Goal: Information Seeking & Learning: Compare options

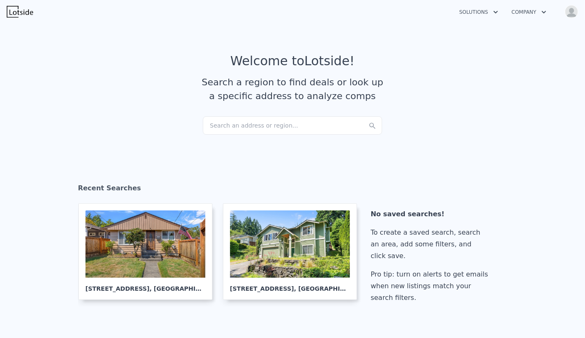
click at [253, 121] on div "Search an address or region..." at bounding box center [292, 125] width 179 height 18
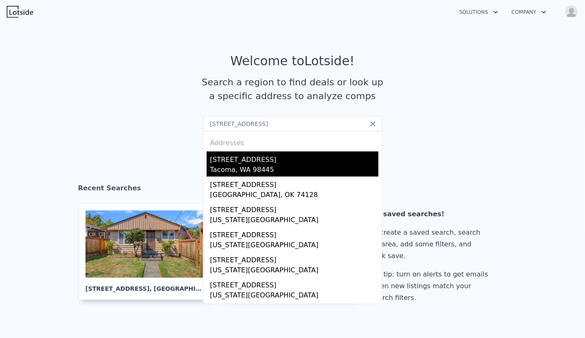
type input "[STREET_ADDRESS]"
click at [252, 159] on div "[STREET_ADDRESS]" at bounding box center [294, 158] width 168 height 13
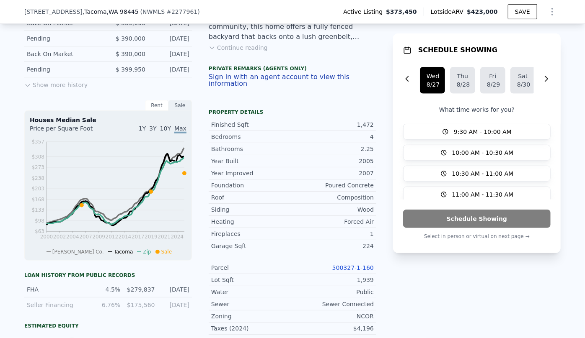
scroll to position [263, 0]
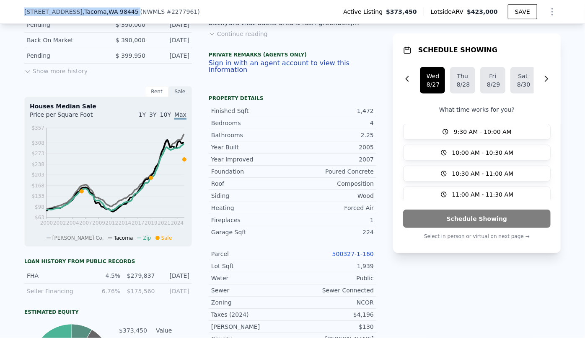
drag, startPoint x: 19, startPoint y: 10, endPoint x: 134, endPoint y: 14, distance: 114.8
click at [134, 14] on div "11525 7th Avenue Ct E , Tacoma , WA 98445 ( NWMLS # 2277961 ) Active Listing $3…" at bounding box center [292, 12] width 585 height 24
copy div "11525 7th Avenue Ct E , Tacoma , WA 98445"
click at [353, 251] on link "500327-1-160" at bounding box center [352, 254] width 41 height 7
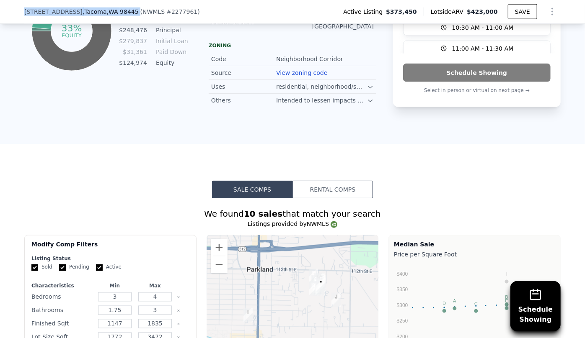
scroll to position [606, 0]
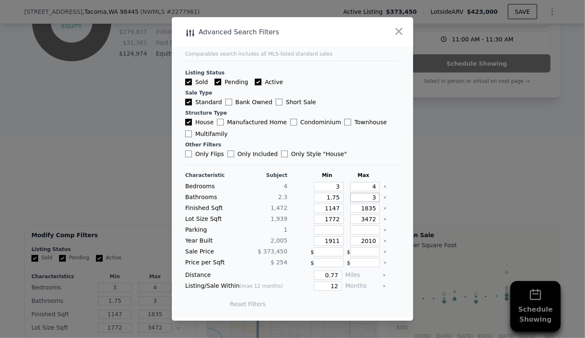
drag, startPoint x: 371, startPoint y: 200, endPoint x: 360, endPoint y: 198, distance: 11.9
click at [360, 198] on input "3" at bounding box center [365, 197] width 30 height 9
click at [335, 201] on input "1.75" at bounding box center [329, 197] width 30 height 9
type input "1.7"
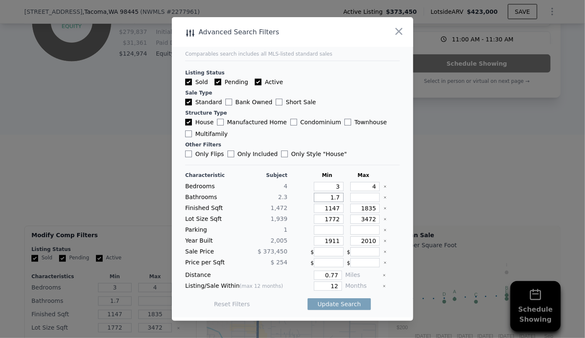
type input "1"
drag, startPoint x: 372, startPoint y: 207, endPoint x: 318, endPoint y: 207, distance: 54.0
click at [318, 207] on div "Finished Sqft 1,472 1147 1835" at bounding box center [292, 208] width 214 height 9
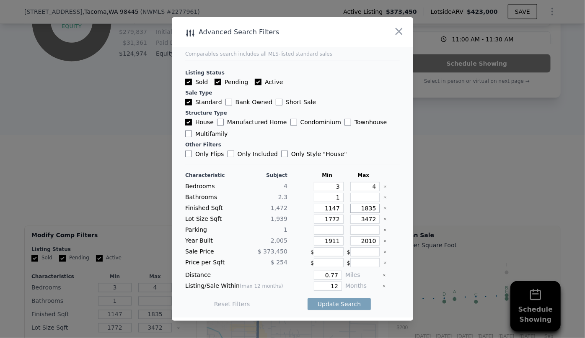
type input "1"
type input "16"
type input "160"
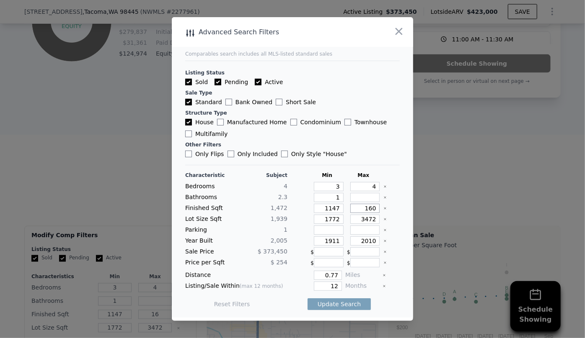
type input "160"
type input "1600"
drag, startPoint x: 334, startPoint y: 221, endPoint x: 313, endPoint y: 223, distance: 21.5
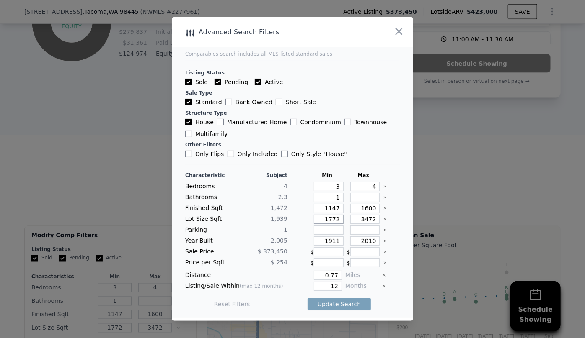
click at [314, 223] on input "1772" at bounding box center [329, 219] width 30 height 9
drag, startPoint x: 336, startPoint y: 240, endPoint x: 240, endPoint y: 246, distance: 96.5
click at [265, 246] on div "Characteristic Subject Min Max Bedrooms 4 3 4 Bathrooms 2.3 1 Finished Sqft 1,4…" at bounding box center [292, 244] width 214 height 144
drag, startPoint x: 335, startPoint y: 289, endPoint x: 318, endPoint y: 289, distance: 17.2
click at [318, 289] on input "12" at bounding box center [328, 286] width 28 height 9
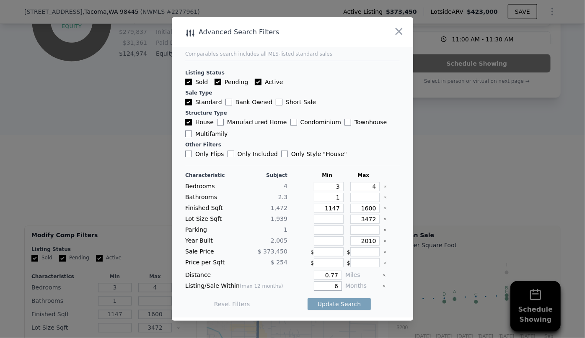
type input "6"
drag, startPoint x: 336, startPoint y: 277, endPoint x: 301, endPoint y: 277, distance: 35.2
click at [308, 276] on div "0.77" at bounding box center [316, 275] width 51 height 9
type input "0.5"
click at [321, 309] on button "Update Search" at bounding box center [338, 305] width 63 height 12
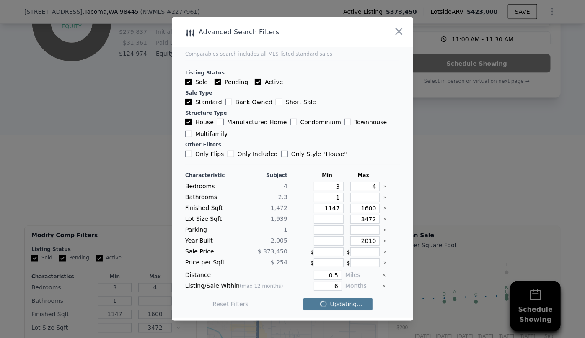
checkbox input "false"
click at [326, 305] on span "4 matching comps" at bounding box center [336, 304] width 54 height 8
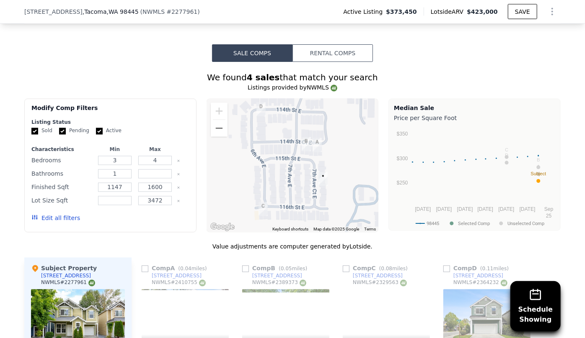
scroll to position [720, 0]
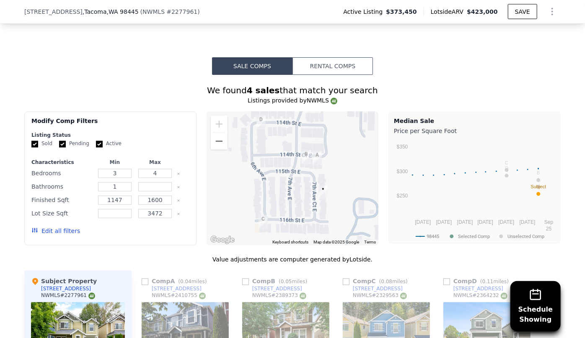
click at [339, 57] on button "Rental Comps" at bounding box center [332, 66] width 80 height 18
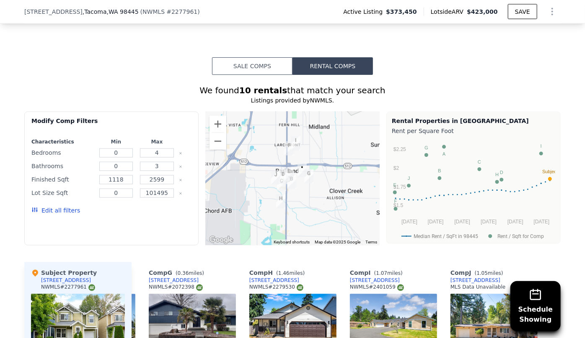
click at [268, 57] on button "Sale Comps" at bounding box center [252, 66] width 80 height 18
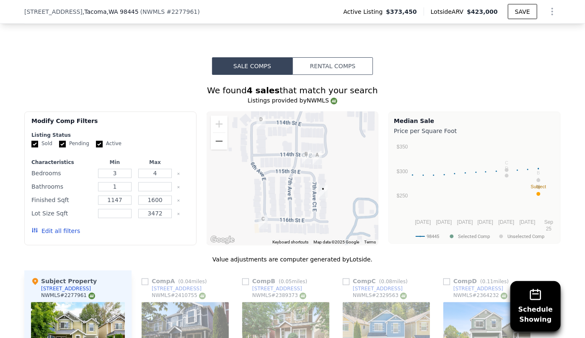
click at [354, 62] on button "Rental Comps" at bounding box center [332, 66] width 80 height 18
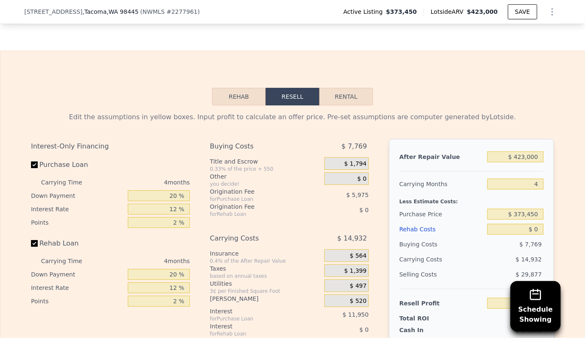
scroll to position [1253, 0]
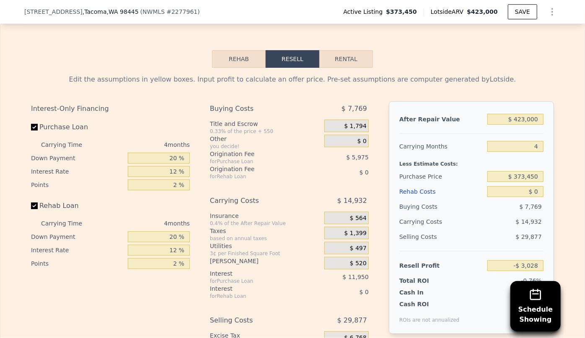
click at [337, 60] on button "Rental" at bounding box center [346, 59] width 54 height 18
select select "30"
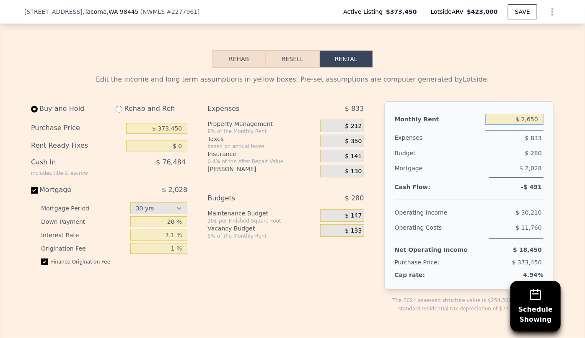
click at [528, 115] on input "$ 2,650" at bounding box center [514, 119] width 58 height 11
type input "$ 2,450"
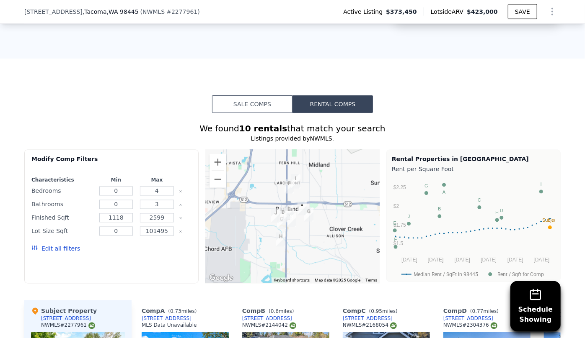
scroll to position [644, 0]
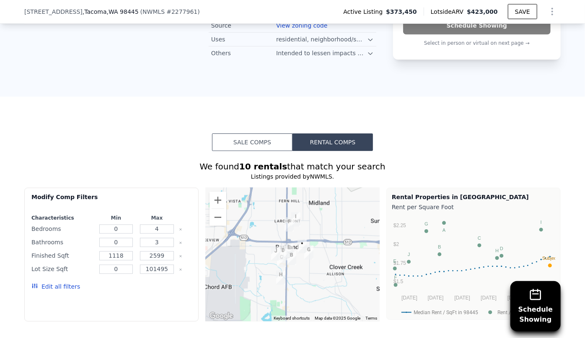
click at [250, 134] on button "Sale Comps" at bounding box center [252, 143] width 80 height 18
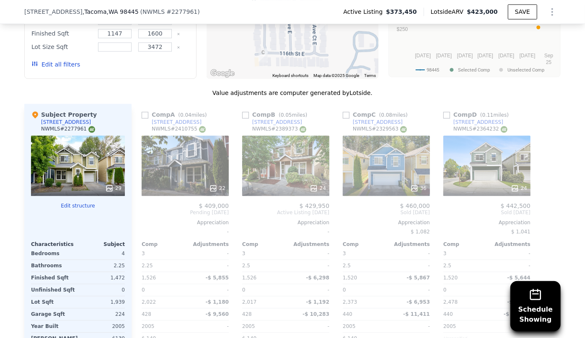
scroll to position [872, 0]
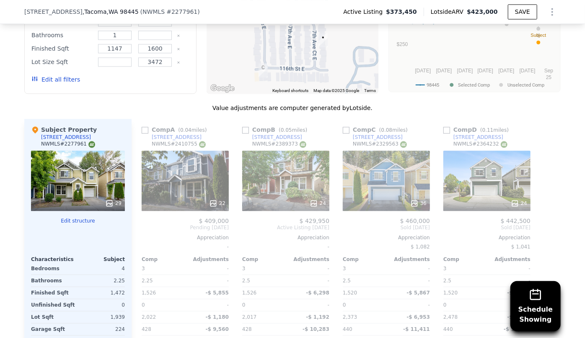
click at [171, 176] on div "22" at bounding box center [185, 181] width 87 height 60
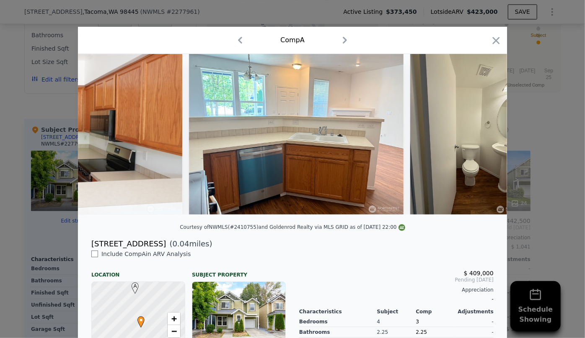
scroll to position [0, 1415]
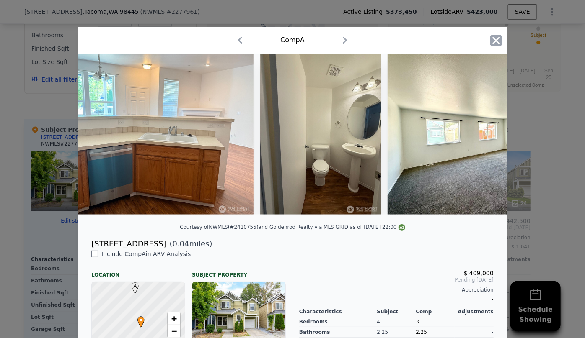
click at [494, 36] on icon "button" at bounding box center [496, 41] width 12 height 12
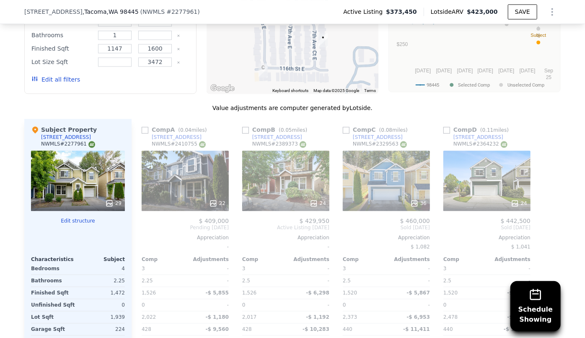
click at [269, 177] on div "24" at bounding box center [285, 181] width 87 height 60
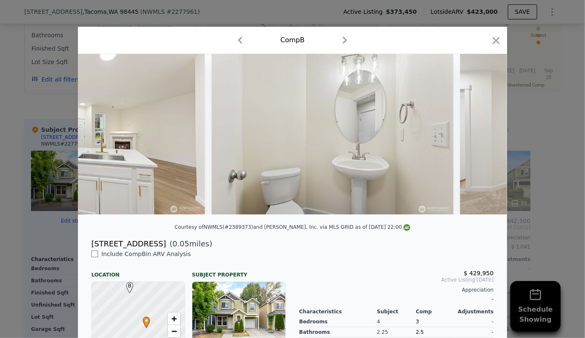
scroll to position [0, 2126]
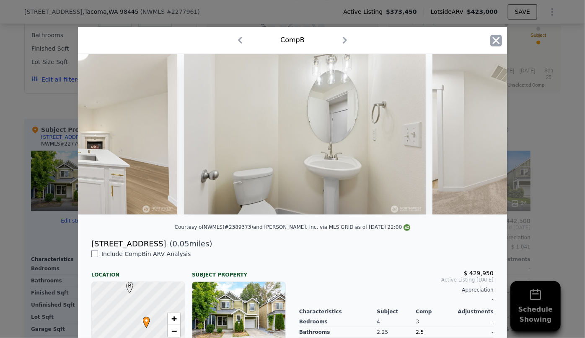
click at [493, 44] on icon "button" at bounding box center [496, 41] width 12 height 12
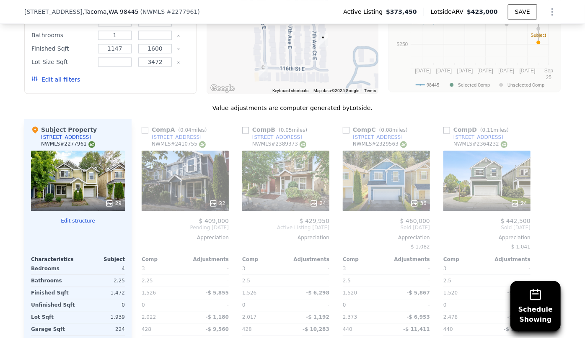
click at [289, 174] on div "24" at bounding box center [285, 181] width 87 height 60
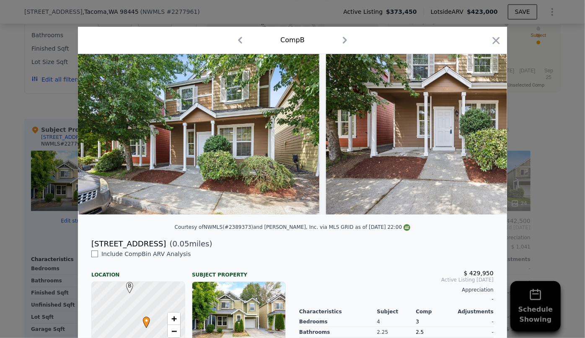
scroll to position [148, 0]
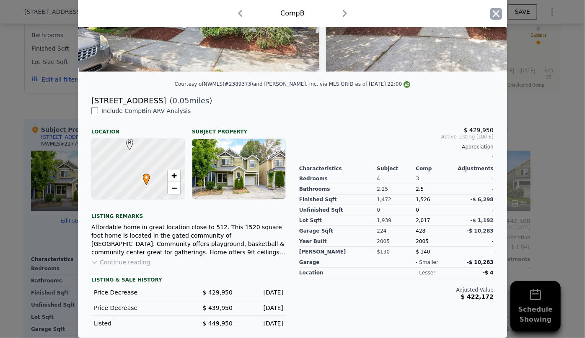
click at [498, 13] on icon "button" at bounding box center [496, 14] width 12 height 12
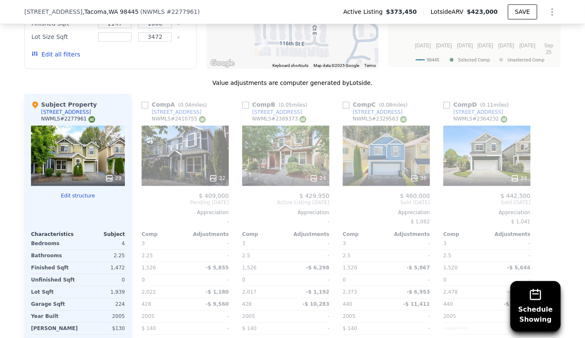
scroll to position [910, 0]
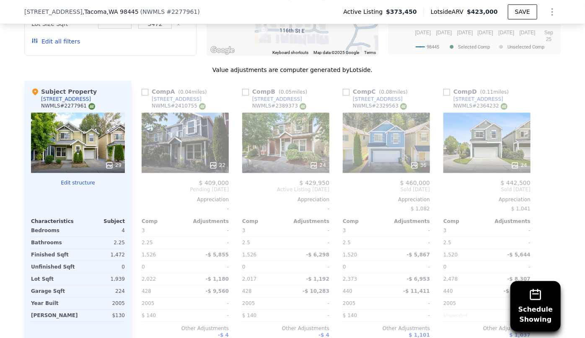
click at [383, 129] on div "36" at bounding box center [386, 143] width 87 height 60
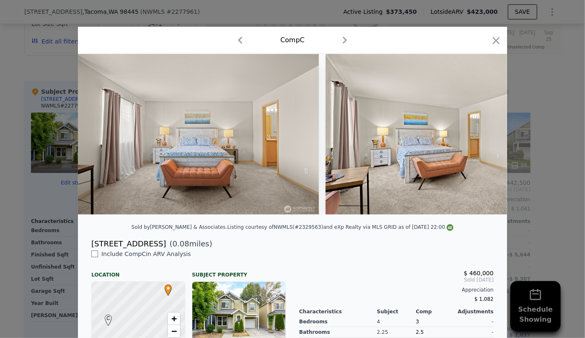
scroll to position [0, 3548]
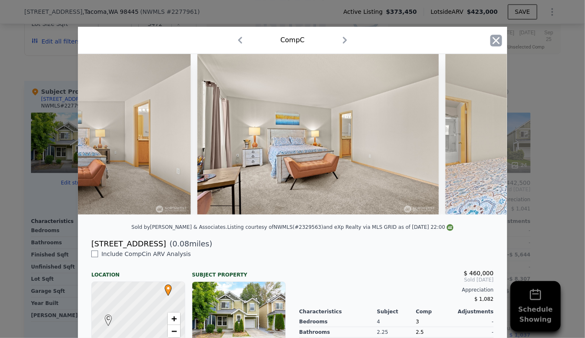
click at [492, 40] on icon "button" at bounding box center [495, 40] width 7 height 7
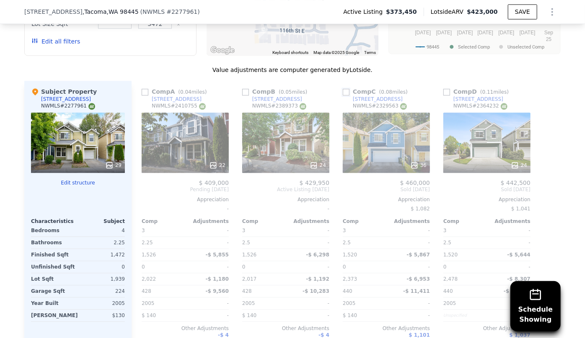
click at [343, 89] on input "checkbox" at bounding box center [346, 92] width 7 height 7
checkbox input "true"
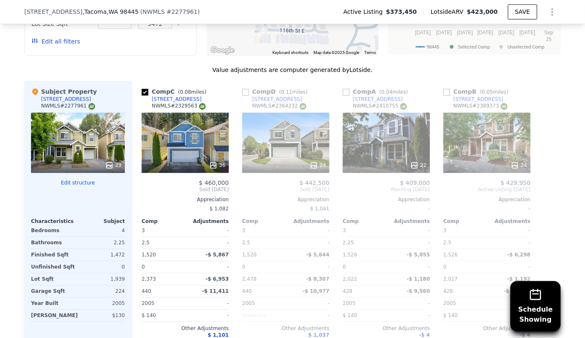
click at [294, 161] on div "24" at bounding box center [286, 165] width 80 height 8
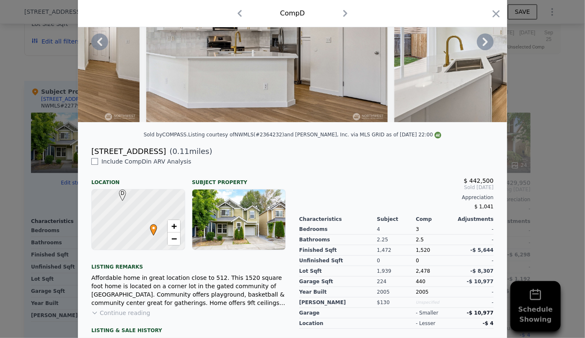
scroll to position [85, 0]
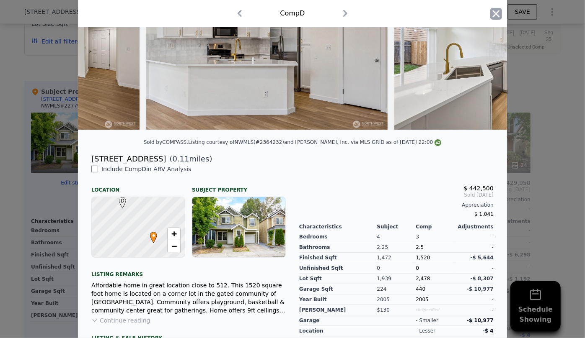
click at [490, 15] on icon "button" at bounding box center [496, 14] width 12 height 12
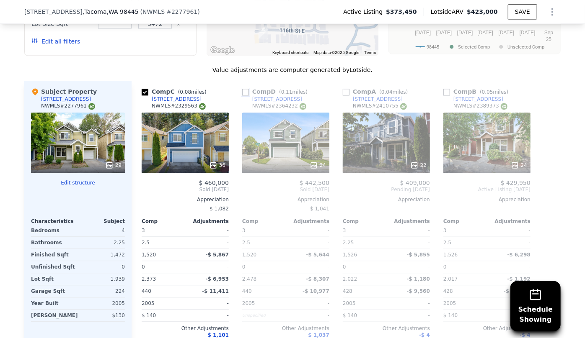
click at [245, 89] on input "checkbox" at bounding box center [245, 92] width 7 height 7
checkbox input "true"
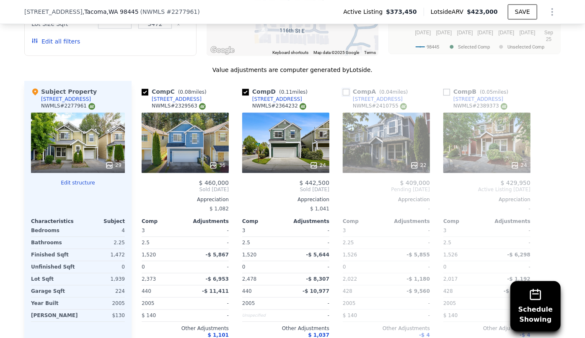
click at [343, 89] on input "checkbox" at bounding box center [346, 92] width 7 height 7
checkbox input "true"
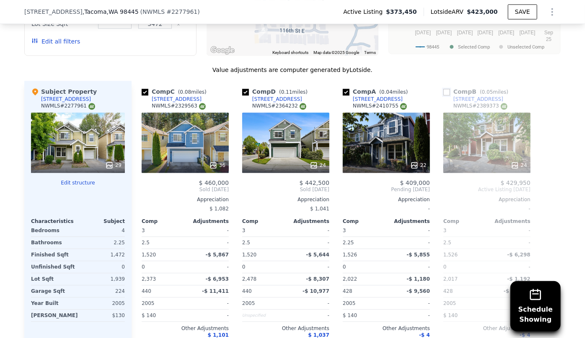
click at [445, 89] on input "checkbox" at bounding box center [446, 92] width 7 height 7
checkbox input "true"
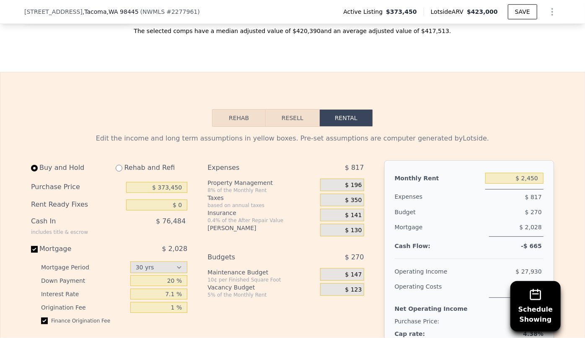
scroll to position [1253, 0]
click at [289, 109] on button "Resell" at bounding box center [292, 118] width 53 height 18
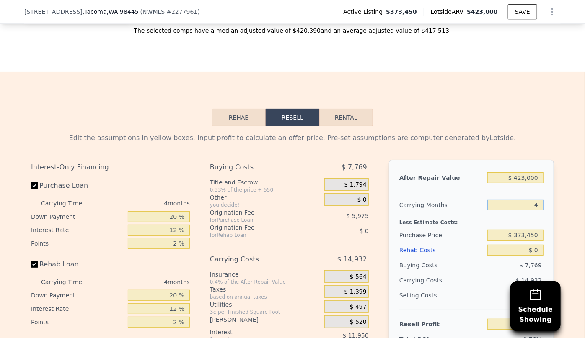
click at [536, 200] on input "4" at bounding box center [515, 205] width 56 height 11
type input "6"
type input "-$ 10,493"
type input "6"
click at [465, 213] on div "Less Estimate Costs:" at bounding box center [471, 220] width 144 height 15
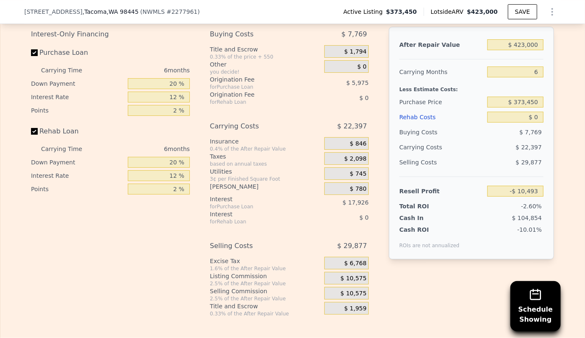
scroll to position [1367, 0]
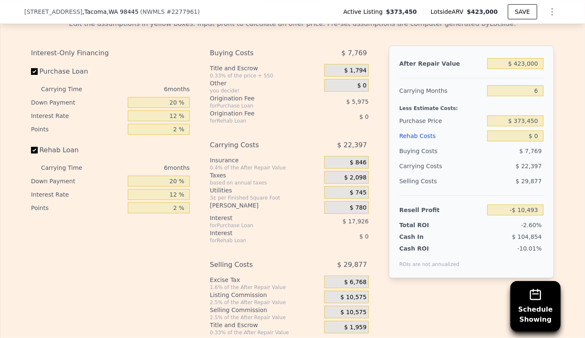
click at [419, 129] on div "Rehab Costs" at bounding box center [441, 136] width 85 height 15
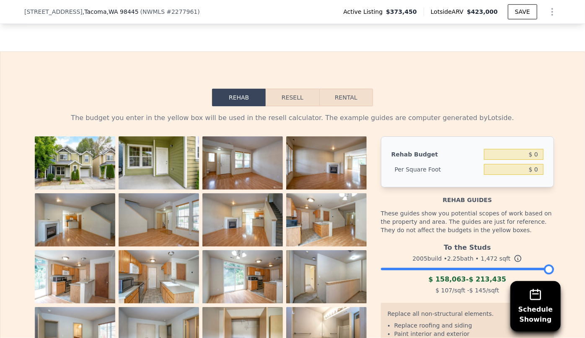
scroll to position [1253, 0]
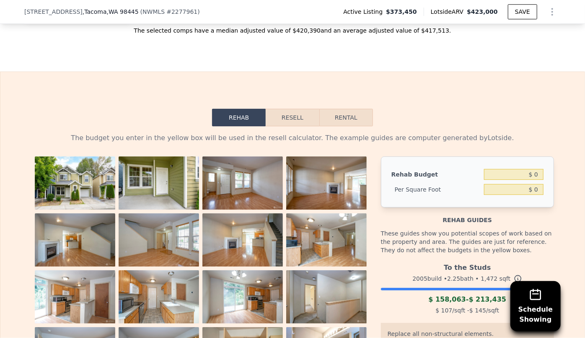
click at [298, 109] on button "Resell" at bounding box center [292, 118] width 53 height 18
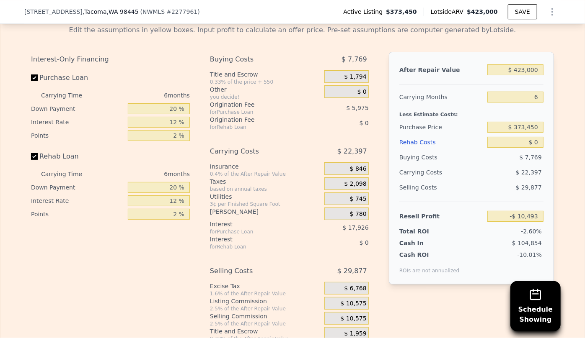
scroll to position [1367, 0]
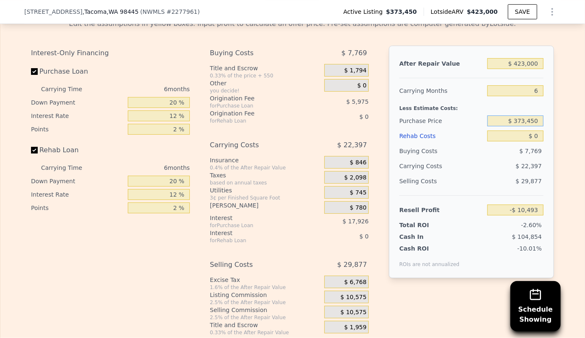
click at [523, 116] on input "$ 373,450" at bounding box center [515, 121] width 56 height 11
type input "$ 300,450"
type input "$ 67,423"
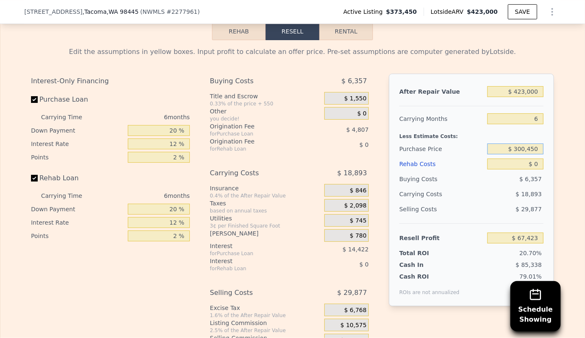
scroll to position [1329, 0]
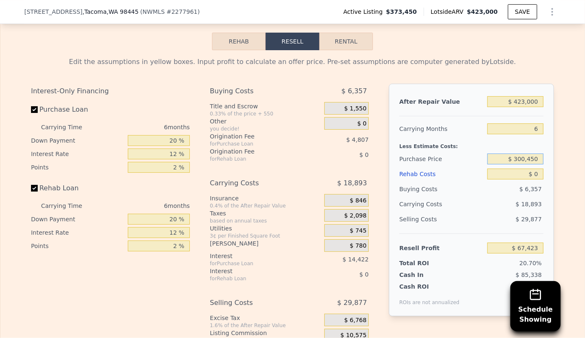
click at [335, 35] on button "Rental" at bounding box center [346, 42] width 54 height 18
select select "30"
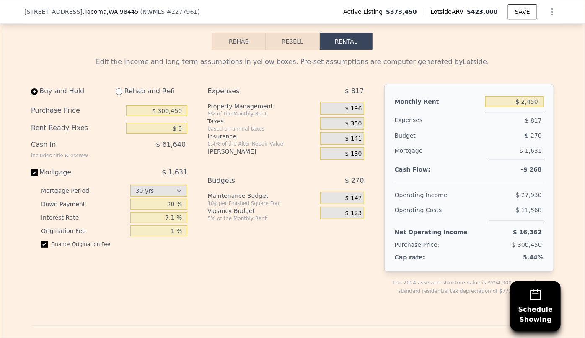
click at [356, 105] on span "$ 196" at bounding box center [353, 109] width 17 height 8
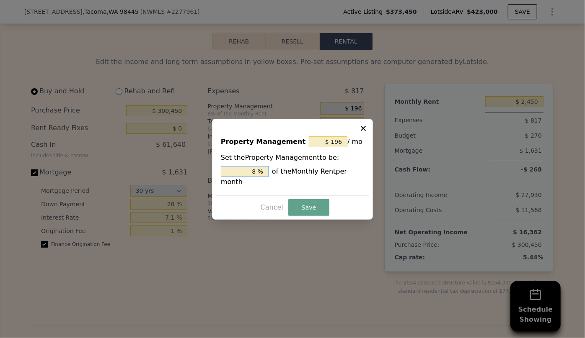
click at [259, 176] on input "8 %" at bounding box center [245, 171] width 48 height 11
type input "$ 0"
type input "0 %"
click at [294, 206] on button "Save" at bounding box center [308, 207] width 41 height 17
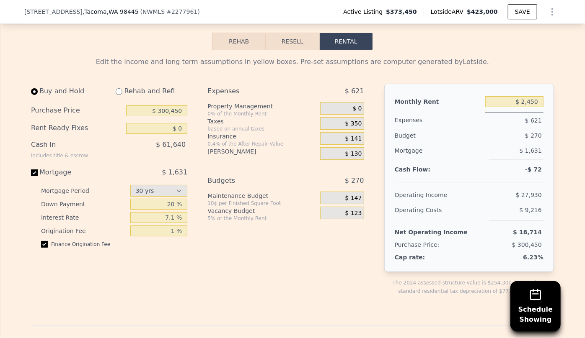
click at [273, 36] on button "Resell" at bounding box center [292, 42] width 53 height 18
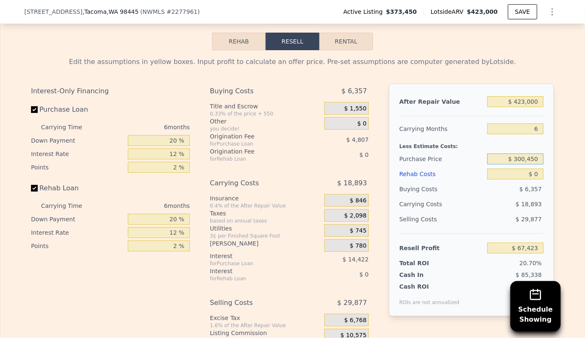
click at [536, 154] on input "$ 300,450" at bounding box center [515, 159] width 56 height 11
type input "$ 300,000"
type input "$ 67,905"
click at [363, 33] on button "Rental" at bounding box center [346, 42] width 54 height 18
select select "30"
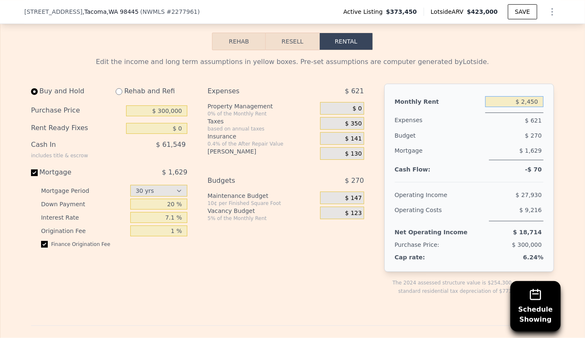
click at [533, 96] on input "$ 2,450" at bounding box center [514, 101] width 58 height 11
type input "$ 2,500"
click at [500, 50] on div "Edit the income and long term assumptions in yellow boxes. Pre-set assumptions …" at bounding box center [292, 334] width 536 height 569
click at [295, 22] on div "11525 7th Avenue Ct E , Tacoma , WA 98445 ( NWMLS # 2277961 ) Active Listing $3…" at bounding box center [292, 11] width 536 height 23
click at [299, 33] on button "Resell" at bounding box center [292, 42] width 53 height 18
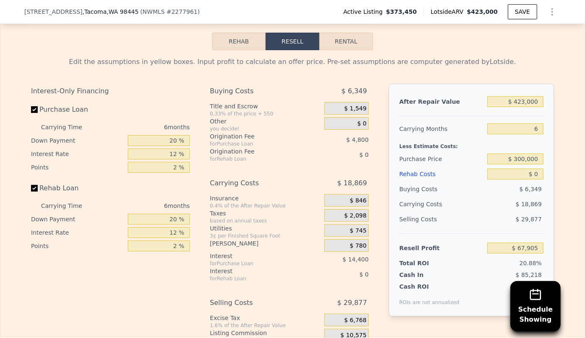
click at [344, 36] on button "Rental" at bounding box center [346, 42] width 54 height 18
select select "30"
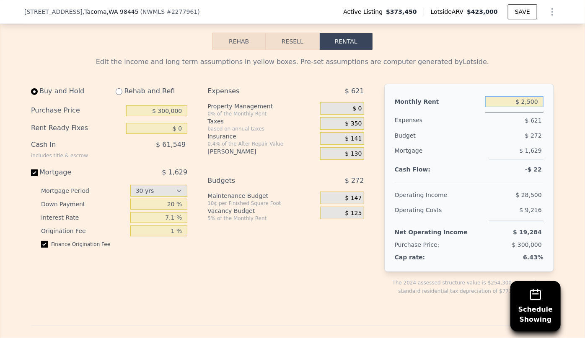
click at [531, 96] on input "$ 2,500" at bounding box center [514, 101] width 58 height 11
click at [516, 128] on div "$ 272" at bounding box center [500, 135] width 88 height 15
click at [530, 96] on input "$ 2,550" at bounding box center [514, 101] width 58 height 11
click at [536, 96] on input "$ 2,550" at bounding box center [514, 101] width 58 height 11
type input "$ 2,500"
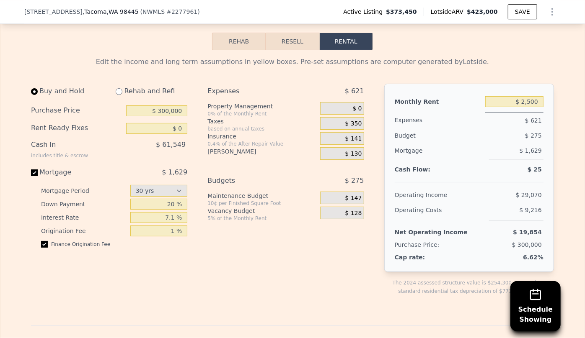
click at [536, 71] on div "Edit the income and long term assumptions in yellow boxes. Pre-set assumptions …" at bounding box center [292, 338] width 523 height 562
click at [118, 88] on input "radio" at bounding box center [119, 91] width 7 height 7
radio input "true"
type input "$ 2,650"
select select "30"
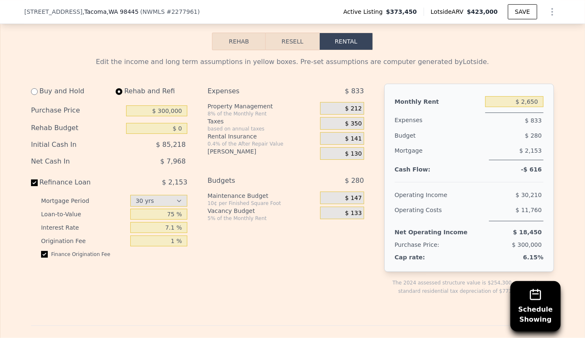
click at [356, 105] on span "$ 212" at bounding box center [353, 109] width 17 height 8
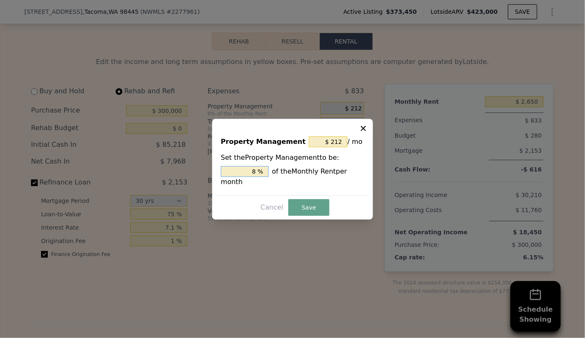
click at [257, 177] on input "8 %" at bounding box center [245, 171] width 48 height 11
type input "$ 0"
type input "0 %"
click at [315, 201] on button "Save" at bounding box center [308, 207] width 41 height 17
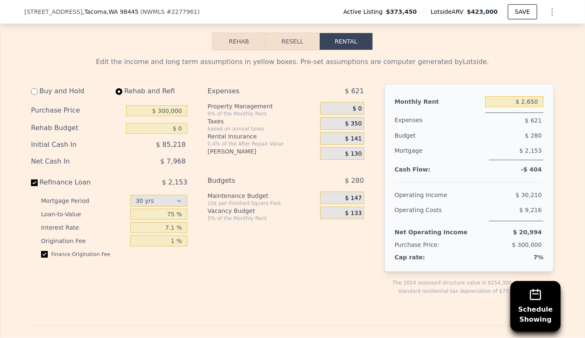
click at [298, 39] on button "Resell" at bounding box center [292, 42] width 53 height 18
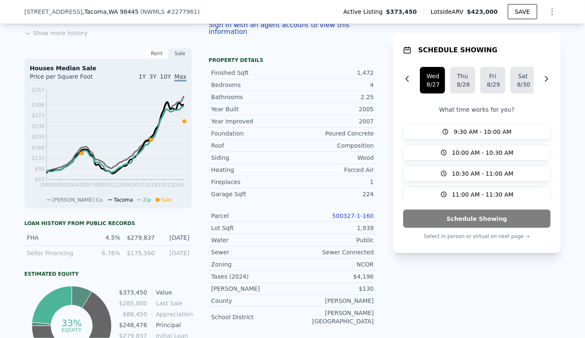
scroll to position [73, 0]
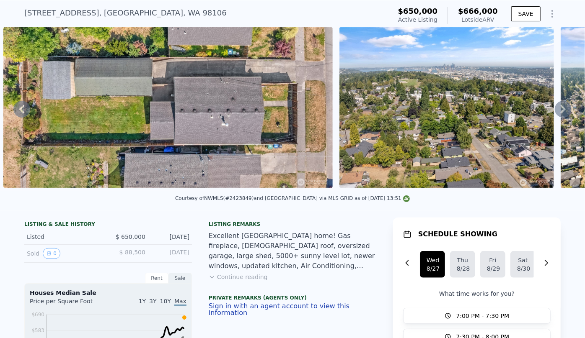
scroll to position [3, 0]
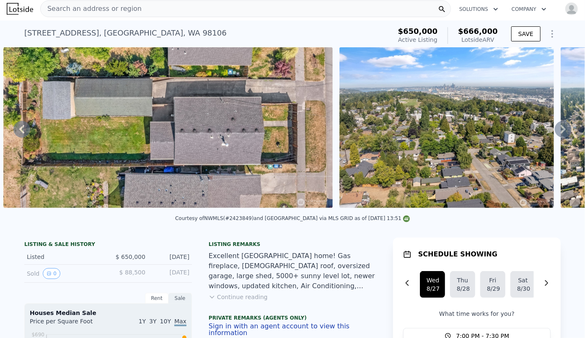
click at [107, 10] on span "Search an address or region" at bounding box center [91, 9] width 101 height 10
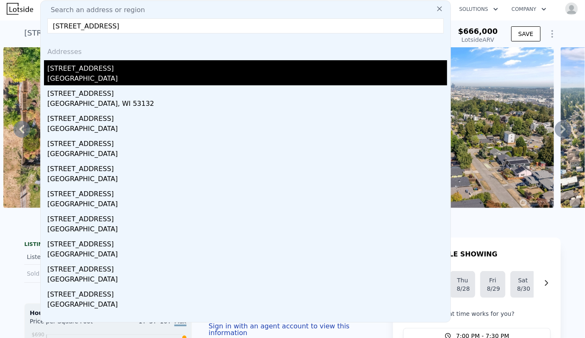
type input "[STREET_ADDRESS]"
click at [83, 66] on div "[STREET_ADDRESS]" at bounding box center [247, 66] width 400 height 13
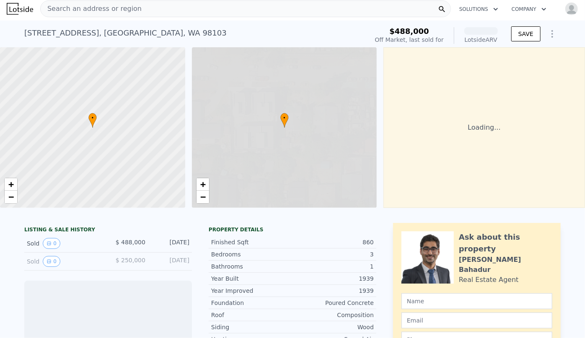
scroll to position [0, 3]
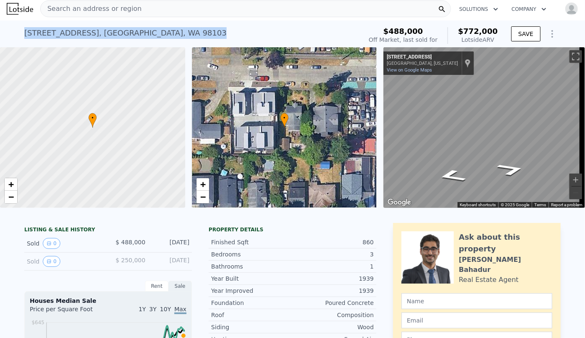
drag, startPoint x: 20, startPoint y: 33, endPoint x: 131, endPoint y: 34, distance: 111.4
click at [167, 33] on div "[STREET_ADDRESS] Sold [DATE] for $488k (~ARV $772k ) $488,000 Off Market, last …" at bounding box center [292, 34] width 585 height 27
copy div "[STREET_ADDRESS]"
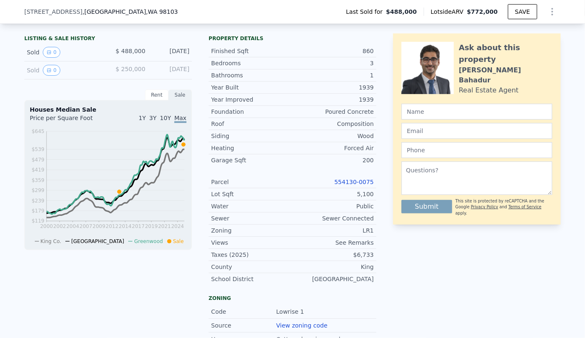
scroll to position [228, 0]
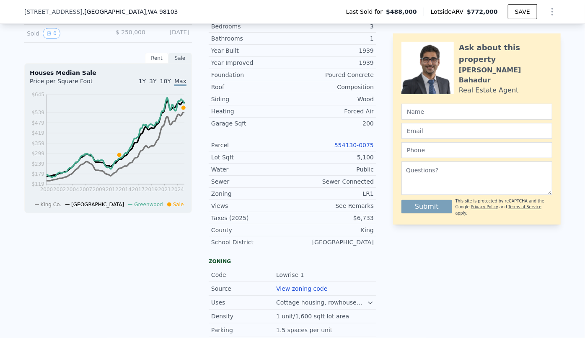
click at [355, 149] on link "554130-0075" at bounding box center [353, 145] width 39 height 7
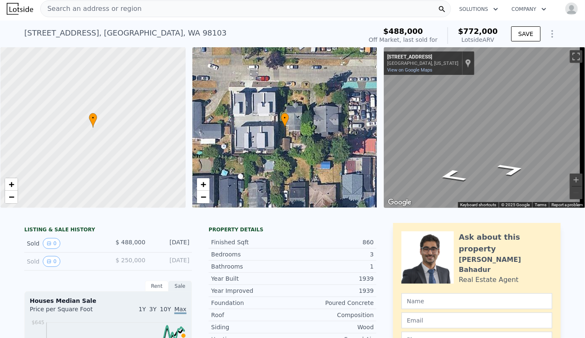
scroll to position [0, 3]
click at [382, 119] on div "← Move left → Move right ↑ Move up ↓ Move down + Zoom in - Zoom out [STREET_ADD…" at bounding box center [480, 127] width 201 height 161
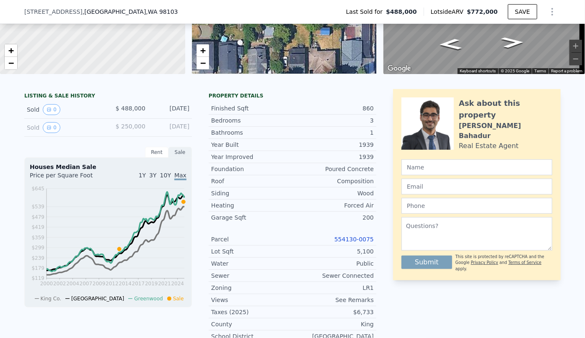
scroll to position [38, 0]
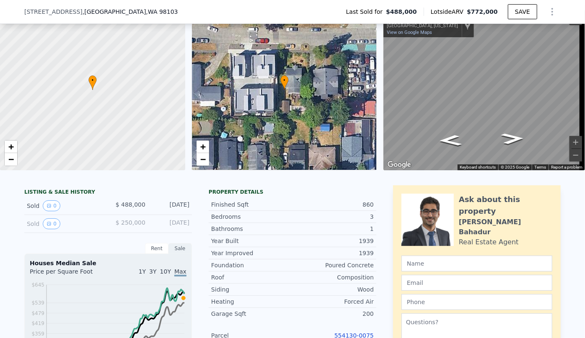
click at [544, 13] on button "Show Options" at bounding box center [552, 11] width 17 height 17
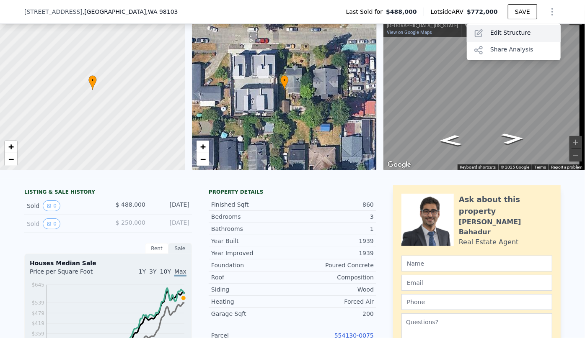
click at [531, 28] on div "Edit Structure" at bounding box center [514, 33] width 94 height 17
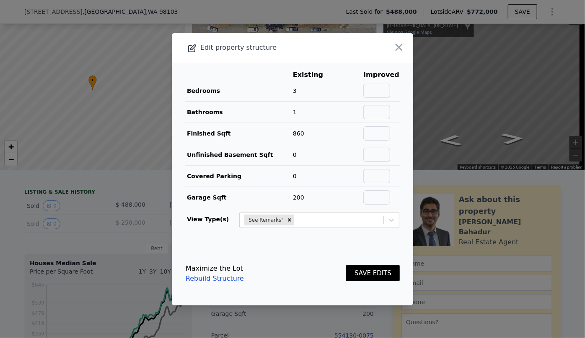
click at [372, 104] on td at bounding box center [381, 111] width 37 height 21
click at [372, 111] on input "text" at bounding box center [376, 112] width 27 height 14
type input "2"
click at [373, 128] on input "text" at bounding box center [376, 133] width 27 height 14
type input "1200"
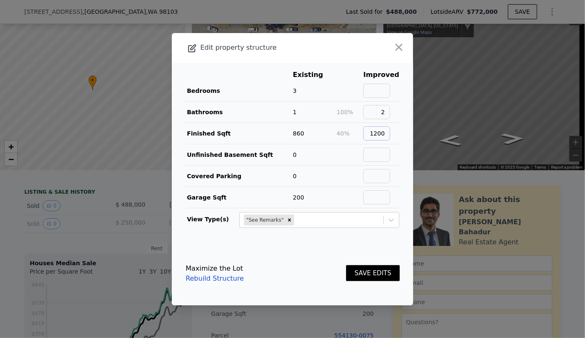
click at [346, 266] on button "SAVE EDITS" at bounding box center [373, 274] width 54 height 16
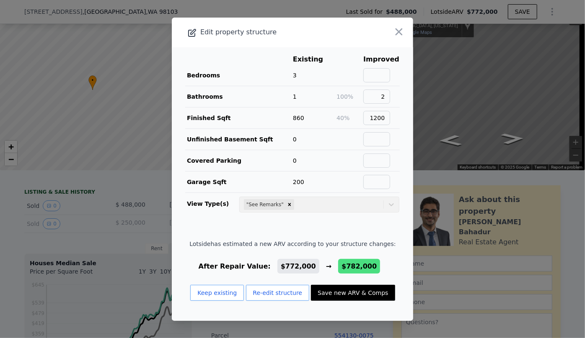
click at [360, 294] on button "Save new ARV & Comps" at bounding box center [353, 293] width 84 height 16
type input "2"
type input "3"
type input "1"
type input "2"
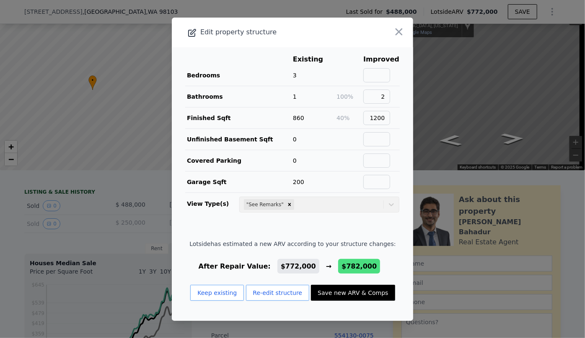
type input "970"
type input "1660"
type input "8226"
checkbox input "false"
type input "$ 782,000"
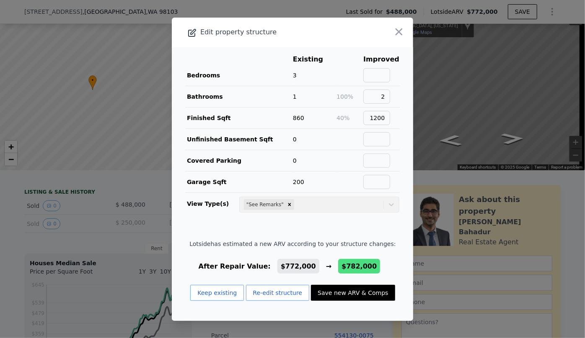
type input "$ 198,853"
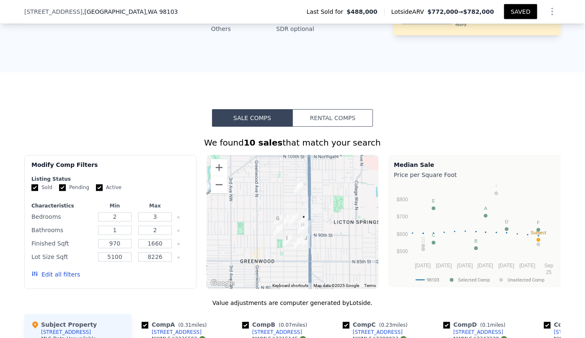
scroll to position [723, 0]
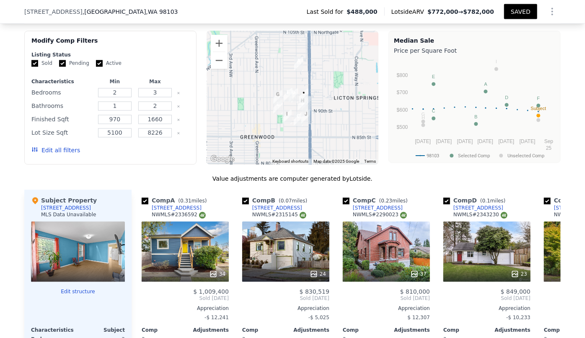
click at [70, 153] on button "Edit all filters" at bounding box center [55, 151] width 49 height 8
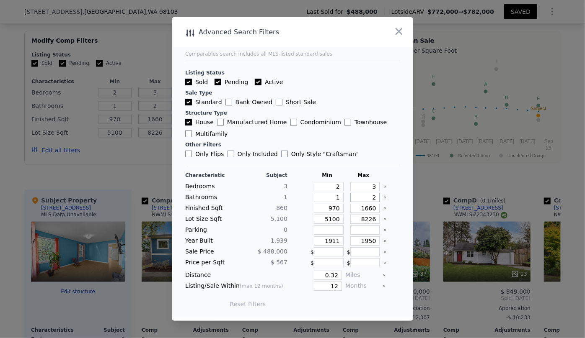
drag, startPoint x: 371, startPoint y: 199, endPoint x: 357, endPoint y: 206, distance: 16.5
click at [364, 199] on input "2" at bounding box center [365, 197] width 30 height 9
drag, startPoint x: 335, startPoint y: 210, endPoint x: 295, endPoint y: 213, distance: 39.9
click at [295, 213] on div "Finished Sqft [PHONE_NUMBER]" at bounding box center [292, 208] width 214 height 9
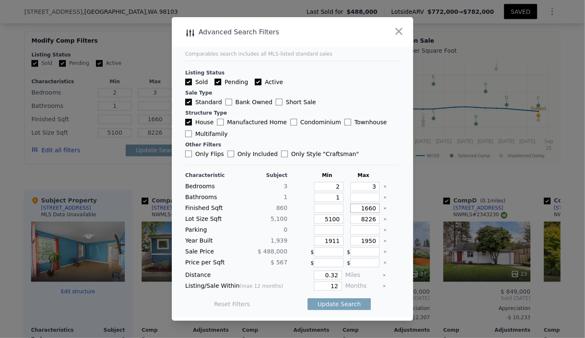
click at [366, 210] on input "1660" at bounding box center [365, 208] width 30 height 9
click at [363, 210] on input "1660" at bounding box center [365, 208] width 30 height 9
type input "160"
type input "1460"
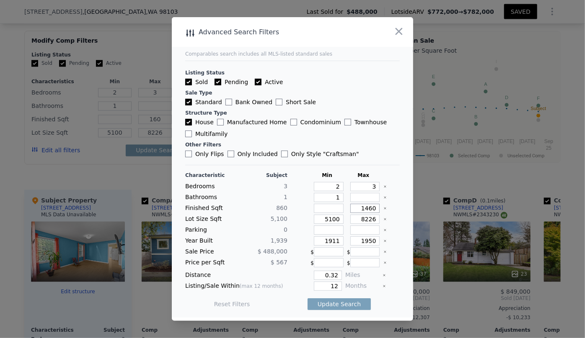
type input "1460"
drag, startPoint x: 336, startPoint y: 221, endPoint x: 296, endPoint y: 221, distance: 39.8
click at [298, 221] on div "Lot Size Sqft 5,100 5100 8226" at bounding box center [292, 219] width 214 height 9
drag, startPoint x: 334, startPoint y: 242, endPoint x: 293, endPoint y: 248, distance: 41.9
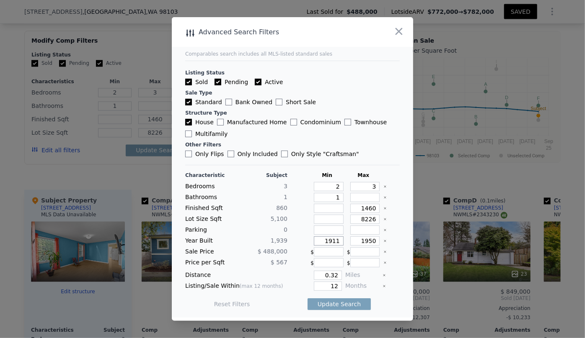
click at [299, 248] on div "Characteristic Subject Min Max Bedrooms 3 2 3 Bathrooms 1 1 Finished Sqft 860 1…" at bounding box center [292, 244] width 214 height 144
drag, startPoint x: 336, startPoint y: 276, endPoint x: 274, endPoint y: 276, distance: 62.0
click at [274, 276] on div "Distance 0.32 Miles" at bounding box center [292, 275] width 214 height 9
type input "0.5"
drag, startPoint x: 333, startPoint y: 286, endPoint x: 314, endPoint y: 287, distance: 19.3
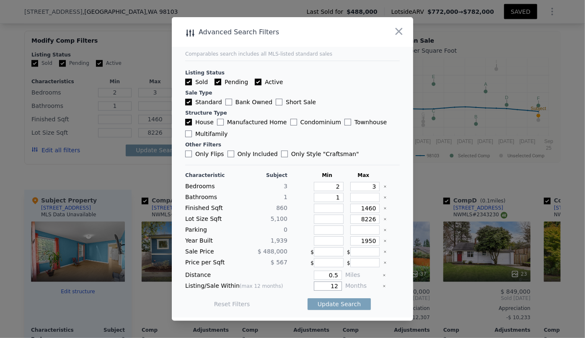
click at [315, 287] on input "12" at bounding box center [328, 286] width 28 height 9
type input "6"
click at [331, 305] on button "Update Search" at bounding box center [338, 305] width 63 height 12
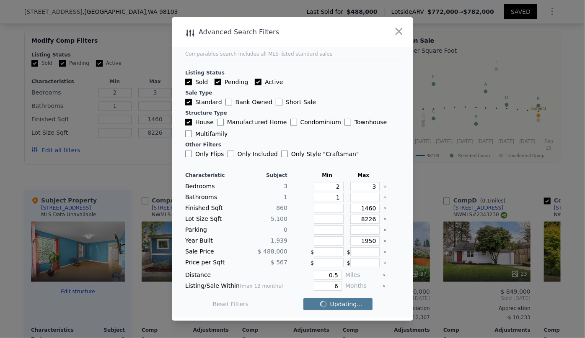
checkbox input "false"
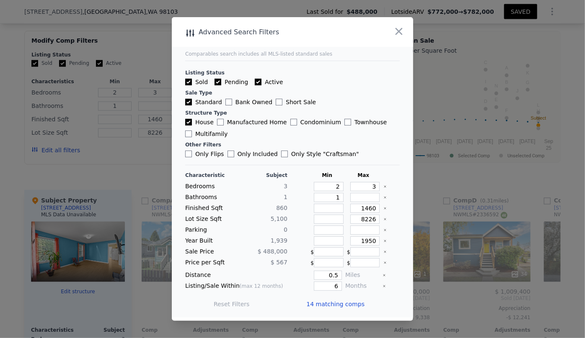
click at [331, 305] on span "14 matching comps" at bounding box center [335, 304] width 58 height 8
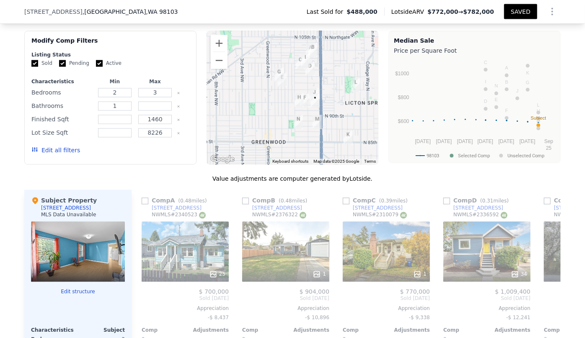
drag, startPoint x: 266, startPoint y: 127, endPoint x: 293, endPoint y: 130, distance: 27.0
click at [293, 130] on img "725 N 88th St" at bounding box center [298, 122] width 16 height 21
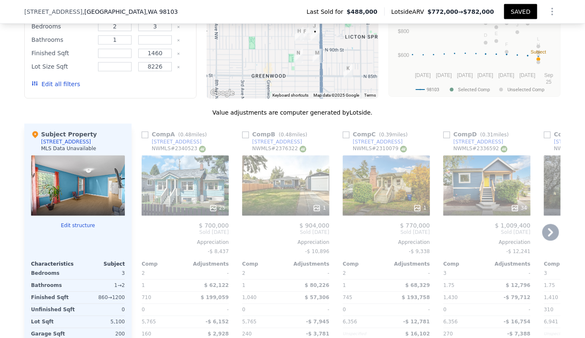
scroll to position [799, 0]
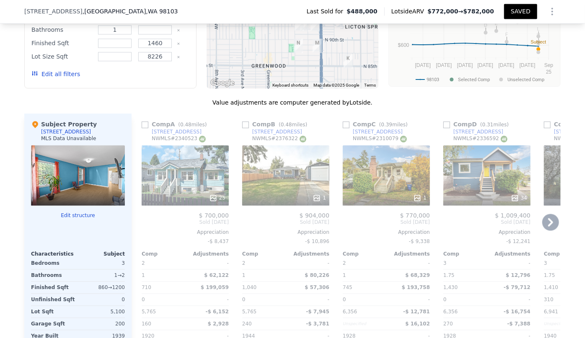
click at [197, 188] on div "25" at bounding box center [185, 176] width 87 height 60
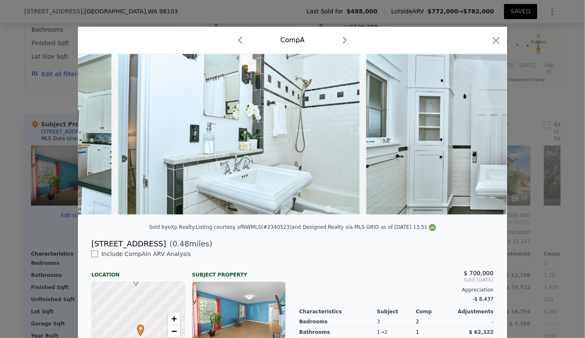
scroll to position [0, 2253]
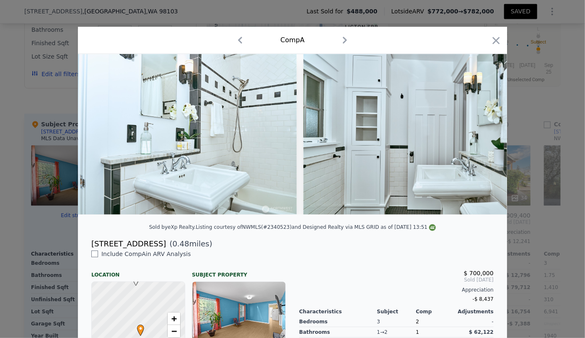
drag, startPoint x: 489, startPoint y: 43, endPoint x: 304, endPoint y: 90, distance: 190.9
click at [490, 43] on icon "button" at bounding box center [496, 41] width 12 height 12
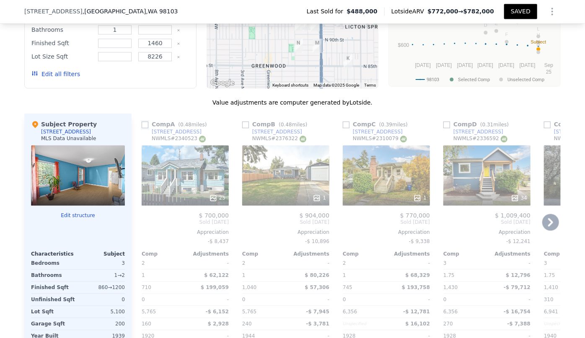
click at [144, 129] on input "checkbox" at bounding box center [145, 125] width 7 height 7
checkbox input "true"
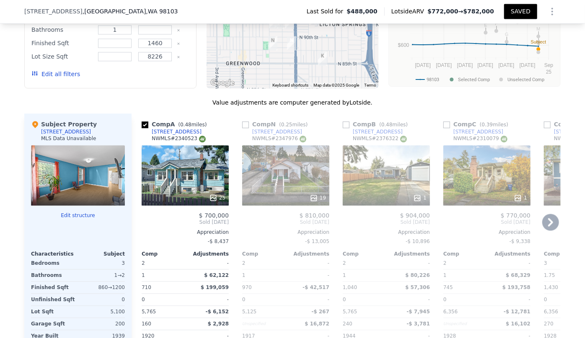
click at [263, 169] on div "19" at bounding box center [285, 176] width 87 height 60
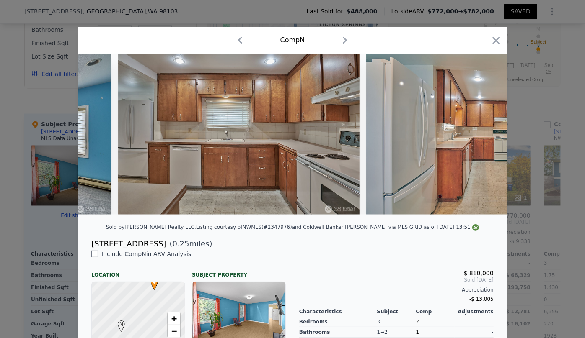
scroll to position [0, 3220]
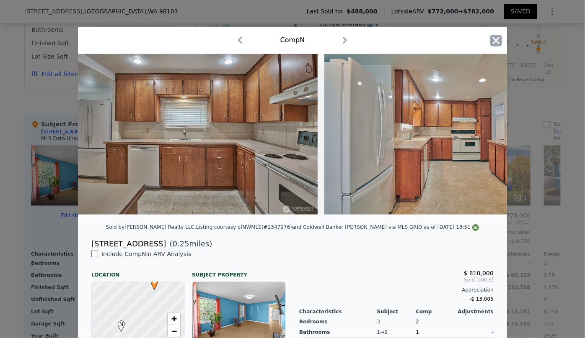
click at [497, 36] on icon "button" at bounding box center [496, 41] width 12 height 12
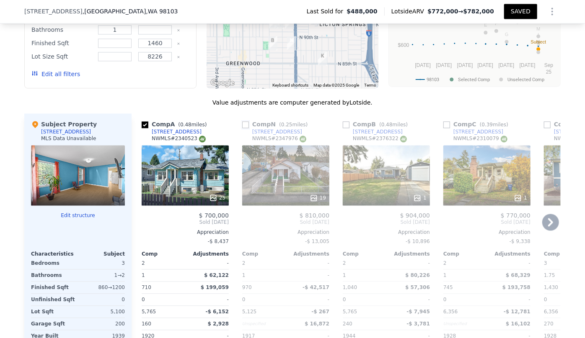
click at [245, 129] on input "checkbox" at bounding box center [245, 125] width 7 height 7
checkbox input "true"
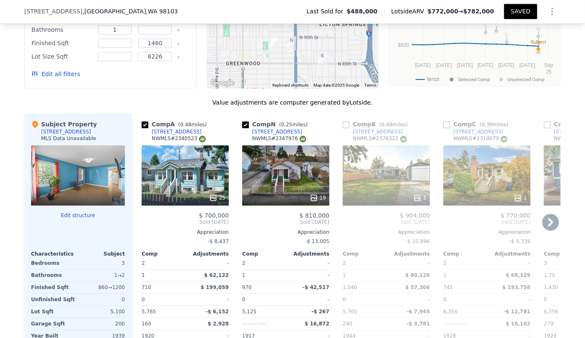
click at [394, 185] on div "1" at bounding box center [386, 176] width 87 height 60
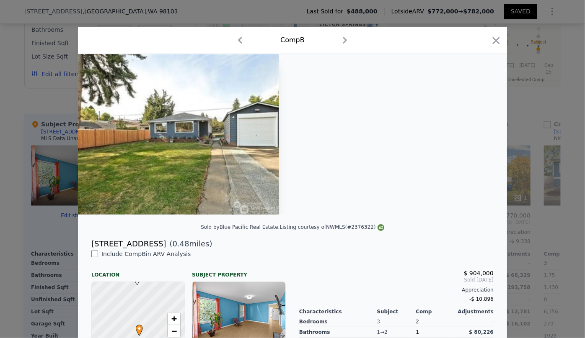
click at [495, 43] on icon "button" at bounding box center [495, 40] width 7 height 7
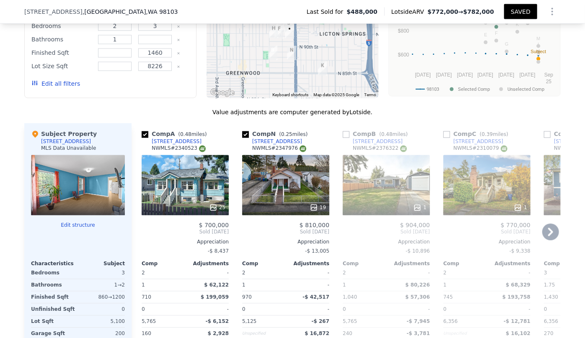
scroll to position [838, 0]
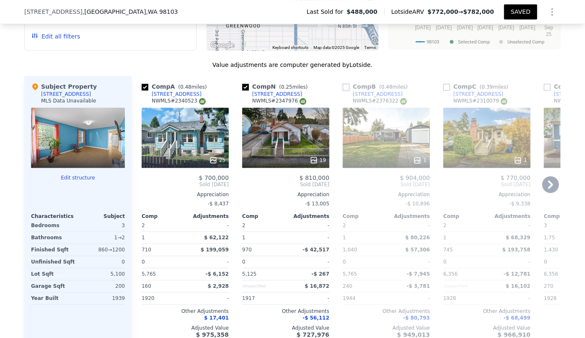
click at [344, 90] on input "checkbox" at bounding box center [346, 87] width 7 height 7
checkbox input "true"
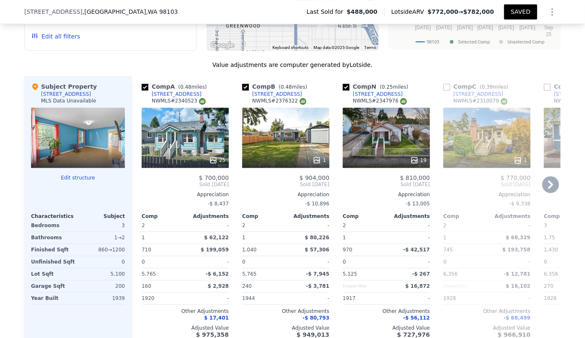
click at [548, 186] on icon at bounding box center [550, 184] width 5 height 8
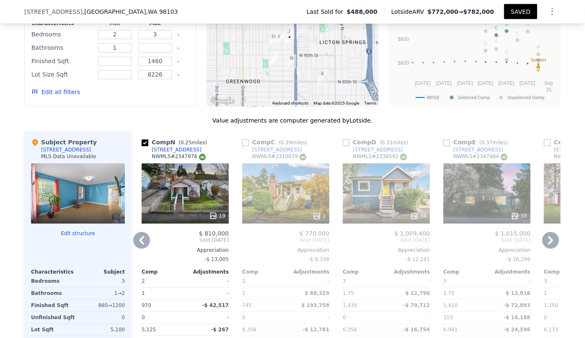
scroll to position [761, 0]
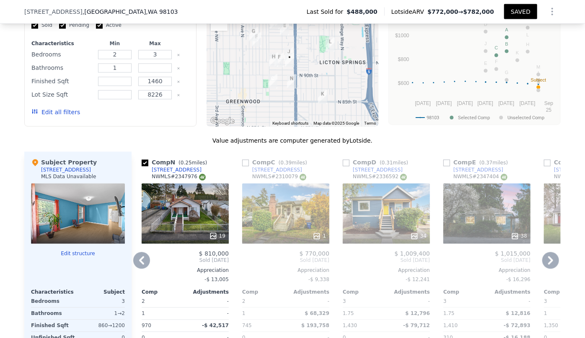
click at [270, 230] on div "1" at bounding box center [285, 214] width 87 height 60
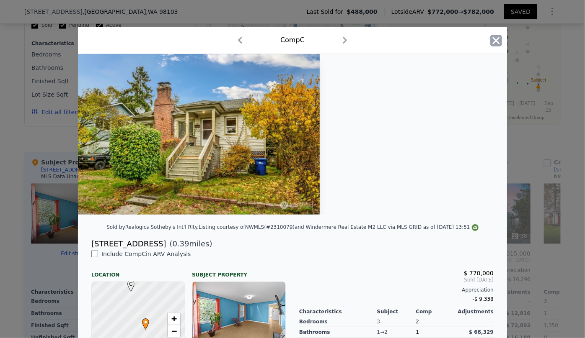
click at [492, 46] on icon "button" at bounding box center [496, 41] width 12 height 12
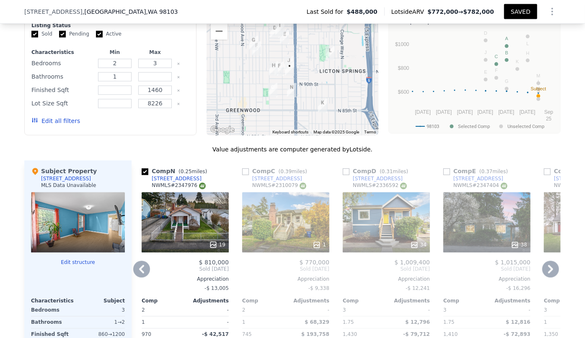
scroll to position [799, 0]
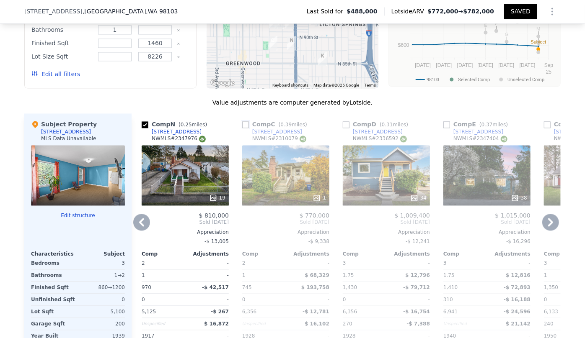
click at [242, 127] on input "checkbox" at bounding box center [245, 125] width 7 height 7
checkbox input "true"
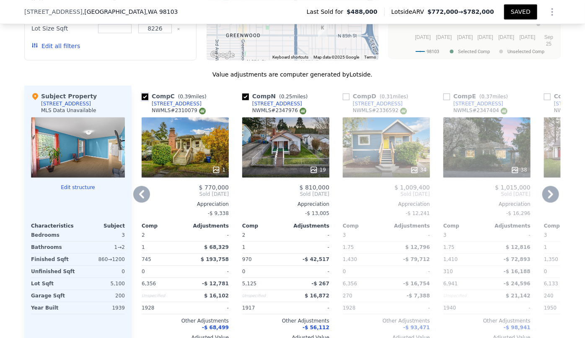
scroll to position [838, 0]
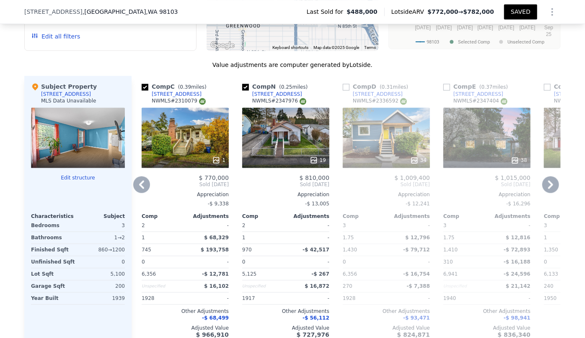
click at [371, 151] on div "34" at bounding box center [386, 138] width 87 height 60
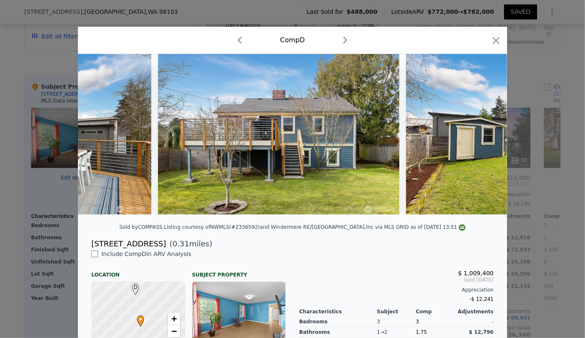
scroll to position [0, 3661]
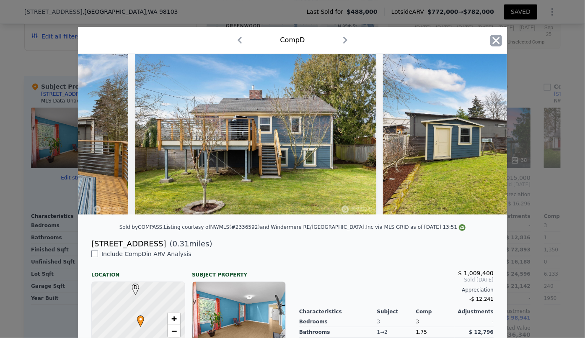
click at [497, 38] on icon "button" at bounding box center [496, 41] width 12 height 12
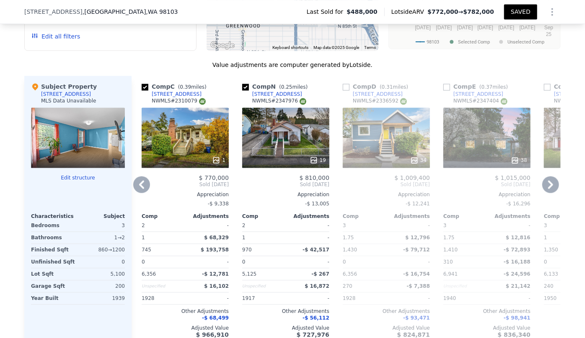
click at [545, 193] on icon at bounding box center [550, 184] width 17 height 17
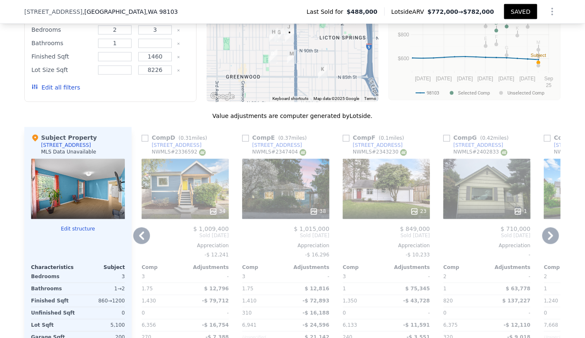
scroll to position [799, 0]
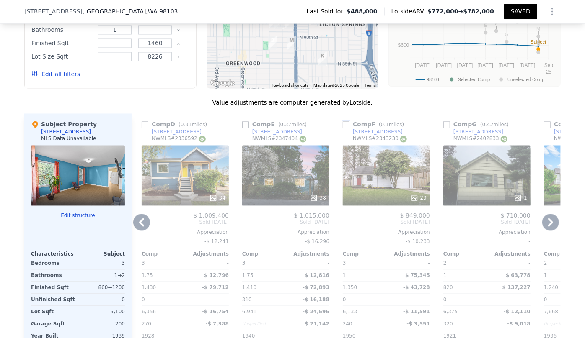
click at [343, 129] on input "checkbox" at bounding box center [346, 125] width 7 height 7
checkbox input "true"
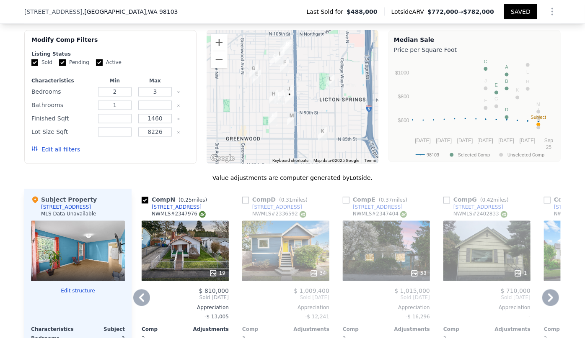
scroll to position [723, 0]
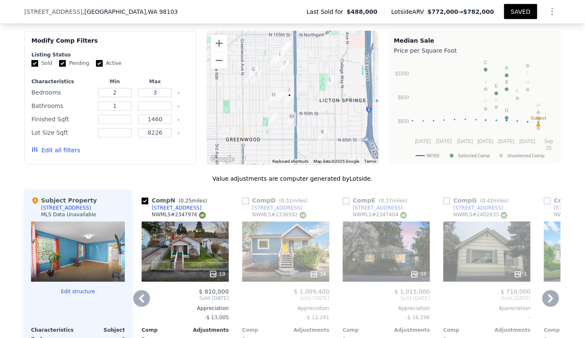
click at [368, 254] on div "38" at bounding box center [386, 252] width 87 height 60
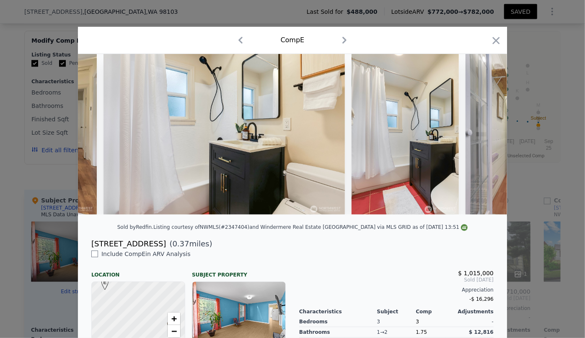
scroll to position [0, 4886]
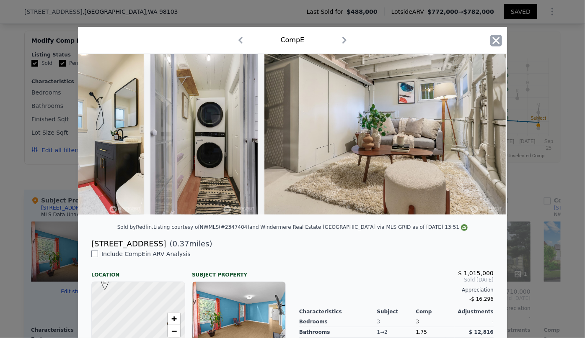
click at [494, 40] on icon "button" at bounding box center [495, 40] width 7 height 7
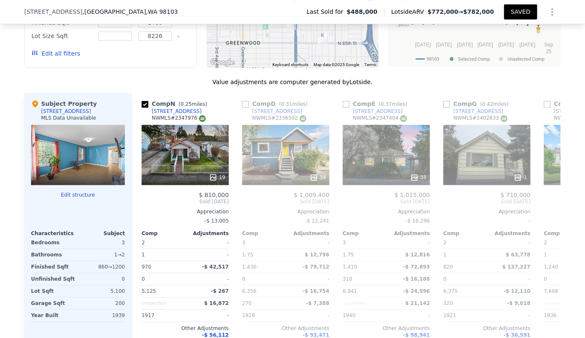
scroll to position [838, 0]
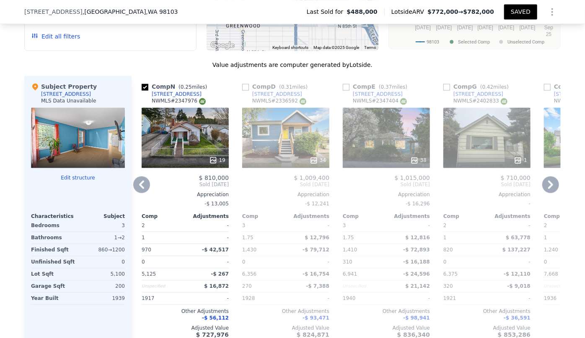
click at [485, 157] on div at bounding box center [486, 160] width 87 height 15
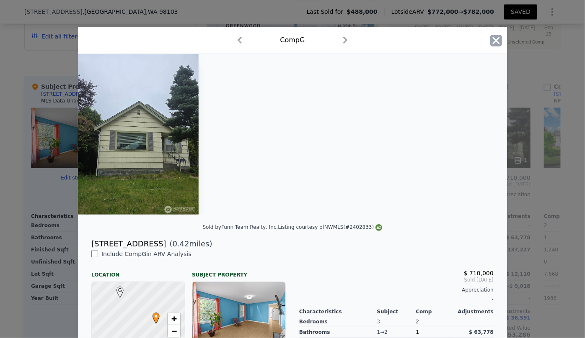
click at [490, 40] on icon "button" at bounding box center [496, 41] width 12 height 12
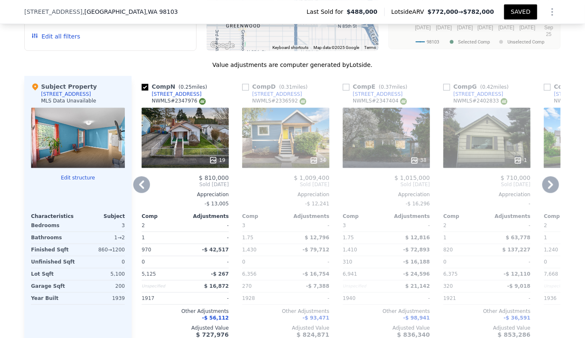
click at [548, 187] on icon at bounding box center [550, 184] width 5 height 8
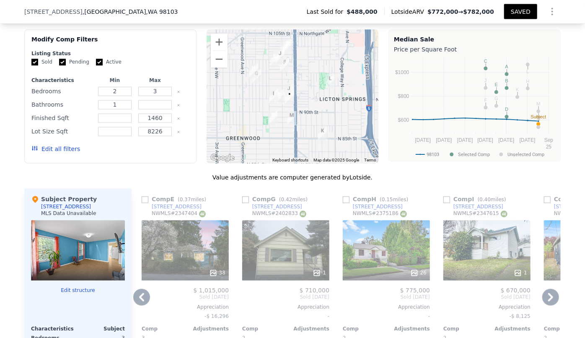
scroll to position [723, 0]
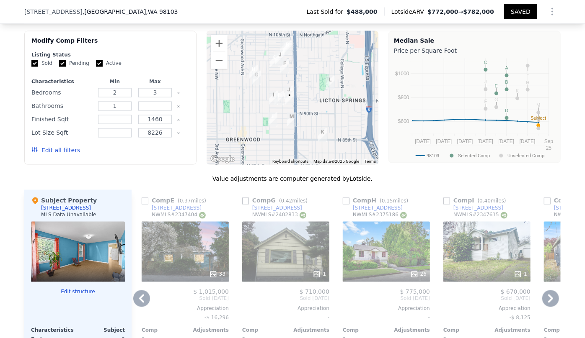
click at [396, 241] on div "26" at bounding box center [386, 252] width 87 height 60
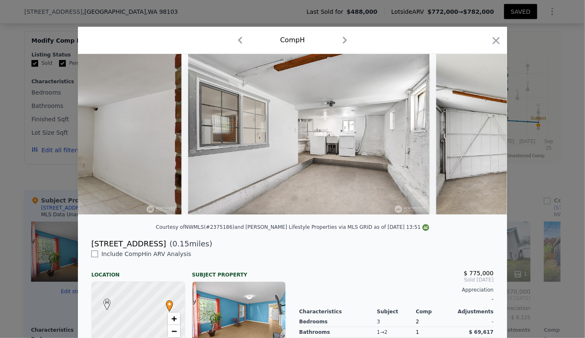
scroll to position [0, 4097]
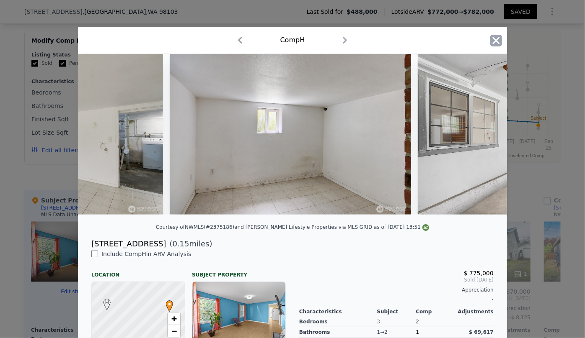
click at [493, 36] on icon "button" at bounding box center [496, 41] width 12 height 12
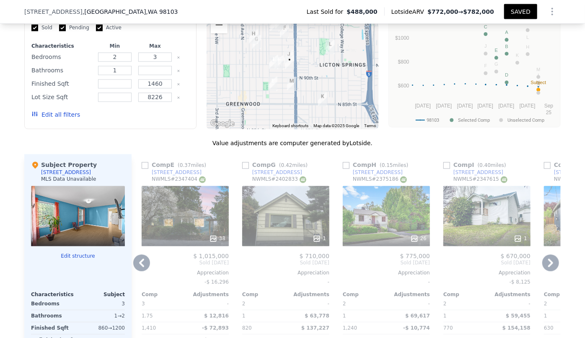
scroll to position [799, 0]
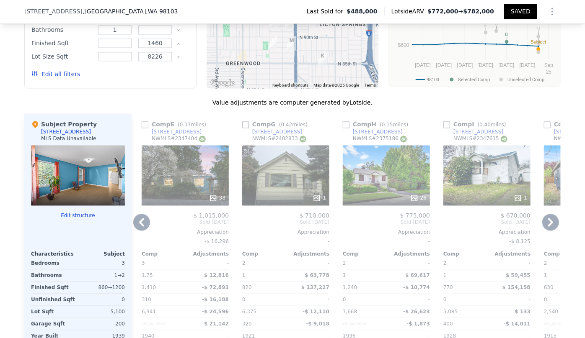
click at [549, 225] on icon at bounding box center [550, 222] width 17 height 17
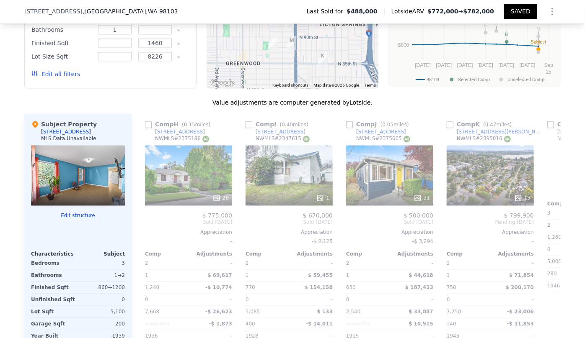
scroll to position [0, 804]
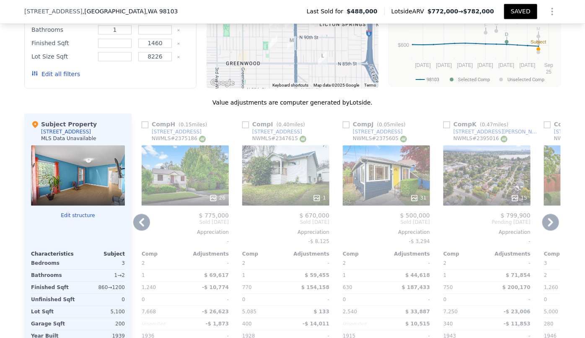
click at [483, 186] on div "15" at bounding box center [486, 176] width 87 height 60
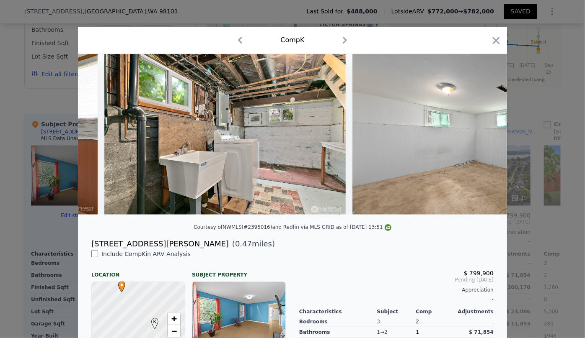
scroll to position [0, 2488]
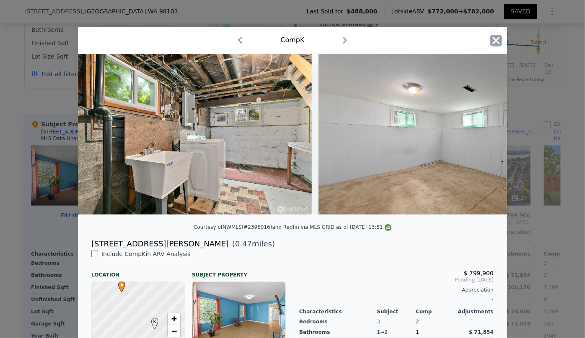
click at [491, 46] on icon "button" at bounding box center [496, 41] width 12 height 12
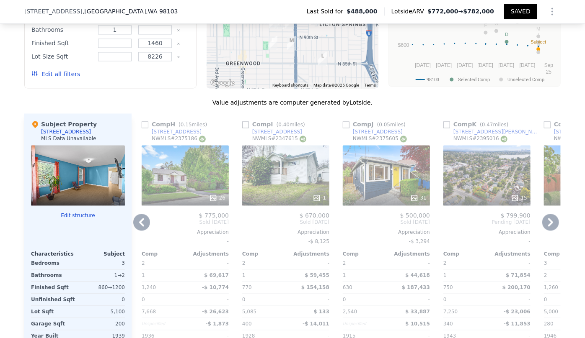
click at [552, 226] on icon at bounding box center [550, 222] width 17 height 17
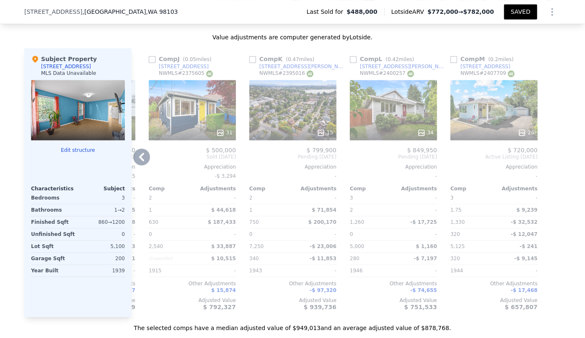
scroll to position [799, 0]
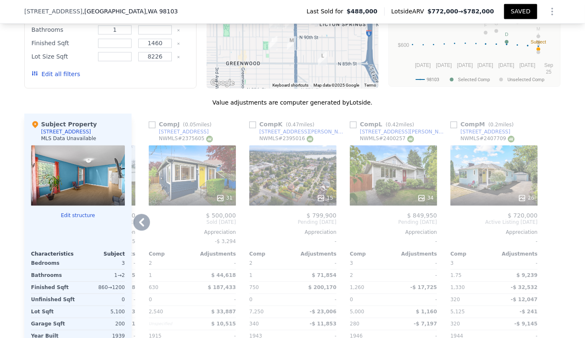
click at [501, 196] on div at bounding box center [493, 198] width 87 height 15
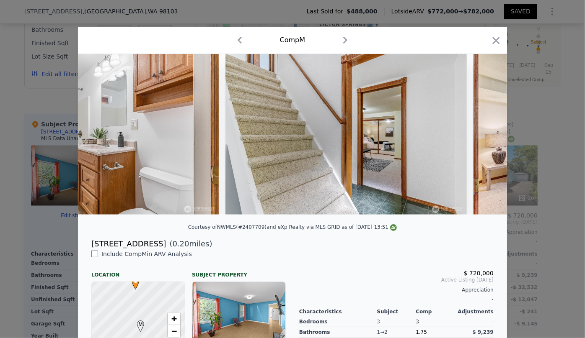
scroll to position [0, 2899]
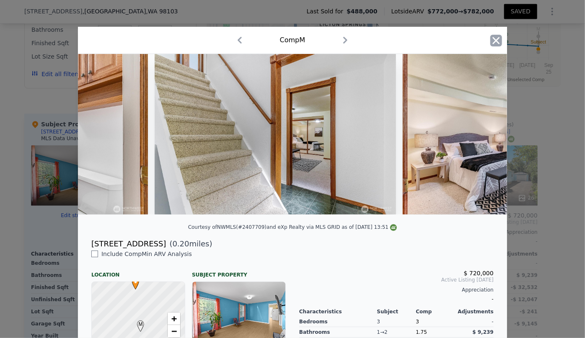
click at [495, 43] on icon "button" at bounding box center [495, 40] width 7 height 7
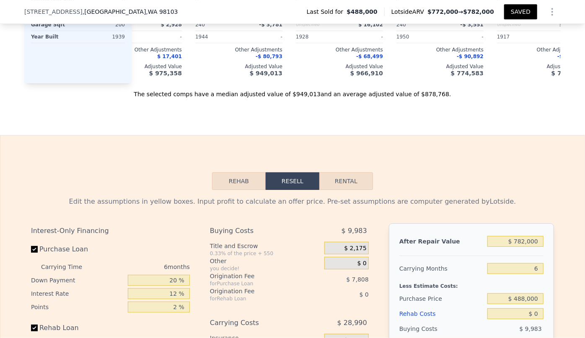
scroll to position [1180, 0]
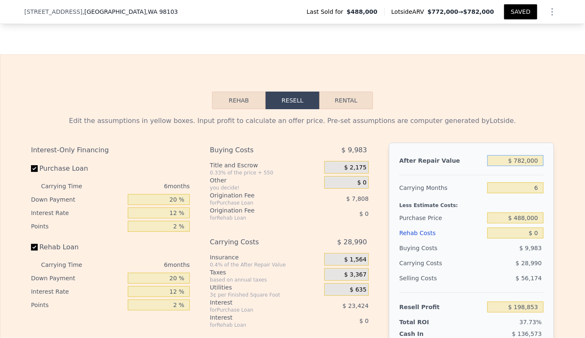
click at [523, 166] on input "$ 782,000" at bounding box center [515, 160] width 56 height 11
type input "$ 78,000"
type input "-$ 453,663"
type input "$ 7,000"
type input "-$ 519,471"
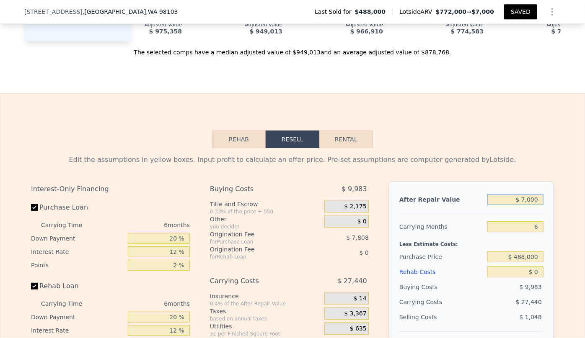
scroll to position [1142, 0]
type input "$ 77,000"
type input "-$ 454,590"
type input "$ 770,000"
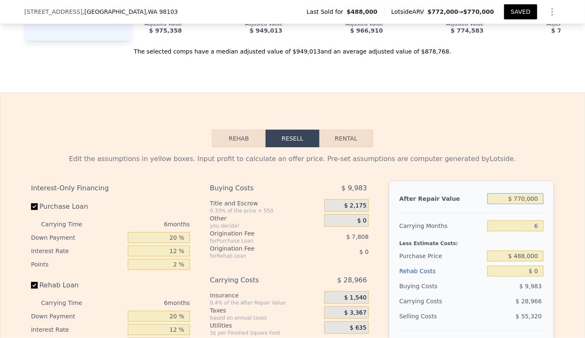
type input "$ 187,731"
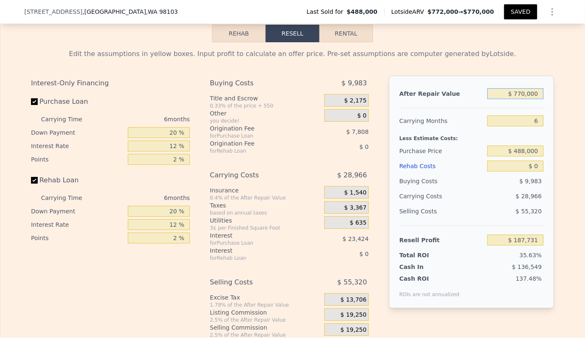
scroll to position [1256, 0]
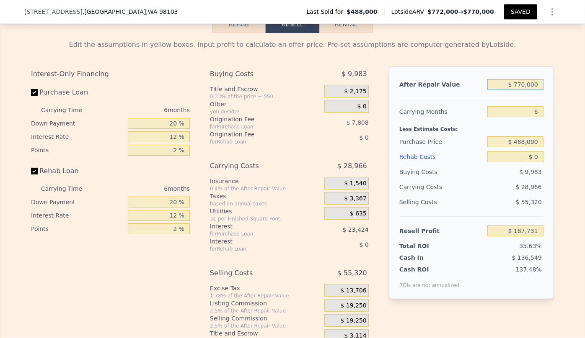
type input "$ 770,000"
click at [535, 117] on input "6" at bounding box center [515, 111] width 56 height 11
type input "8"
type input "$ 178,077"
type input "8"
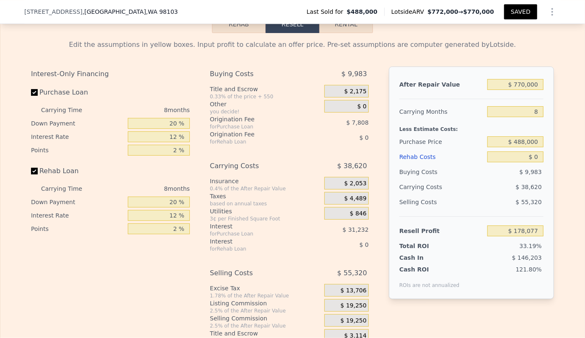
click at [441, 134] on div "Less Estimate Costs:" at bounding box center [471, 126] width 144 height 15
click at [418, 165] on div "Rehab Costs" at bounding box center [441, 157] width 85 height 15
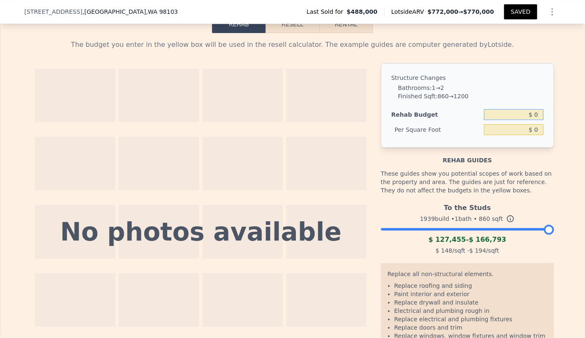
click at [531, 120] on input "$ 0" at bounding box center [513, 114] width 59 height 11
type input "$ 100,000"
type input "$ 116.28"
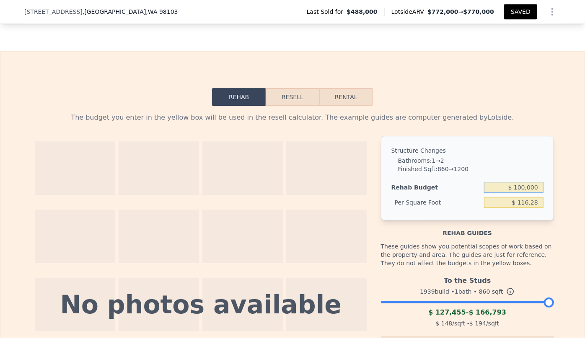
scroll to position [1180, 0]
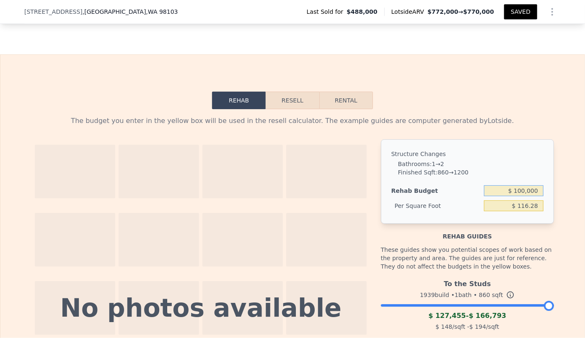
click at [298, 109] on button "Resell" at bounding box center [292, 101] width 53 height 18
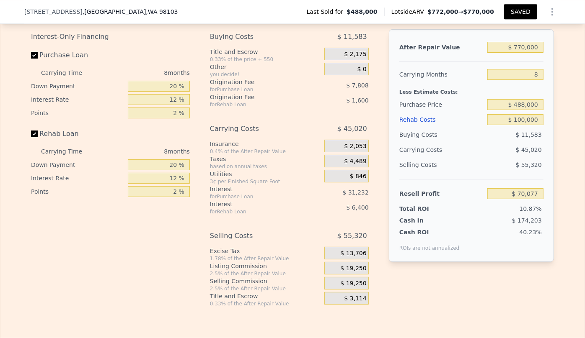
scroll to position [1294, 0]
click at [539, 110] on input "$ 488,000" at bounding box center [515, 104] width 56 height 11
type input "$ 450,000"
click at [489, 170] on div "$ 55,320" at bounding box center [515, 164] width 57 height 15
type input "$ 111,243"
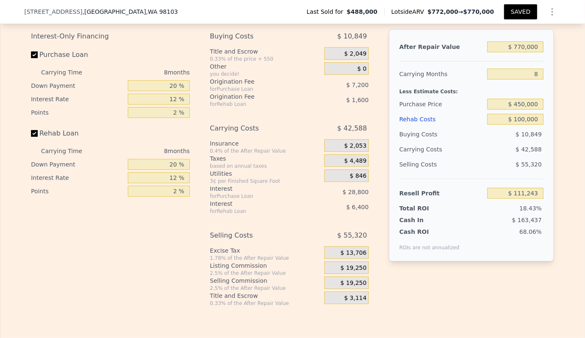
click at [352, 287] on span "$ 19,250" at bounding box center [353, 284] width 26 height 8
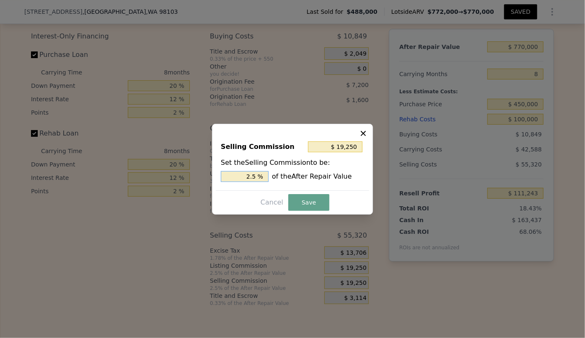
click at [250, 179] on input "2.5 %" at bounding box center [245, 176] width 48 height 11
type input "$ 3,850"
type input ".5 %"
type input "$ 11,550"
type input "1.5 %"
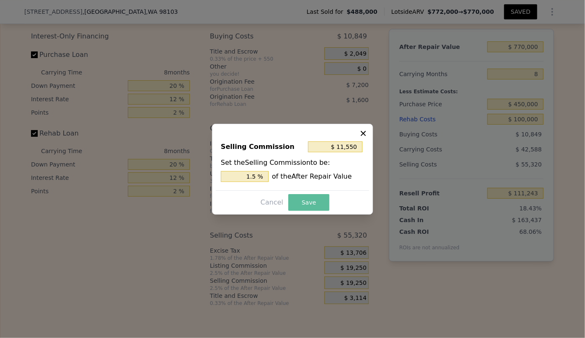
click at [297, 208] on button "Save" at bounding box center [308, 202] width 41 height 17
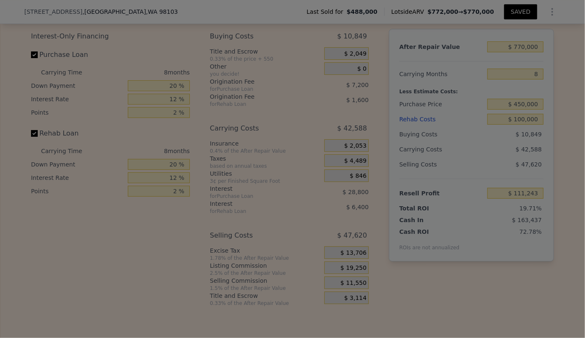
type input "$ 118,943"
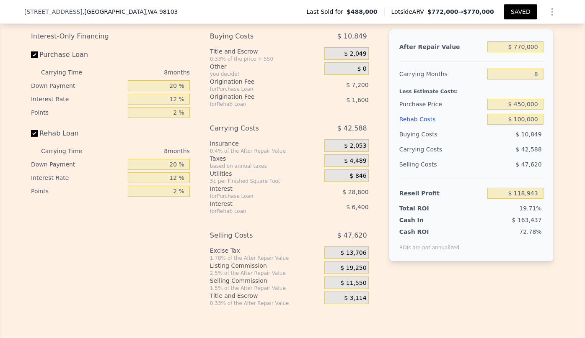
click at [515, 14] on button "SAVED" at bounding box center [520, 11] width 33 height 15
type input "2"
type input "630"
type input "1430"
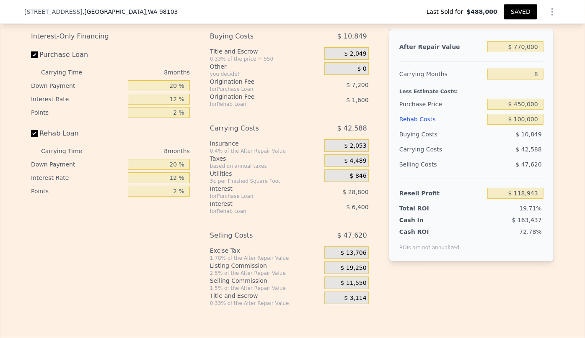
type input "2540"
type input "7668"
click at [510, 8] on button "SAVED" at bounding box center [520, 11] width 33 height 15
click at [526, 9] on button "SAVED" at bounding box center [520, 11] width 33 height 15
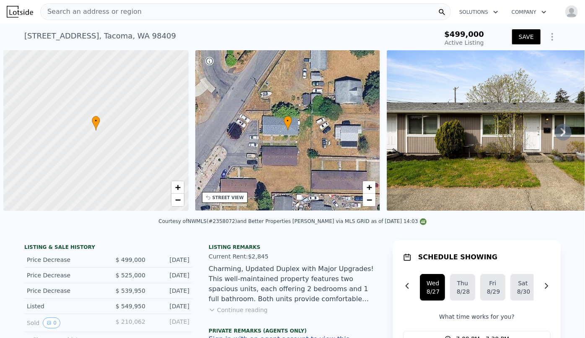
scroll to position [0, 3]
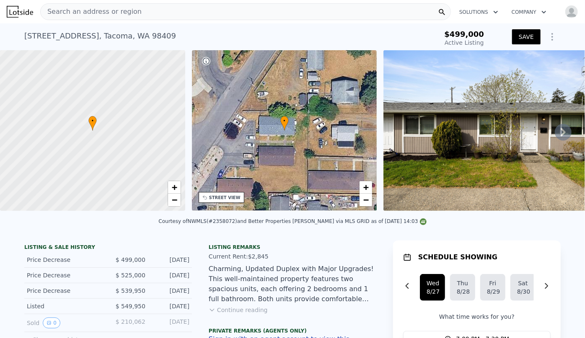
click at [111, 18] on div "Search an address or region" at bounding box center [91, 12] width 101 height 16
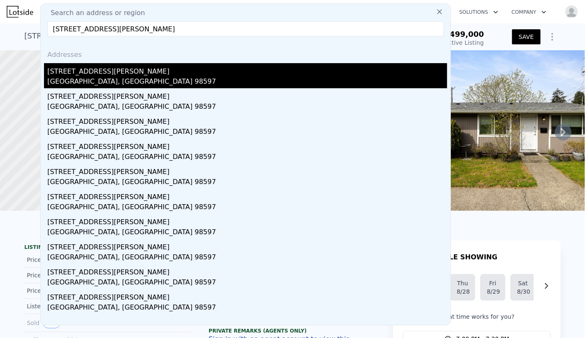
type input "8702 Sweet Clover Dr SE, Yelm, WA 98597"
click at [122, 77] on div "Yelm, WA 98597" at bounding box center [247, 83] width 400 height 12
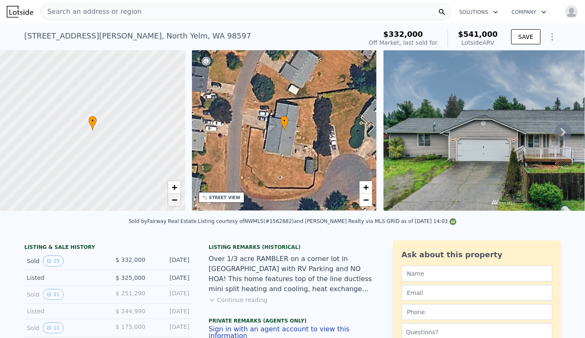
click at [176, 202] on span "−" at bounding box center [173, 200] width 5 height 10
drag, startPoint x: 82, startPoint y: 140, endPoint x: 120, endPoint y: 154, distance: 40.3
click at [120, 154] on div at bounding box center [93, 130] width 222 height 193
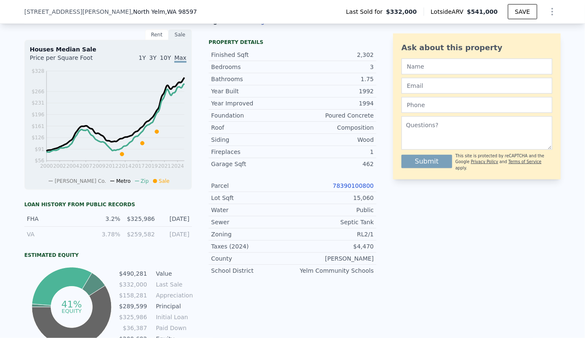
scroll to position [377, 0]
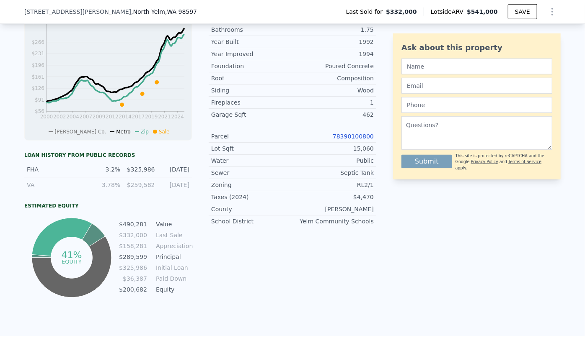
click at [352, 137] on link "78390100800" at bounding box center [353, 136] width 41 height 7
click at [348, 137] on link "78390100800" at bounding box center [353, 136] width 41 height 7
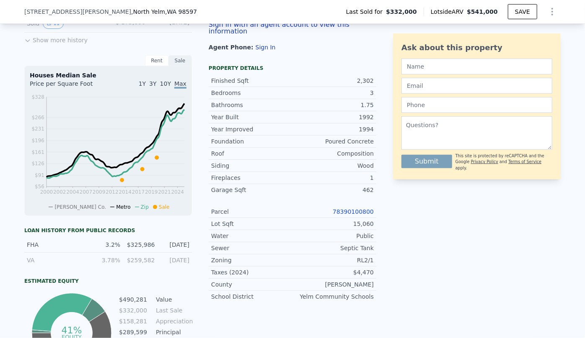
scroll to position [302, 0]
click at [547, 11] on icon "Show Options" at bounding box center [552, 12] width 10 height 10
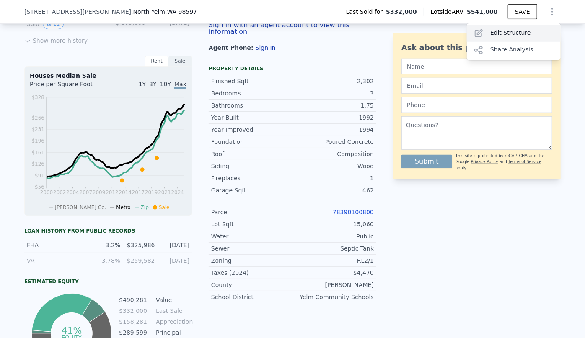
click at [519, 34] on div "Edit Structure" at bounding box center [514, 33] width 94 height 17
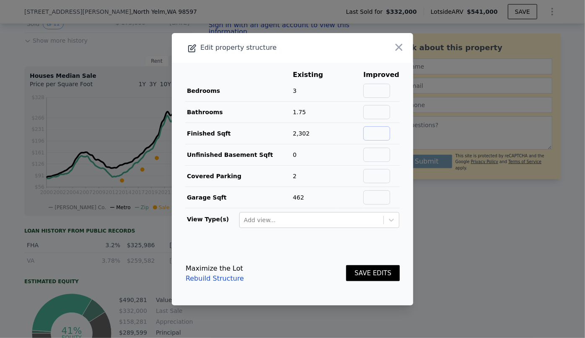
click at [374, 133] on input "text" at bounding box center [376, 133] width 27 height 14
type input "2288"
click at [379, 273] on button "SAVE EDITS" at bounding box center [373, 274] width 54 height 16
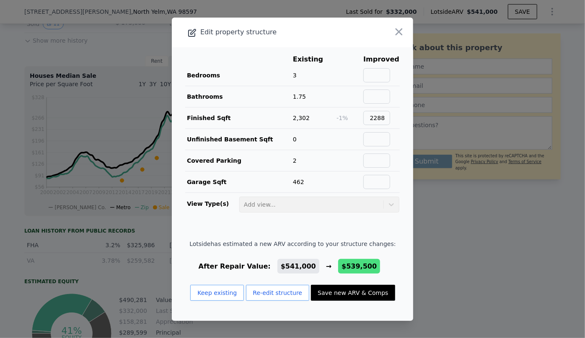
click at [353, 299] on button "Save new ARV & Comps" at bounding box center [353, 293] width 84 height 16
type input "$ 539,500"
type input "$ 148,177"
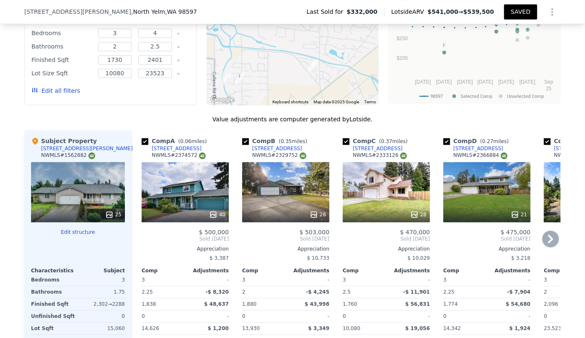
scroll to position [758, 0]
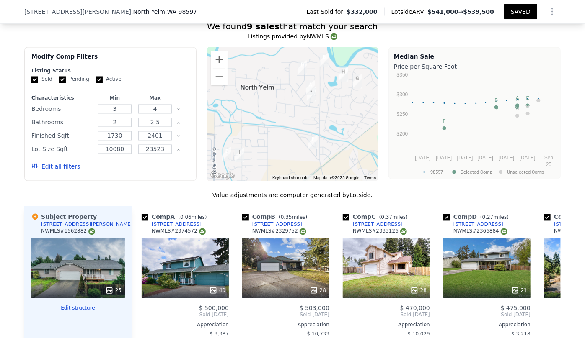
click at [50, 170] on button "Edit all filters" at bounding box center [55, 167] width 49 height 8
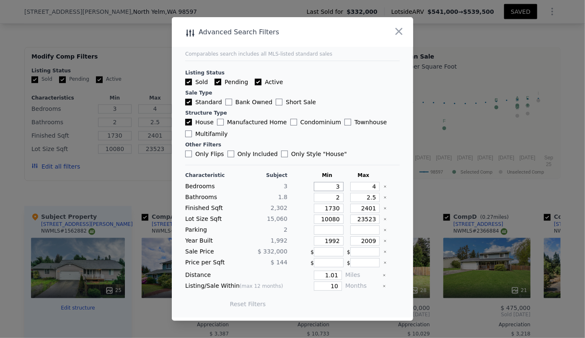
drag, startPoint x: 337, startPoint y: 187, endPoint x: 321, endPoint y: 186, distance: 15.5
click at [322, 186] on input "3" at bounding box center [329, 186] width 30 height 9
type input "2"
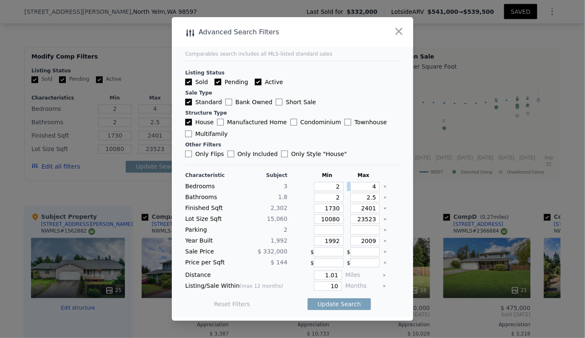
drag, startPoint x: 374, startPoint y: 188, endPoint x: 364, endPoint y: 188, distance: 10.1
click at [364, 188] on div "4" at bounding box center [363, 186] width 33 height 9
click at [371, 187] on input "4" at bounding box center [365, 186] width 30 height 9
type input "3"
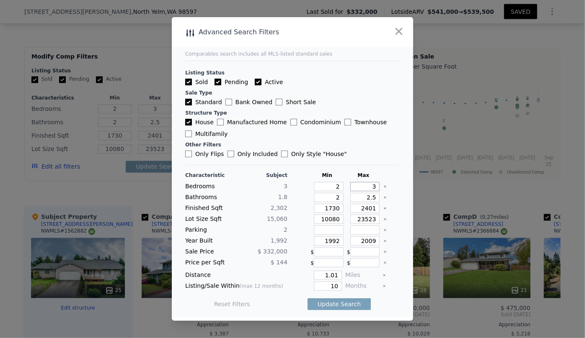
type input "3"
drag, startPoint x: 374, startPoint y: 199, endPoint x: 328, endPoint y: 202, distance: 45.7
click at [328, 202] on div "Bathrooms 1.8 2 2.5" at bounding box center [292, 197] width 214 height 9
drag, startPoint x: 338, startPoint y: 197, endPoint x: 321, endPoint y: 199, distance: 16.8
click at [323, 198] on div "2" at bounding box center [326, 197] width 33 height 9
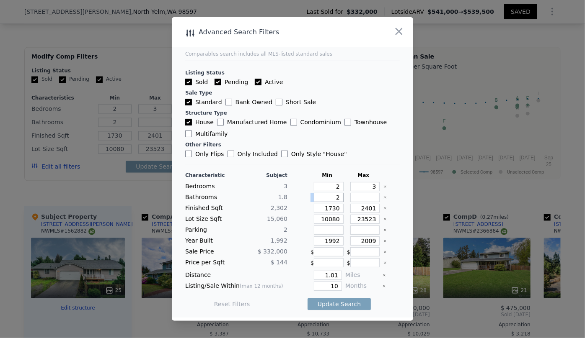
click at [335, 199] on input "2" at bounding box center [329, 197] width 30 height 9
type input "1"
drag, startPoint x: 335, startPoint y: 209, endPoint x: 301, endPoint y: 215, distance: 34.8
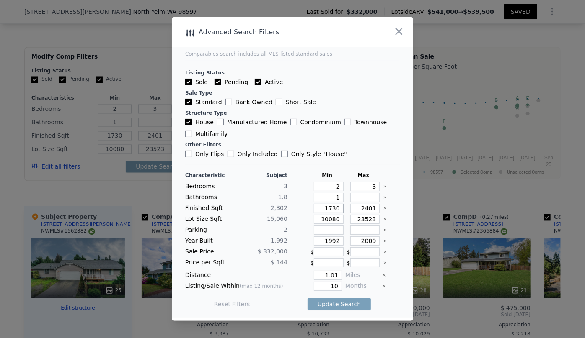
click at [305, 214] on div "Characteristic Subject Min Max Bedrooms 3 2 3 Bathrooms 1.8 1 Finished Sqft 2,3…" at bounding box center [292, 244] width 214 height 144
type input "1"
type input "15"
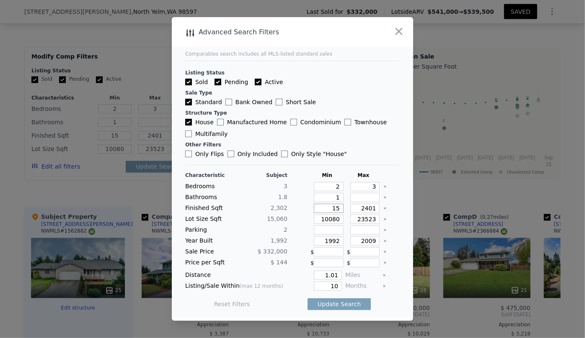
type input "150"
type input "1500"
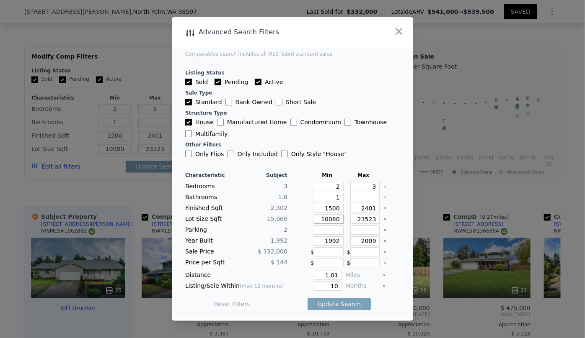
drag, startPoint x: 336, startPoint y: 222, endPoint x: 288, endPoint y: 223, distance: 48.6
click at [297, 224] on div "Lot Size Sqft 15,060 10080 23523" at bounding box center [292, 219] width 214 height 9
drag, startPoint x: 337, startPoint y: 241, endPoint x: 276, endPoint y: 246, distance: 60.9
click at [286, 243] on div "Year Built 1,992 1992 2009" at bounding box center [292, 241] width 214 height 9
drag, startPoint x: 333, startPoint y: 274, endPoint x: 256, endPoint y: 282, distance: 76.6
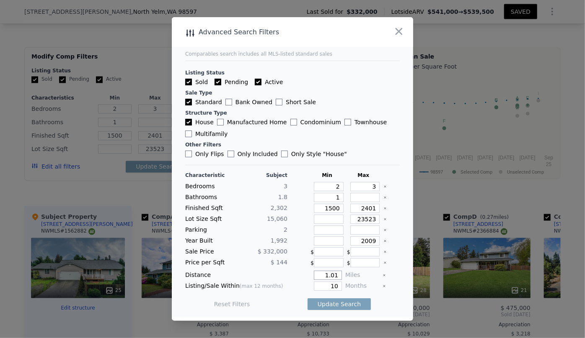
click at [264, 281] on div "Characteristic Subject Min Max Bedrooms 3 2 3 Bathrooms 1.8 1 Finished Sqft 2,3…" at bounding box center [292, 244] width 214 height 144
type input "0.5"
drag, startPoint x: 335, startPoint y: 285, endPoint x: 283, endPoint y: 293, distance: 52.9
click at [283, 293] on div "Characteristic Subject Min Max Bedrooms 3 2 3 Bathrooms 1.8 1 Finished Sqft 2,3…" at bounding box center [292, 244] width 214 height 144
type input "6"
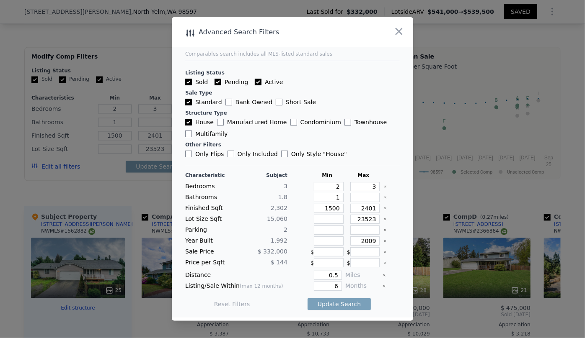
click at [310, 310] on div "Update Search" at bounding box center [338, 304] width 63 height 23
click at [312, 305] on button "Update Search" at bounding box center [338, 305] width 63 height 12
checkbox input "false"
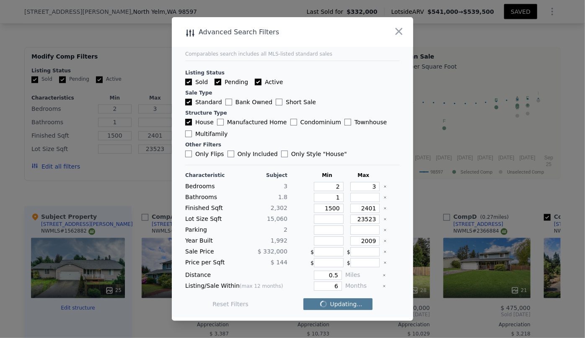
checkbox input "false"
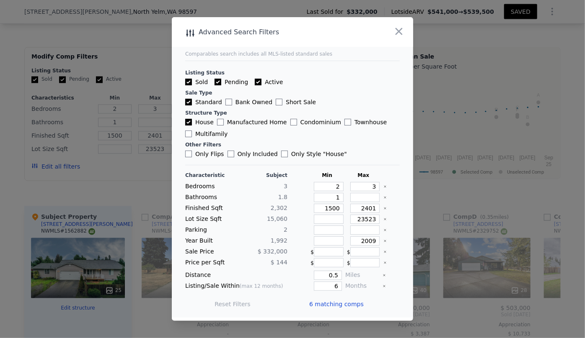
click at [324, 304] on span "6 matching comps" at bounding box center [336, 304] width 54 height 8
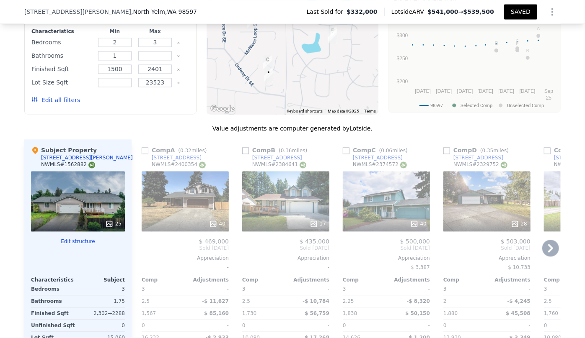
scroll to position [834, 0]
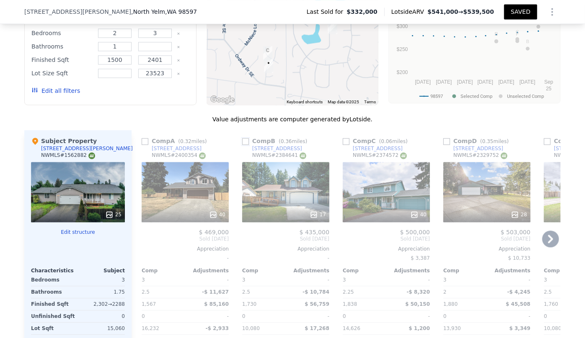
click at [244, 144] on input "checkbox" at bounding box center [245, 141] width 7 height 7
checkbox input "true"
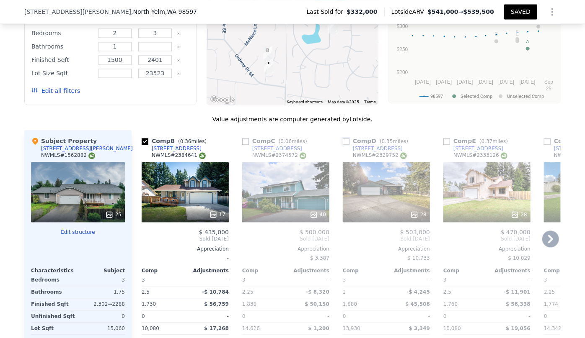
click at [343, 145] on input "checkbox" at bounding box center [346, 141] width 7 height 7
checkbox input "true"
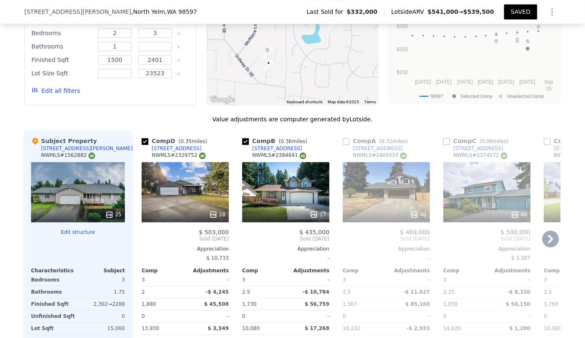
click at [548, 243] on icon at bounding box center [550, 239] width 5 height 8
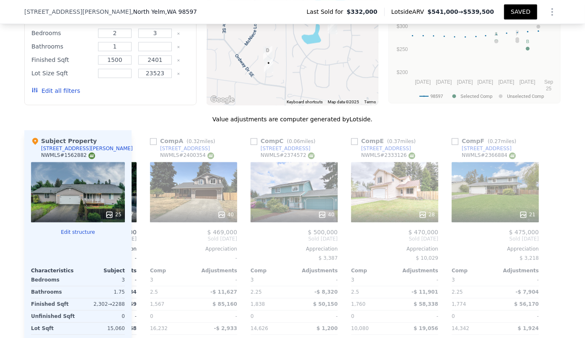
scroll to position [0, 194]
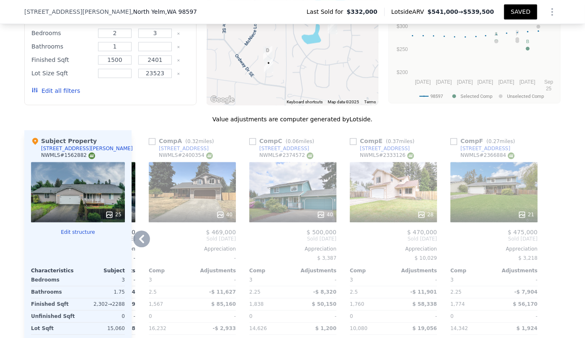
click at [146, 242] on icon at bounding box center [141, 239] width 17 height 17
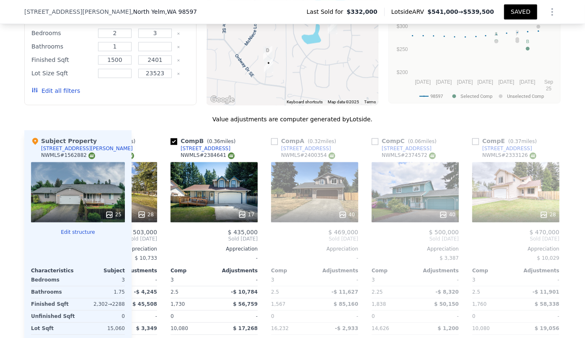
scroll to position [0, 0]
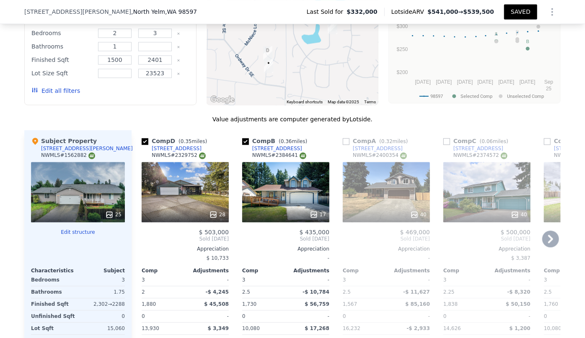
click at [299, 196] on div "17" at bounding box center [285, 192] width 87 height 60
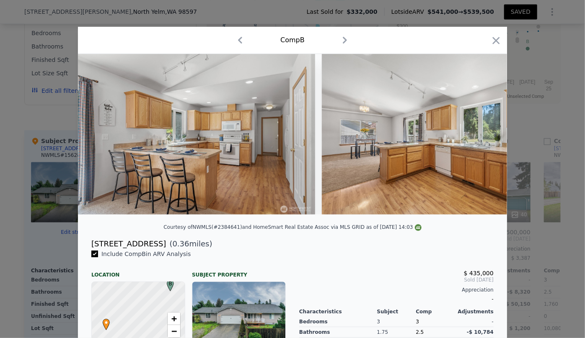
scroll to position [0, 976]
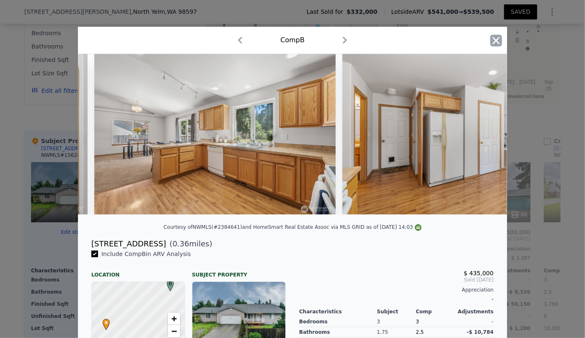
click at [490, 41] on icon "button" at bounding box center [496, 41] width 12 height 12
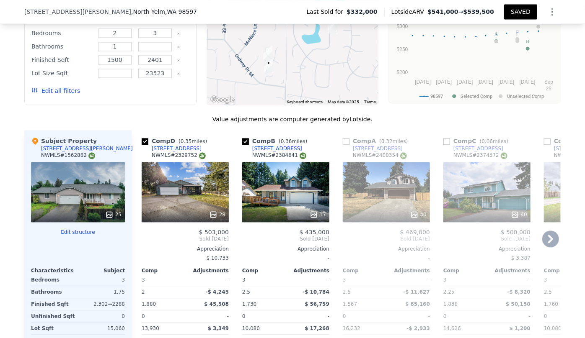
click at [196, 202] on div "28" at bounding box center [185, 192] width 87 height 60
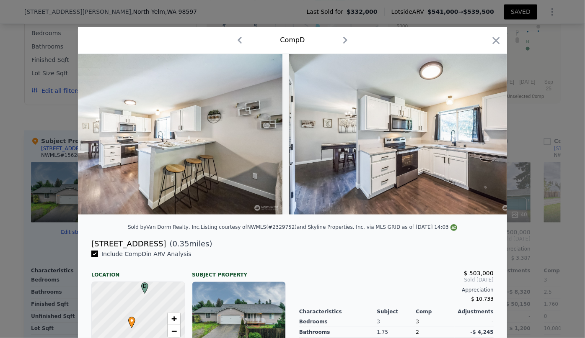
scroll to position [0, 1582]
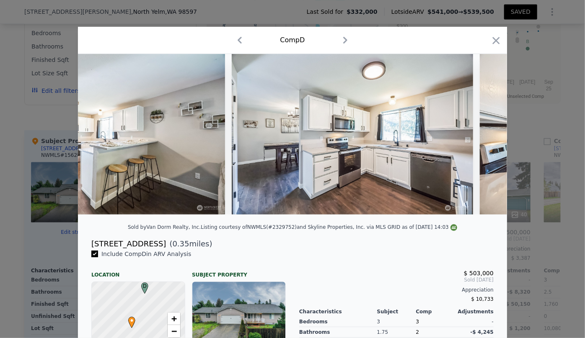
click at [490, 39] on icon "button" at bounding box center [496, 41] width 12 height 12
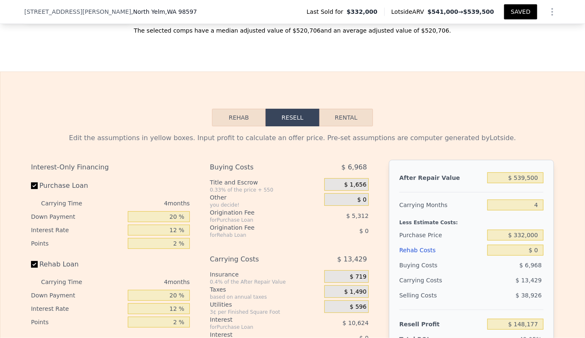
scroll to position [1215, 0]
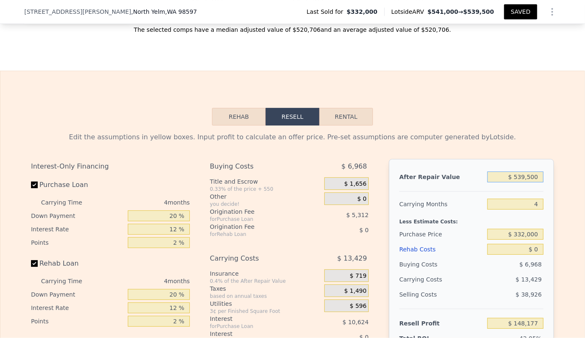
click at [537, 183] on input "$ 539,500" at bounding box center [515, 177] width 56 height 11
type input "$ 5,395"
type input "-$ 347,224"
type input "$ 539"
type input "-$ 351,728"
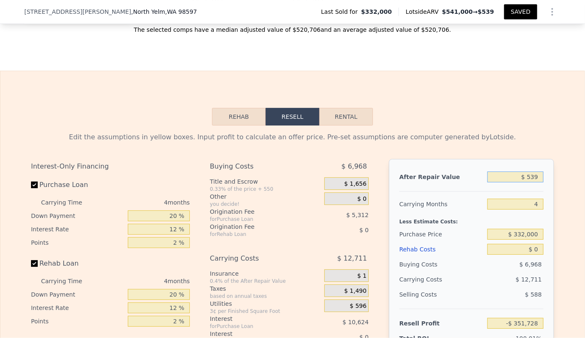
type input "$ 53"
type input "-$ 352,178"
type input "$ 5"
type input "-$ 352,223"
type input "$ 51"
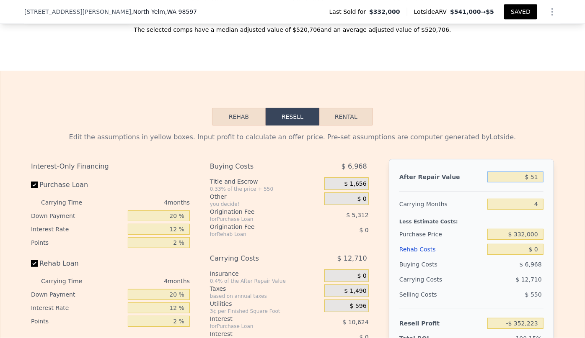
type input "-$ 352,180"
type input "$ 510"
type input "-$ 351,756"
type input "$ 5,100"
type input "-$ 347,499"
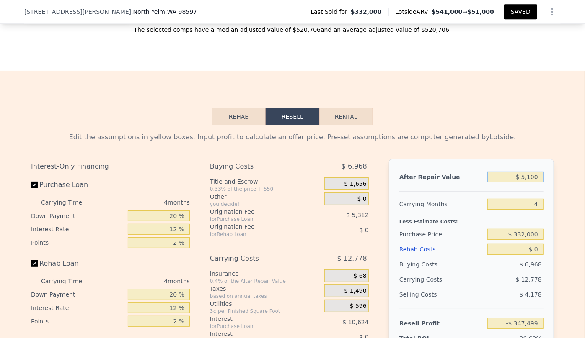
type input "$ 51,000"
type input "-$ 304,924"
type input "$ 510,000"
type input "$ 120,816"
type input "$ 510,000"
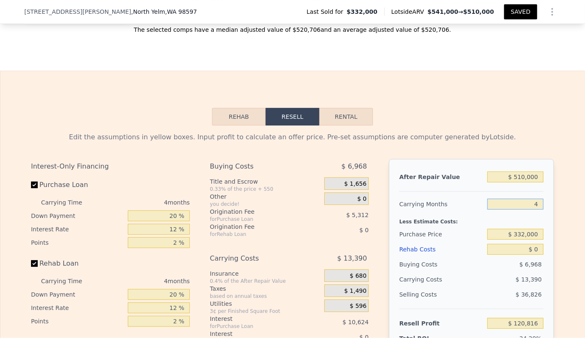
drag, startPoint x: 538, startPoint y: 216, endPoint x: 523, endPoint y: 218, distance: 15.2
click at [523, 210] on input "4" at bounding box center [515, 204] width 56 height 11
type input "6"
type input "$ 114,121"
type input "6"
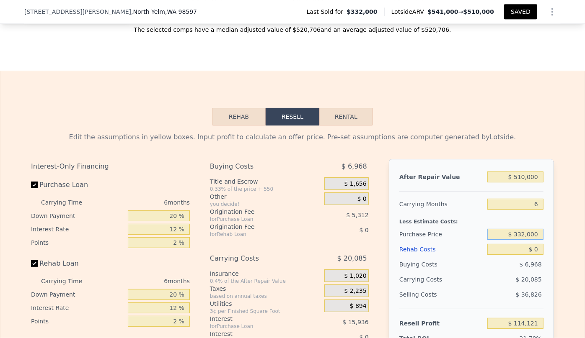
click at [492, 240] on input "$ 332,000" at bounding box center [515, 234] width 56 height 11
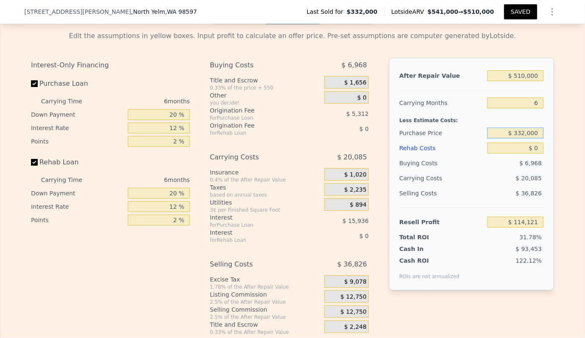
scroll to position [1329, 0]
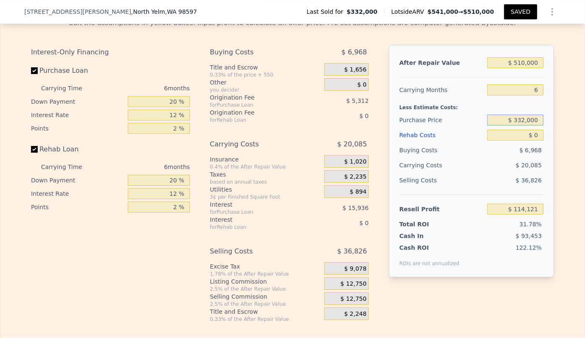
click at [524, 126] on input "$ 332,000" at bounding box center [515, 120] width 56 height 11
type input "$ 450,000"
type input "-$ 11,824"
click at [423, 143] on div "Rehab Costs" at bounding box center [441, 135] width 85 height 15
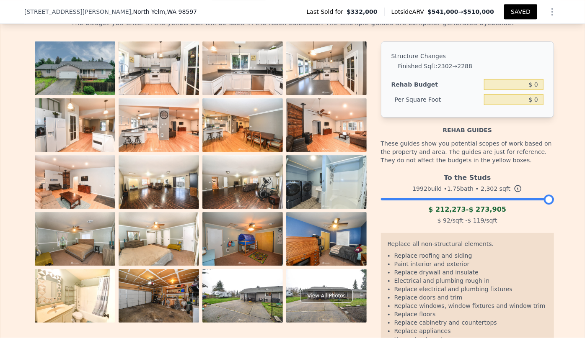
click at [162, 91] on img at bounding box center [159, 68] width 80 height 54
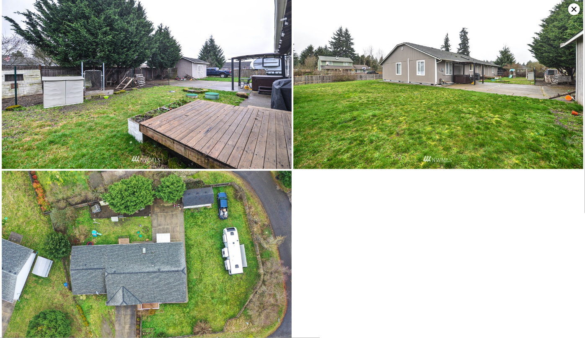
scroll to position [2171, 0]
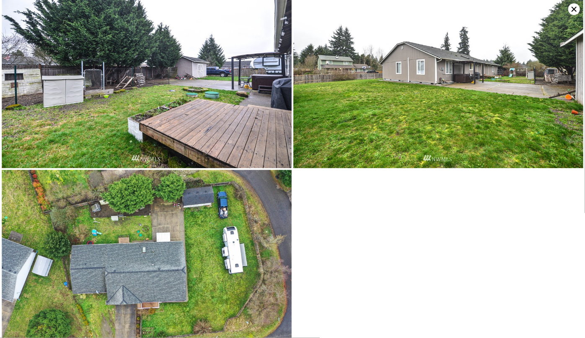
type input "3"
type input "4"
type input "2"
type input "2.5"
type input "1730"
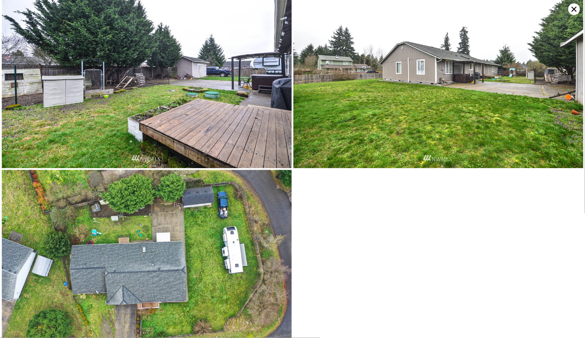
type input "10080"
checkbox input "true"
click at [570, 8] on icon at bounding box center [574, 9] width 12 height 12
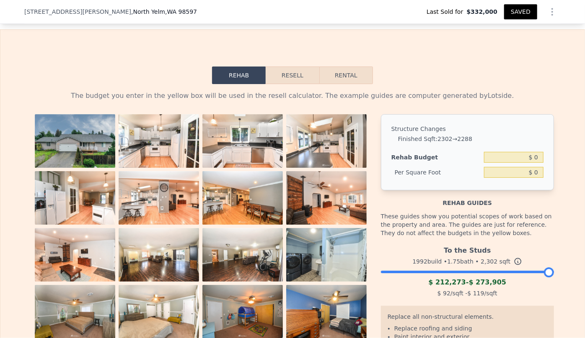
scroll to position [1253, 0]
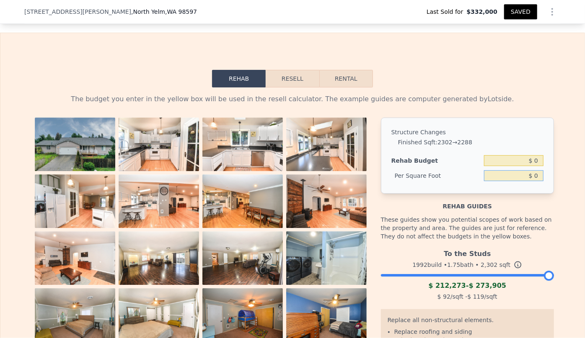
click at [528, 181] on input "$ 0" at bounding box center [513, 175] width 59 height 11
type input "$ 600"
type input "$ 1,381,200"
type input "$ 60"
click at [540, 157] on div "Structure Changes Finished Sqft : 2302 → 2288 Rehab Budget $ 1,381,200 Per Squa…" at bounding box center [467, 156] width 173 height 76
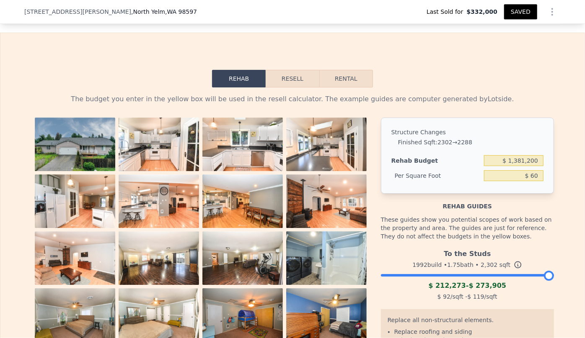
type input "$ 138,120"
click at [305, 88] on button "Resell" at bounding box center [292, 79] width 53 height 18
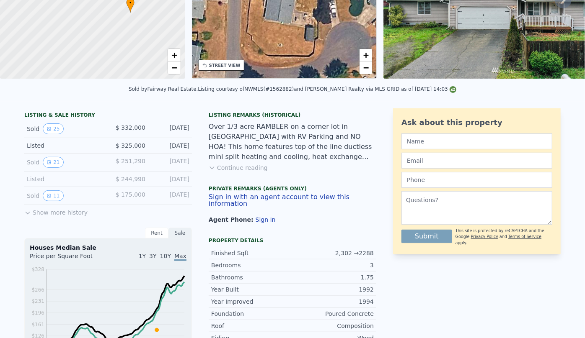
scroll to position [0, 0]
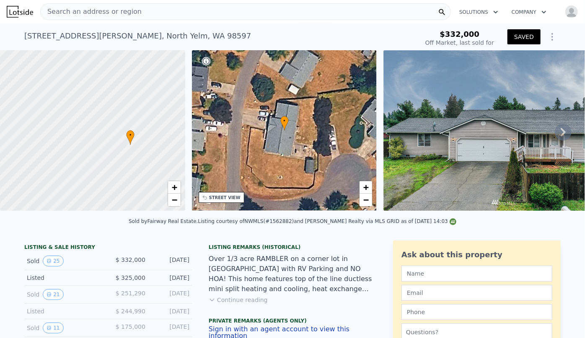
click at [236, 202] on div "STREET VIEW" at bounding box center [222, 197] width 46 height 11
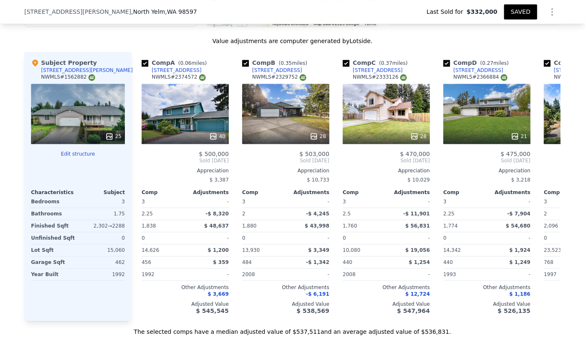
scroll to position [872, 0]
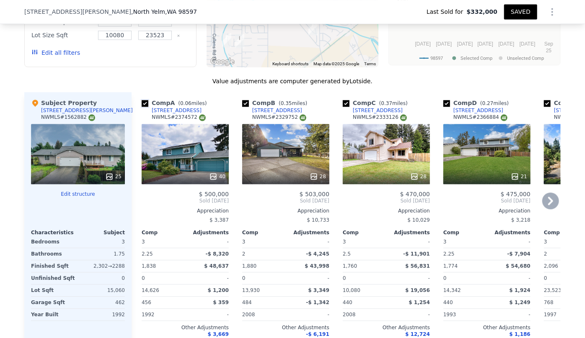
click at [142, 107] on input "checkbox" at bounding box center [145, 103] width 7 height 7
checkbox input "false"
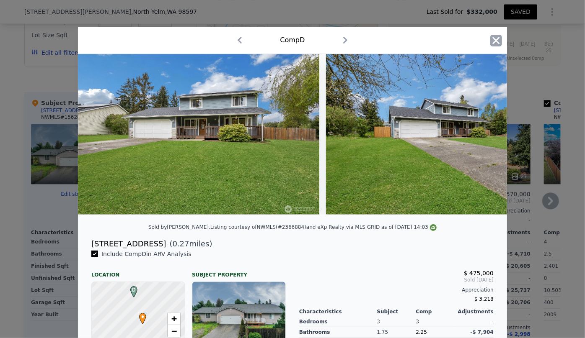
click at [495, 40] on icon "button" at bounding box center [496, 41] width 12 height 12
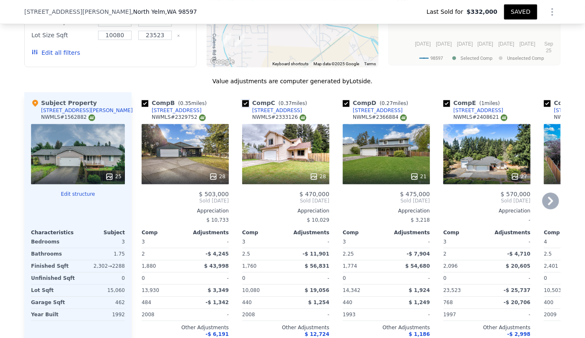
click at [245, 107] on input "checkbox" at bounding box center [245, 103] width 7 height 7
checkbox input "false"
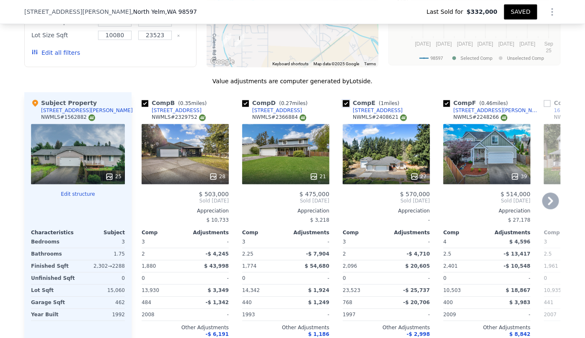
click at [343, 107] on input "checkbox" at bounding box center [346, 103] width 7 height 7
checkbox input "false"
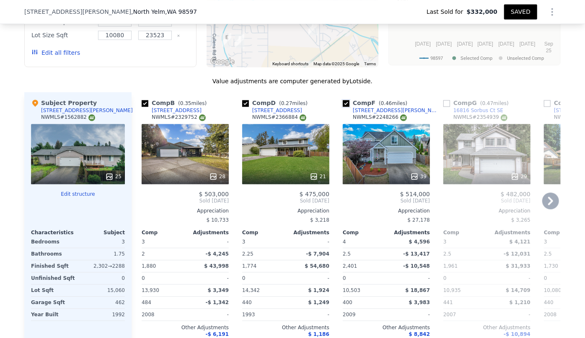
click at [343, 107] on input "checkbox" at bounding box center [346, 103] width 7 height 7
checkbox input "false"
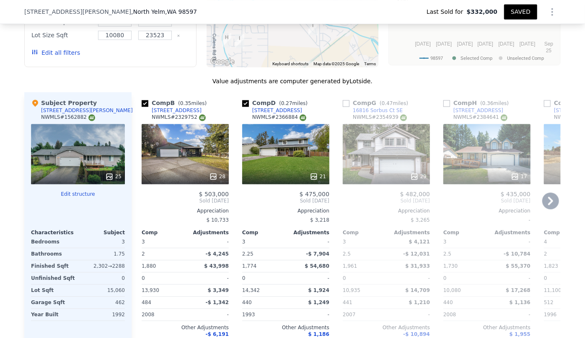
click at [549, 205] on icon at bounding box center [550, 201] width 5 height 8
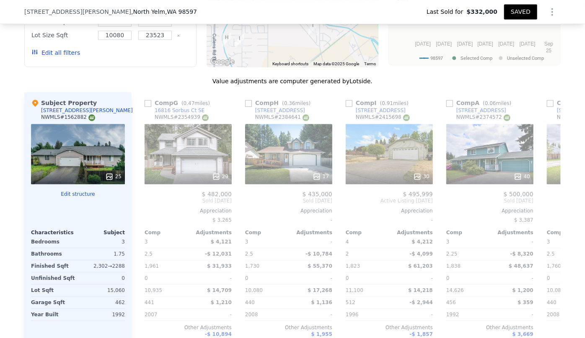
scroll to position [0, 201]
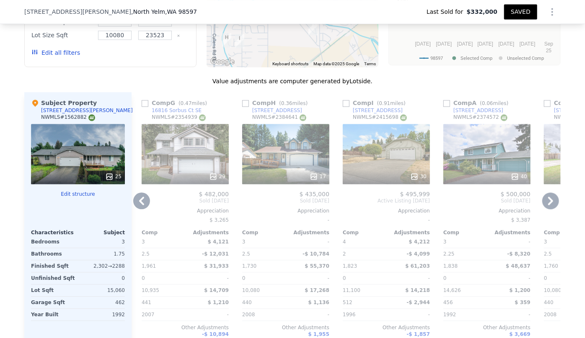
click at [372, 156] on div "30" at bounding box center [386, 154] width 87 height 60
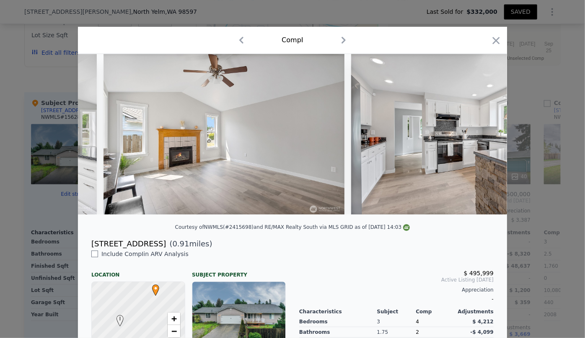
scroll to position [0, 3991]
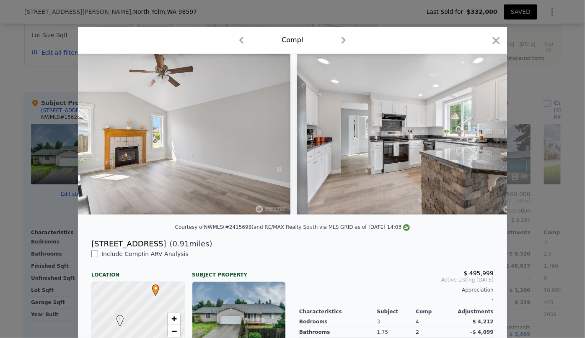
drag, startPoint x: 493, startPoint y: 38, endPoint x: 470, endPoint y: 75, distance: 44.2
click at [493, 38] on icon "button" at bounding box center [496, 41] width 12 height 12
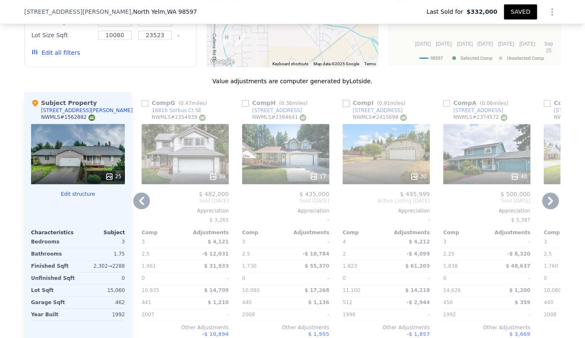
click at [344, 107] on input "checkbox" at bounding box center [346, 103] width 7 height 7
checkbox input "true"
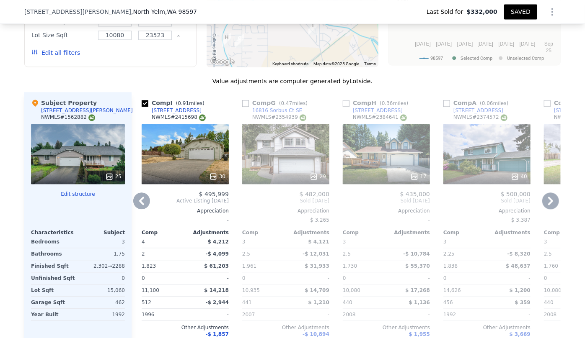
click at [547, 209] on icon at bounding box center [550, 201] width 17 height 17
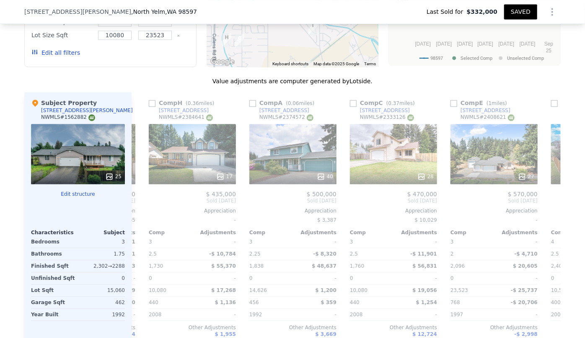
scroll to position [0, 402]
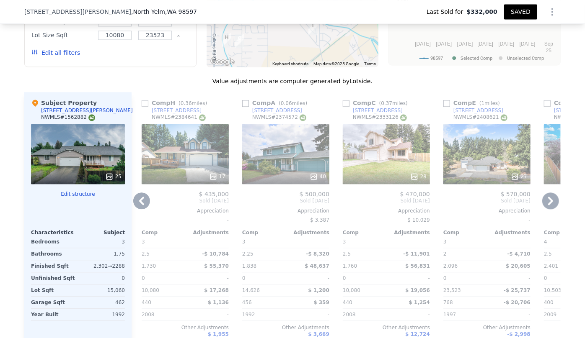
click at [547, 209] on icon at bounding box center [550, 201] width 17 height 17
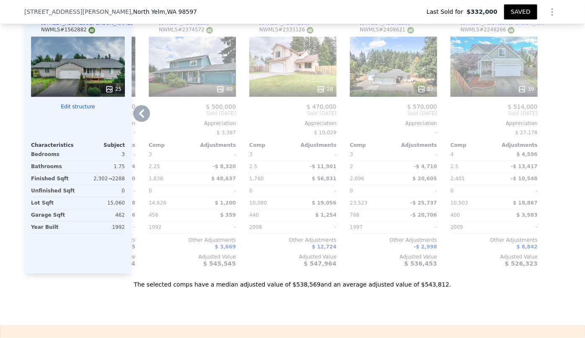
scroll to position [987, 0]
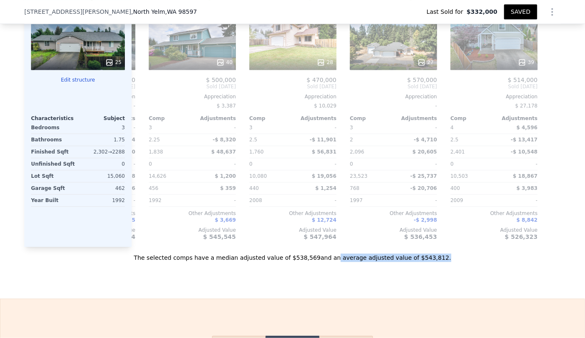
drag, startPoint x: 440, startPoint y: 258, endPoint x: 327, endPoint y: 257, distance: 113.5
click at [327, 257] on div "The selected comps have a median adjusted value of $538,569 and an average adju…" at bounding box center [292, 254] width 536 height 15
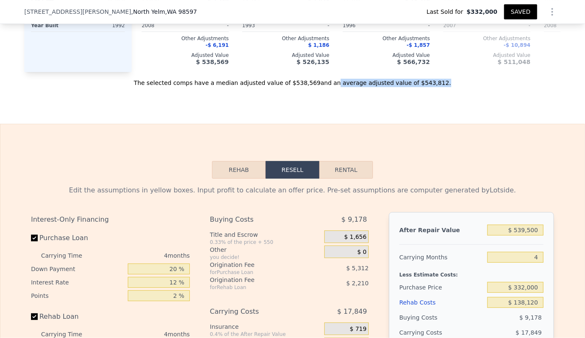
scroll to position [1215, 0]
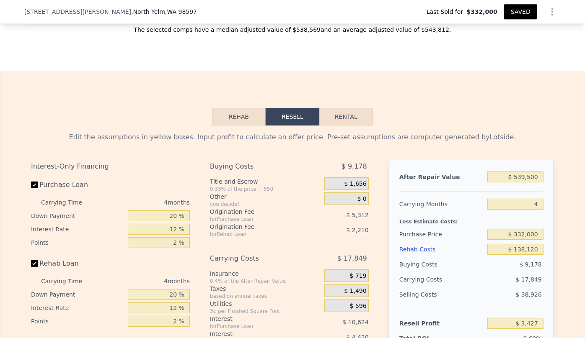
click at [413, 113] on div "Rehab Resell Rental Edit the assumptions in yellow boxes. Input profit to calcu…" at bounding box center [292, 273] width 585 height 404
click at [523, 183] on input "$ 539,500" at bounding box center [515, 177] width 56 height 11
type input "$ 53,500"
type input "-$ 447,355"
type input "$ 5,500"
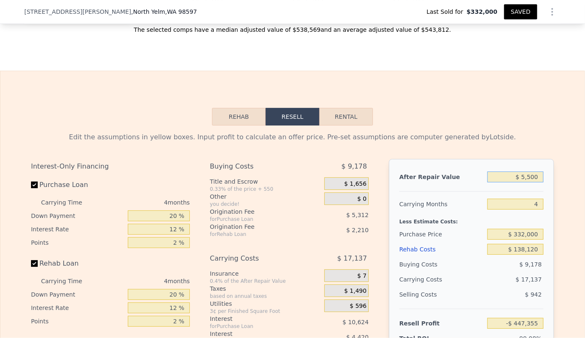
type input "-$ 491,877"
type input "$ 51,500"
type input "-$ 449,211"
type input "$ 510,500"
type input "-$ 23,472"
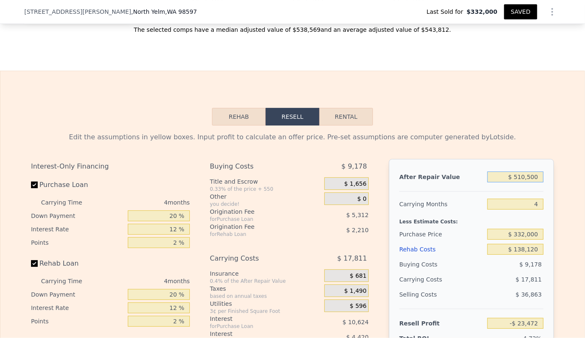
type input "$ 510,500"
click at [503, 137] on div "Edit the assumptions in yellow boxes. Input profit to calculate an offer price.…" at bounding box center [292, 282] width 536 height 312
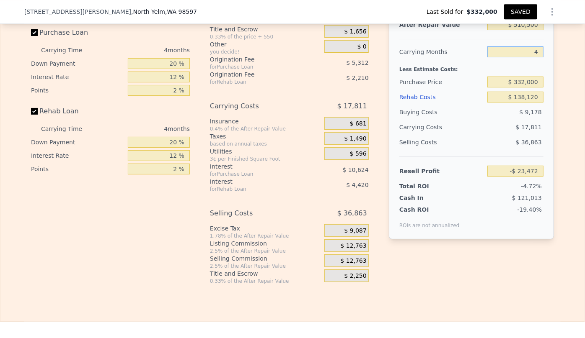
drag, startPoint x: 537, startPoint y: 62, endPoint x: 521, endPoint y: 64, distance: 16.4
click at [521, 57] on input "4" at bounding box center [515, 51] width 56 height 11
type input "6"
type input "-$ 32,377"
type input "7"
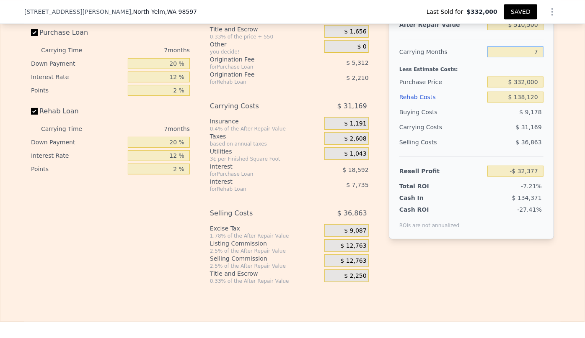
type input "-$ 36,830"
type input "7"
click at [475, 120] on div "Buying Costs" at bounding box center [441, 112] width 85 height 15
click at [536, 88] on input "$ 332,000" at bounding box center [515, 82] width 56 height 11
type input "$ 3"
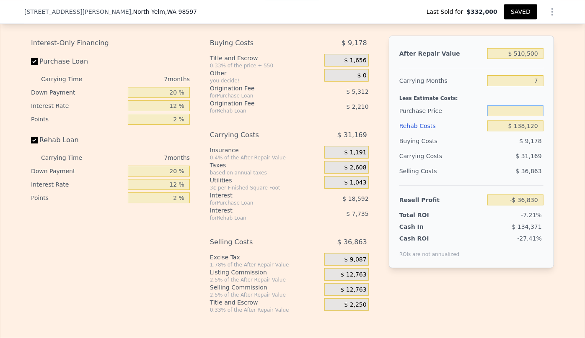
scroll to position [1291, 0]
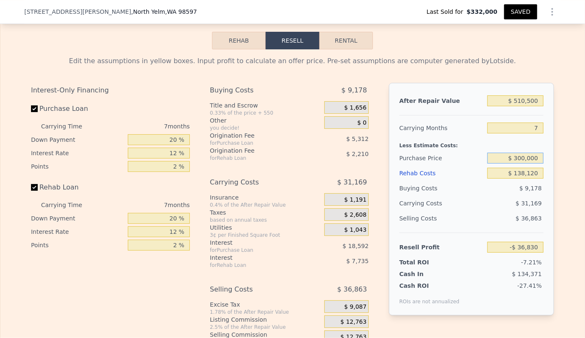
type input "$ 300,000"
click at [525, 148] on div "Less Estimate Costs:" at bounding box center [471, 143] width 144 height 15
type input "-$ 2,419"
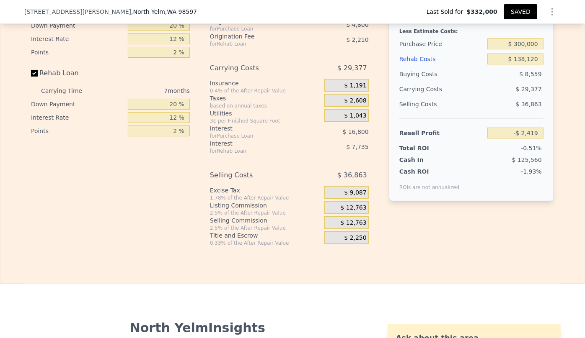
scroll to position [1444, 0]
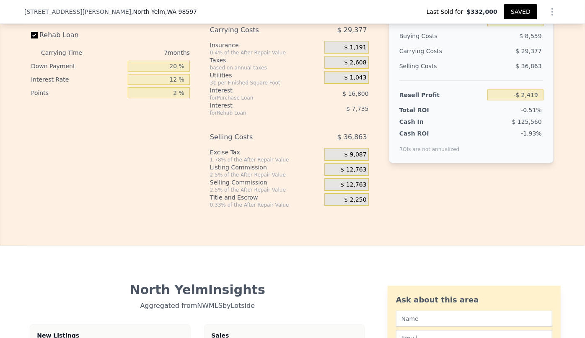
click at [344, 189] on span "$ 12,763" at bounding box center [353, 185] width 26 height 8
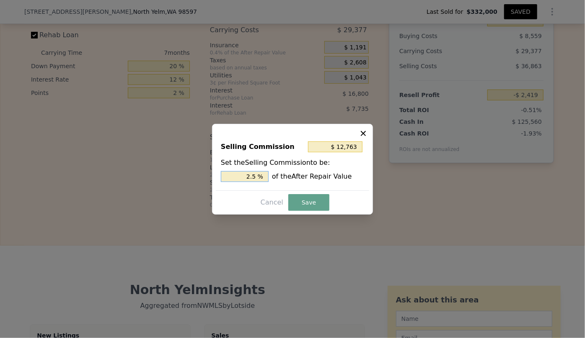
click at [253, 174] on input "2.5 %" at bounding box center [245, 176] width 48 height 11
type input "$ 2,553"
type input ".5 %"
type input "$ 7,658"
type input "1.5 %"
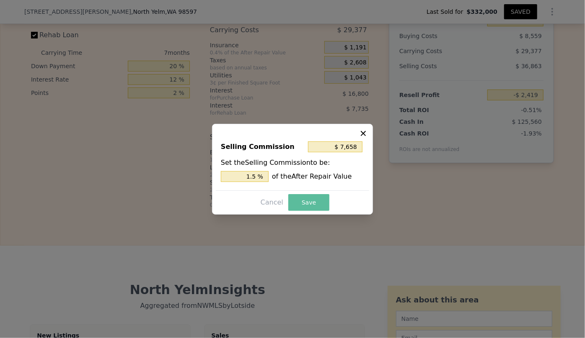
click at [308, 201] on button "Save" at bounding box center [308, 202] width 41 height 17
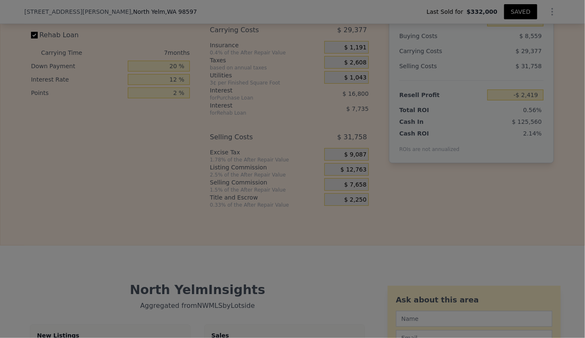
type input "$ 2,686"
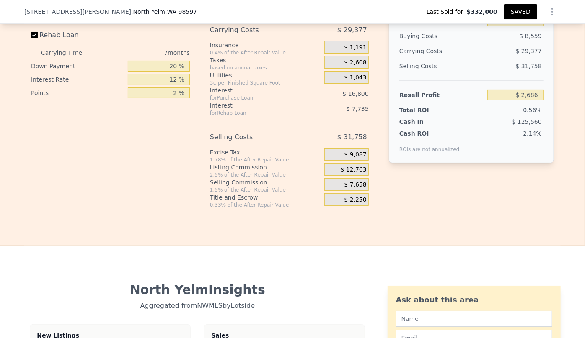
click at [460, 207] on div "Interest-Only Financing Purchase Loan Carrying Time 7 months Down Payment 20 % …" at bounding box center [292, 69] width 523 height 278
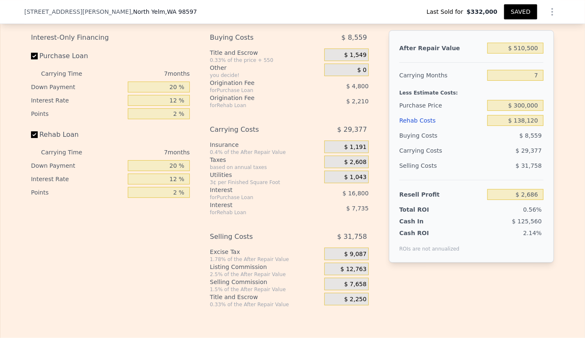
scroll to position [1329, 0]
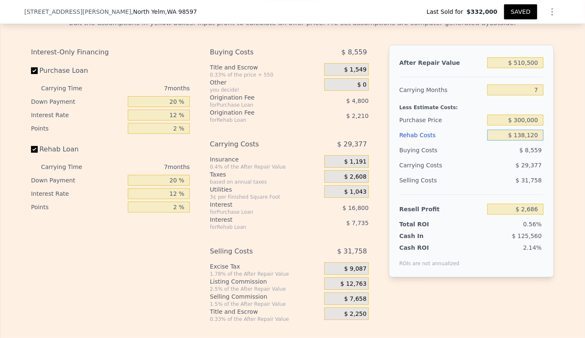
click at [522, 141] on input "$ 138,120" at bounding box center [515, 135] width 56 height 11
type input "$ 18,120"
type input "$ 131,326"
type input "$ 128,120"
type input "$ 13,406"
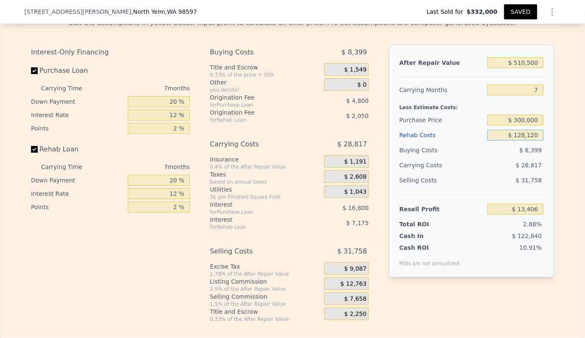
type input "$ 12,120"
type input "$ 137,758"
type input "$ 120,120"
type input "$ 21,982"
type input "$ 120,120"
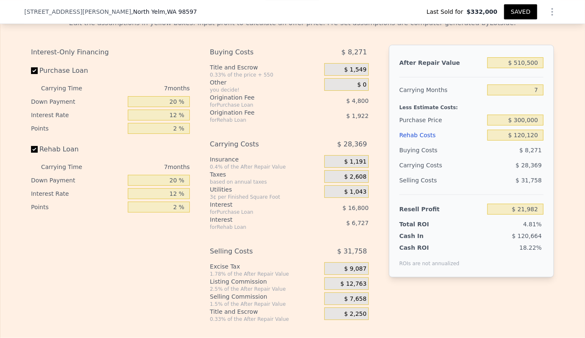
click at [493, 173] on div "$ 28,369" at bounding box center [499, 165] width 88 height 15
click at [412, 142] on div "Rehab Costs" at bounding box center [441, 135] width 85 height 15
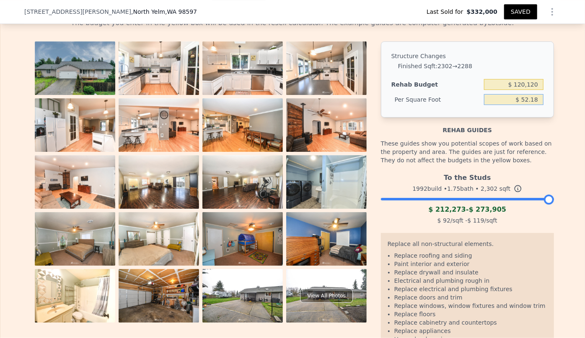
click at [527, 105] on input "$ 52.18" at bounding box center [513, 99] width 59 height 11
type input "$ 55.18"
click at [533, 143] on div "These guides show you potential scopes of work based on the property and area. …" at bounding box center [467, 151] width 173 height 35
type input "$ 127,024"
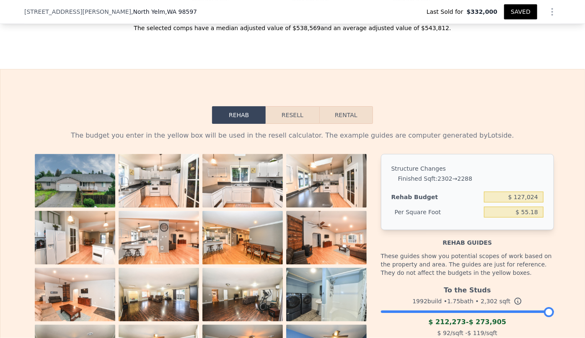
scroll to position [1215, 0]
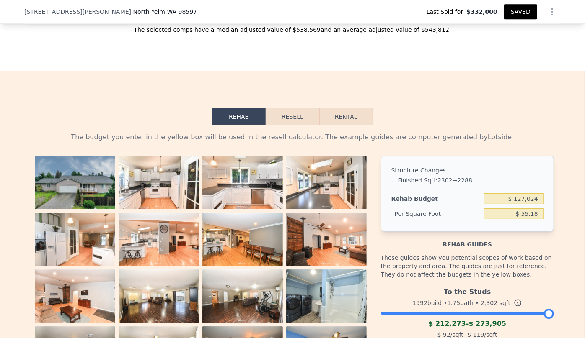
click at [287, 126] on button "Resell" at bounding box center [292, 117] width 53 height 18
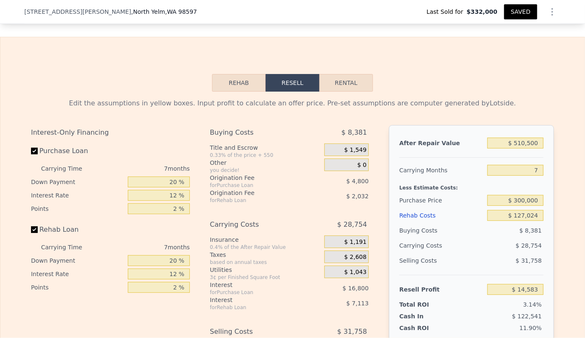
scroll to position [1329, 0]
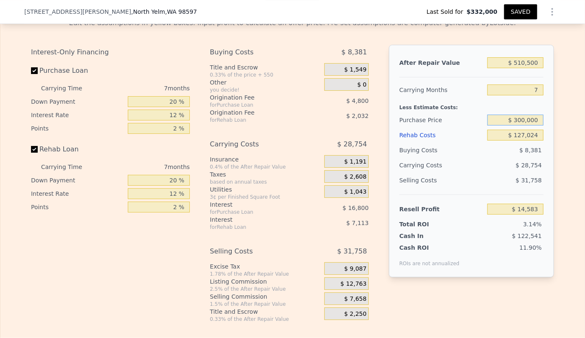
click at [516, 126] on input "$ 300,000" at bounding box center [515, 120] width 56 height 11
click at [517, 126] on input "$ 300,000" at bounding box center [515, 120] width 56 height 11
type input "$ 280,000"
type input "$ 36,090"
type input "$ 270,000"
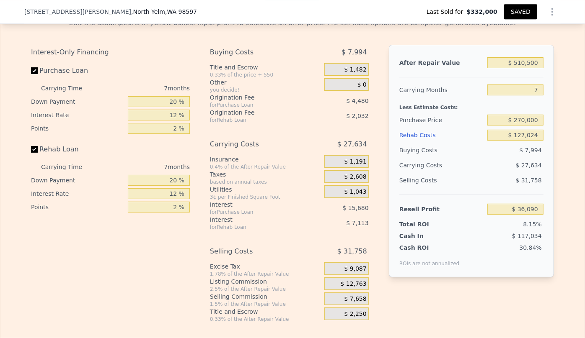
click at [480, 211] on div "Resell Profit" at bounding box center [441, 209] width 85 height 15
type input "$ 46,843"
click at [414, 143] on div "Rehab Costs" at bounding box center [441, 135] width 85 height 15
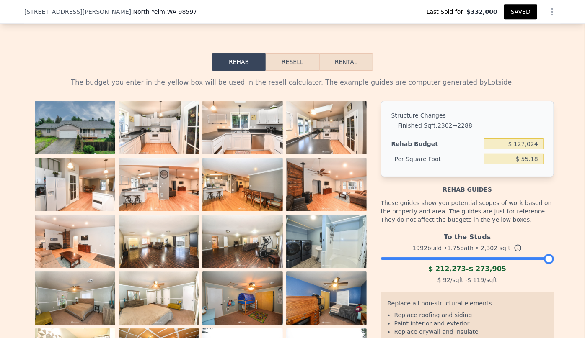
scroll to position [1253, 0]
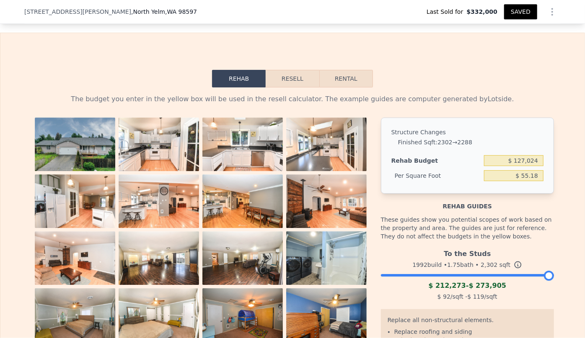
click at [319, 85] on button "Rental" at bounding box center [346, 79] width 54 height 18
select select "30"
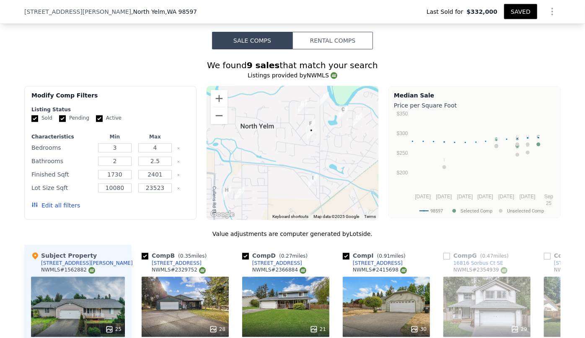
scroll to position [644, 0]
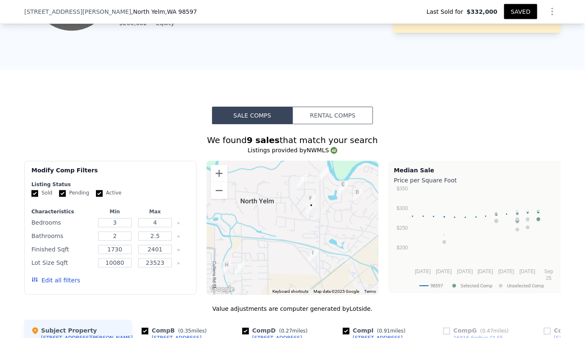
click at [342, 119] on button "Rental Comps" at bounding box center [332, 116] width 80 height 18
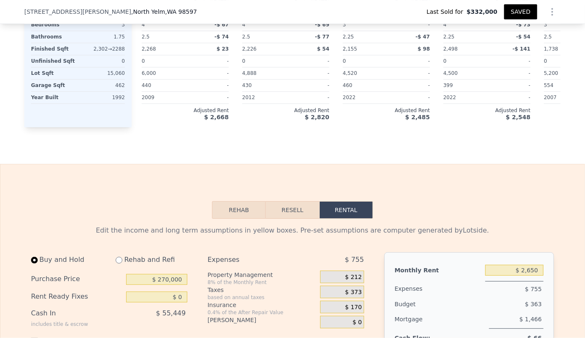
scroll to position [1177, 0]
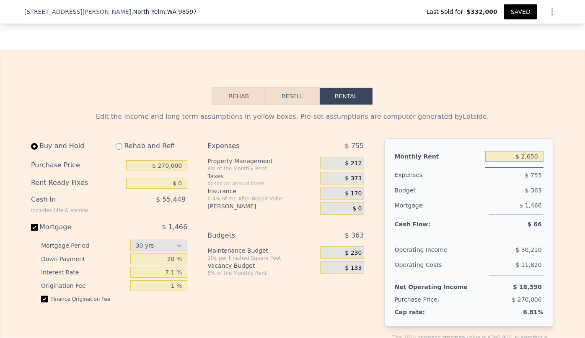
click at [532, 162] on input "$ 2,650" at bounding box center [514, 156] width 58 height 11
type input "$ 2,600"
click at [119, 153] on div "Rehab and Refi" at bounding box center [148, 146] width 78 height 15
click at [118, 150] on input "radio" at bounding box center [119, 146] width 7 height 7
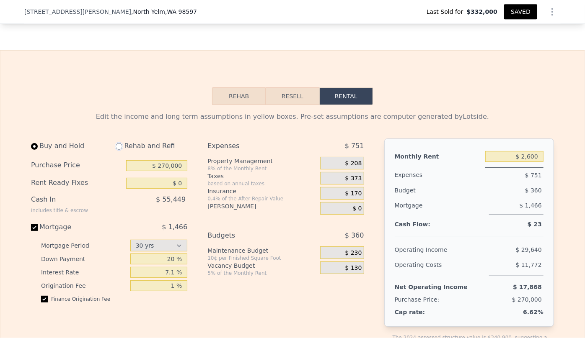
radio input "true"
type input "$ 127,024"
type input "$ 2,800"
select select "30"
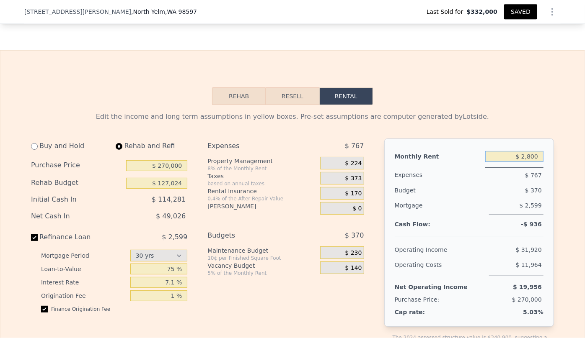
click at [531, 162] on input "$ 2,800" at bounding box center [514, 156] width 58 height 11
type input "$ 2,600"
click at [283, 105] on button "Resell" at bounding box center [292, 97] width 53 height 18
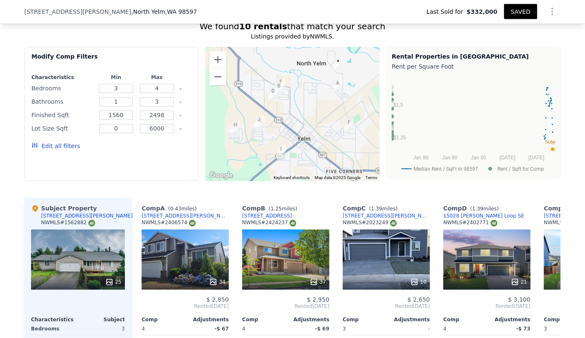
scroll to position [644, 0]
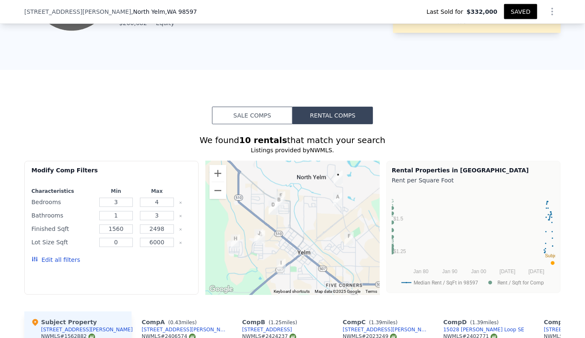
click at [260, 116] on button "Sale Comps" at bounding box center [252, 116] width 80 height 18
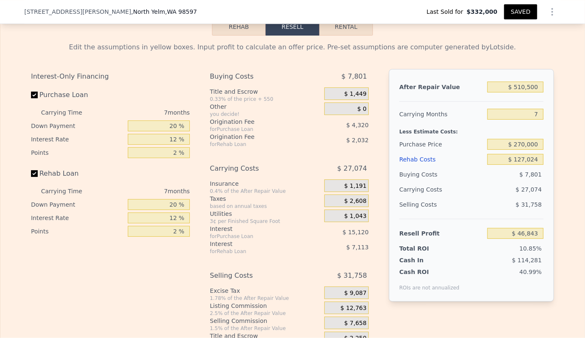
scroll to position [1329, 0]
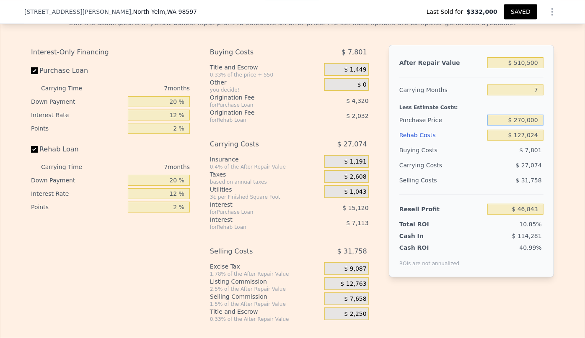
click at [521, 126] on input "$ 270,000" at bounding box center [515, 120] width 56 height 11
type input "$ 260,000"
click at [487, 182] on div "$ 31,758" at bounding box center [515, 180] width 57 height 15
type input "$ 57,596"
click at [521, 126] on input "$ 260,000" at bounding box center [515, 120] width 56 height 11
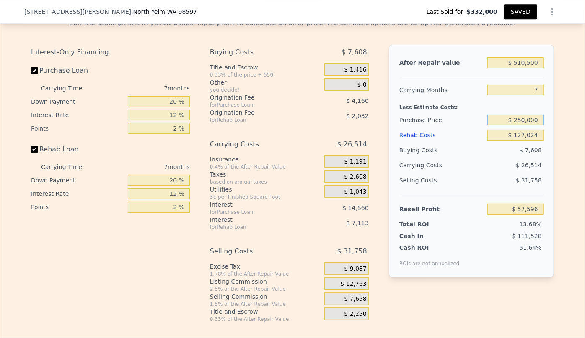
type input "$ 250,000"
click at [504, 173] on div "$ 26,514" at bounding box center [499, 165] width 88 height 15
type input "$ 68,349"
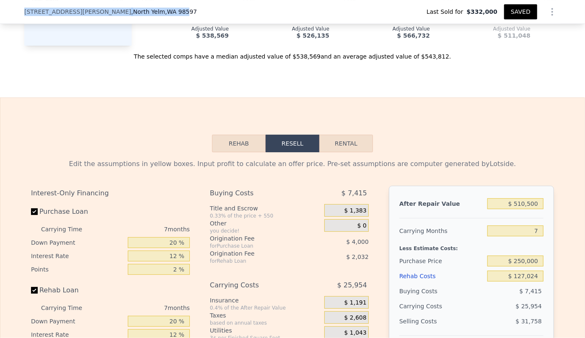
drag, startPoint x: 21, startPoint y: 8, endPoint x: 149, endPoint y: 8, distance: 127.7
click at [155, 5] on div "8702 Sweet Clover Dr SE , North Yelm , WA 98597 Last Sold for $332,000 SAVED" at bounding box center [292, 11] width 536 height 23
type input "$ 539,500"
type input "4"
type input "$ 0"
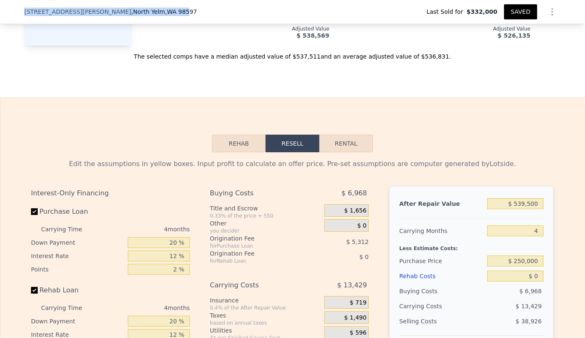
type input "$ 148,177"
checkbox input "true"
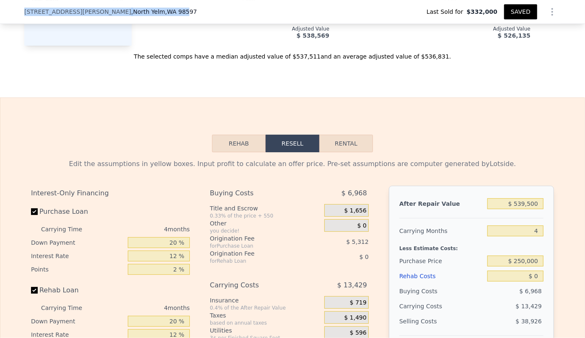
scroll to position [1181, 0]
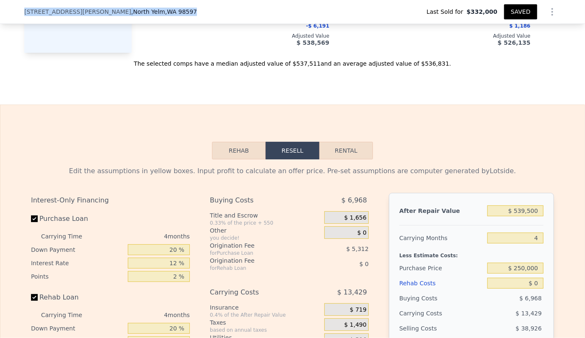
copy div "8702 Sweet Clover Dr SE , North Yelm , WA 98597"
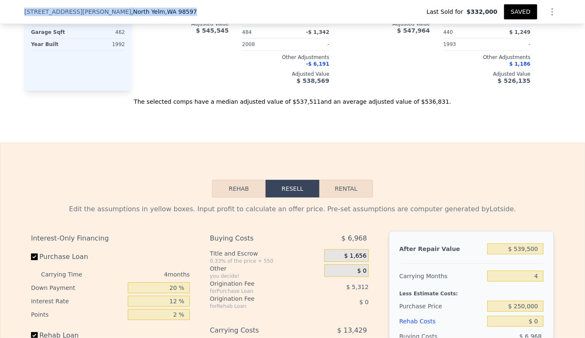
click at [338, 196] on button "Rental" at bounding box center [346, 189] width 54 height 18
select select "30"
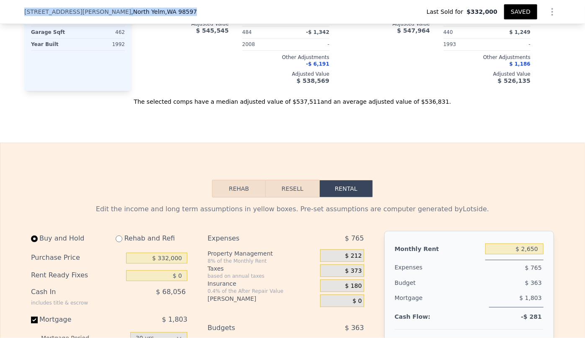
click at [277, 196] on button "Resell" at bounding box center [292, 189] width 53 height 18
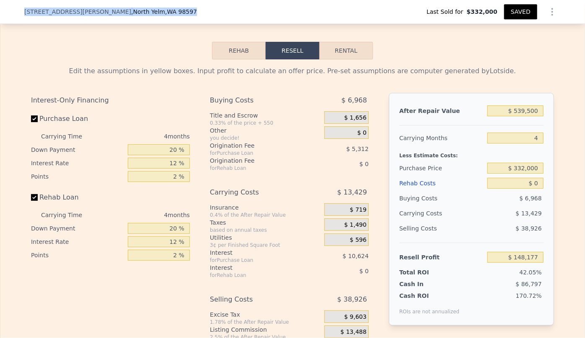
scroll to position [1295, 0]
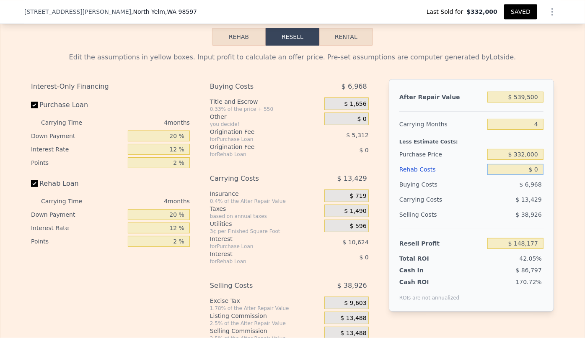
click at [531, 175] on input "$ 0" at bounding box center [515, 169] width 56 height 11
type input "$ 10"
type input "$ 148,167"
type input "$ 100"
type input "$ 148,071"
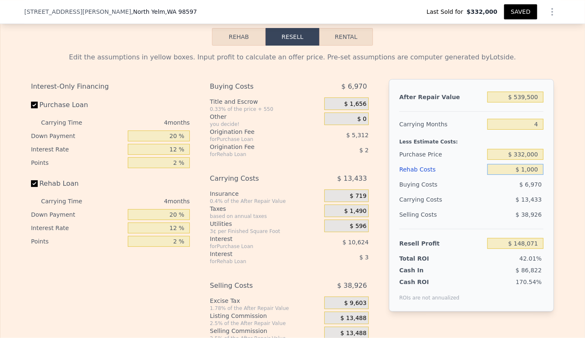
type input "$ 10,000"
type input "$ 137,697"
type input "$ 100,000"
type input "$ 43,377"
type input "$ 1,000,000"
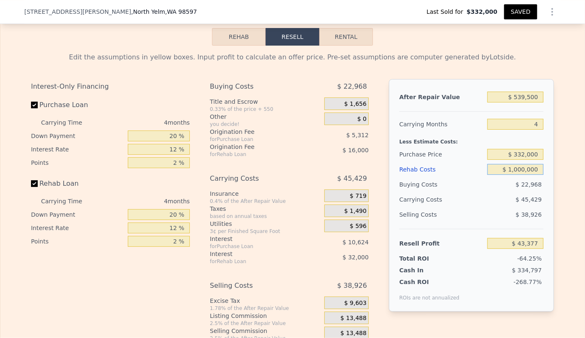
type input "-$ 899,823"
type input "$ 100,000"
type input "$ 43,377"
type input "$ 100,000"
click at [537, 160] on input "$ 332,000" at bounding box center [515, 154] width 56 height 11
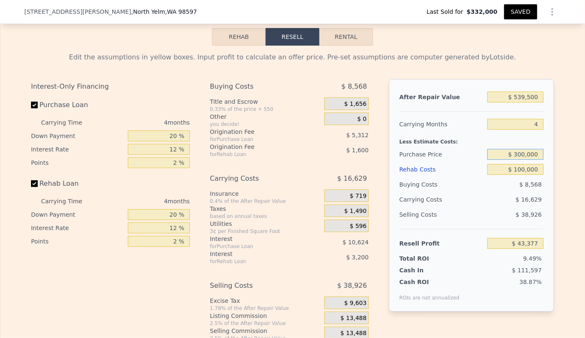
type input "$ 300,000"
type input "$ 77,020"
click at [516, 15] on button "SAVED" at bounding box center [520, 11] width 33 height 15
click at [520, 103] on input "$ 539,500" at bounding box center [515, 97] width 56 height 11
type input "$ 59,500"
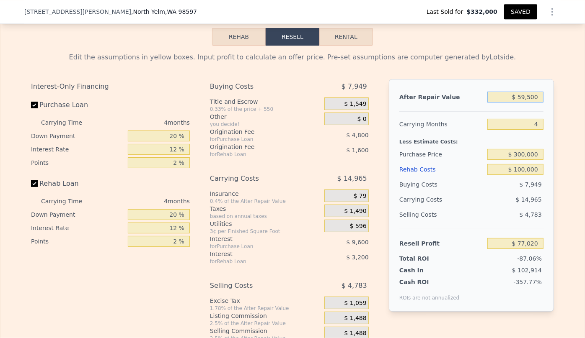
type input "-$ 368,197"
type input "$ 519,500"
type input "$ 58,469"
type input "$ 51,500"
type input "-$ 375,618"
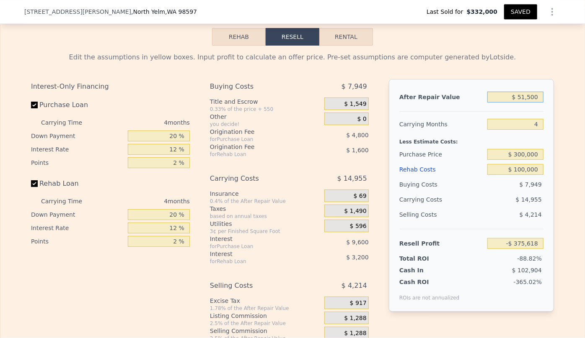
type input "$ 510,500"
type input "$ 50,121"
click at [520, 60] on div "Edit the assumptions in yellow boxes. Input profit to calculate an offer price.…" at bounding box center [292, 202] width 536 height 312
click at [528, 103] on input "$ 510,500" at bounding box center [515, 97] width 56 height 11
type input "$ 51,000"
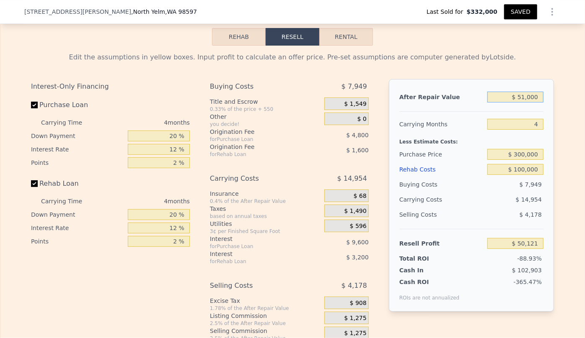
type input "-$ 376,081"
type input "$ 510,000"
type input "$ 49,659"
type input "$ 510,000"
click at [532, 62] on div "Edit the assumptions in yellow boxes. Input profit to calculate an offer price.…" at bounding box center [292, 57] width 523 height 10
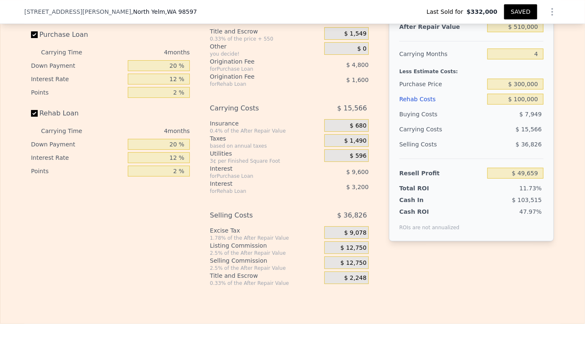
scroll to position [1371, 0]
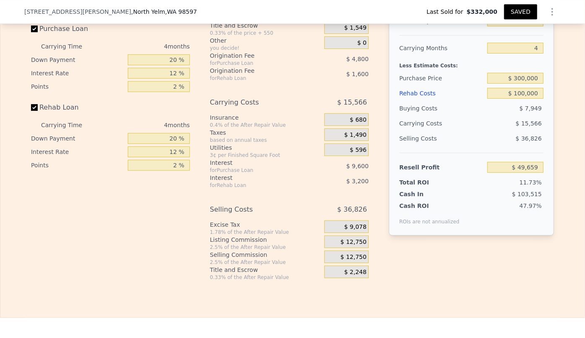
click at [324, 263] on div "$ 12,750" at bounding box center [346, 257] width 44 height 13
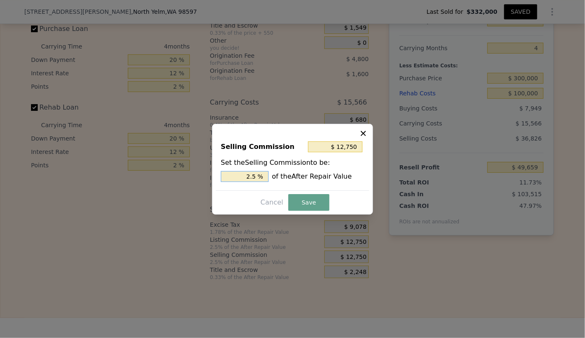
click at [251, 176] on input "2.5 %" at bounding box center [245, 176] width 48 height 11
type input "$ 2,550"
type input ".5 %"
type input "$ 7,650"
type input "1.5 %"
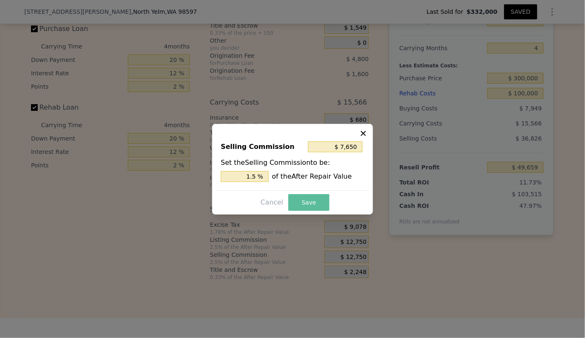
click at [299, 208] on button "Save" at bounding box center [308, 202] width 41 height 17
type input "$ 54,759"
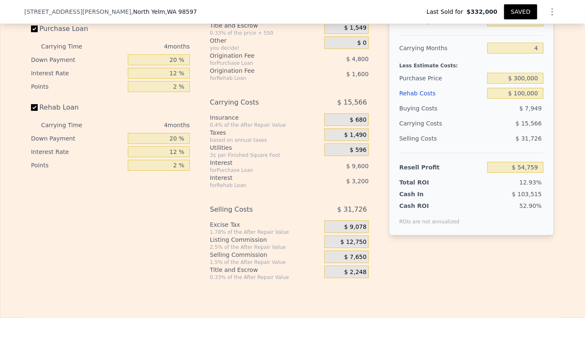
click at [512, 12] on button "SAVED" at bounding box center [520, 11] width 33 height 15
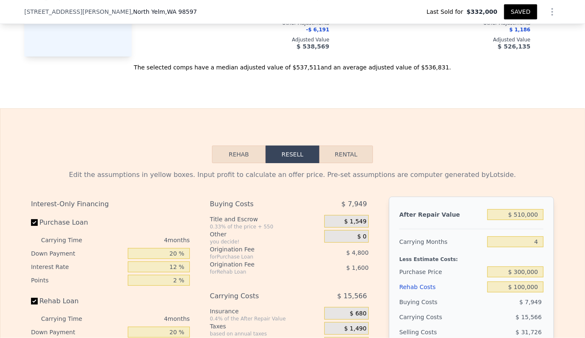
scroll to position [1105, 0]
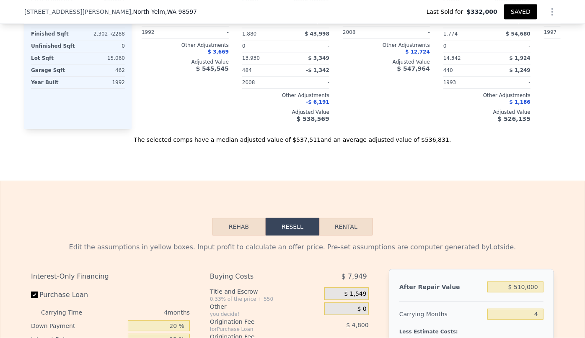
click at [512, 9] on button "SAVED" at bounding box center [520, 11] width 33 height 15
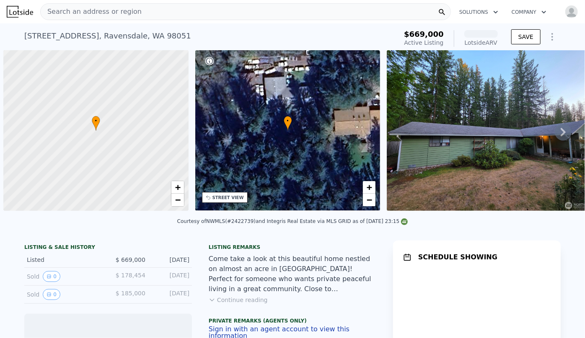
scroll to position [0, 3]
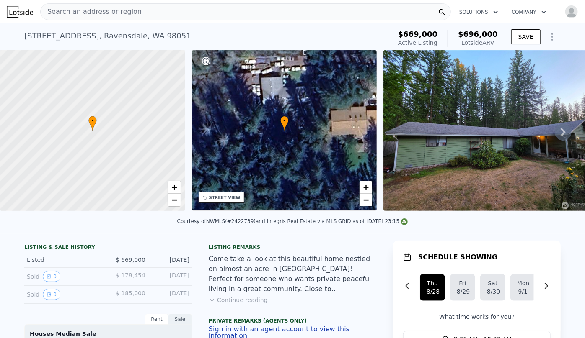
click at [211, 200] on div "STREET VIEW" at bounding box center [224, 198] width 31 height 6
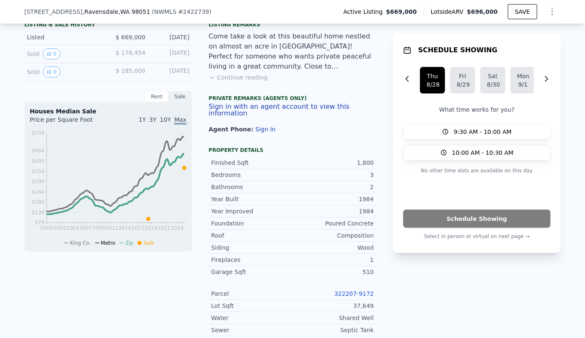
scroll to position [225, 0]
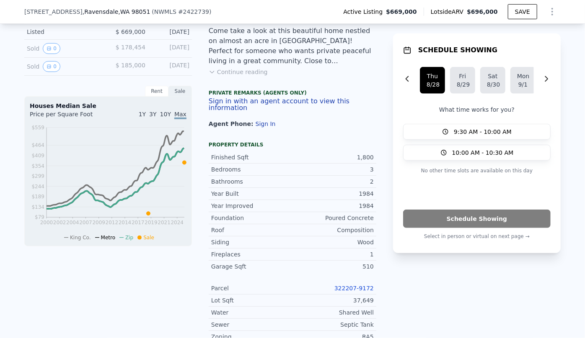
click at [359, 285] on link "322207-9172" at bounding box center [353, 288] width 39 height 7
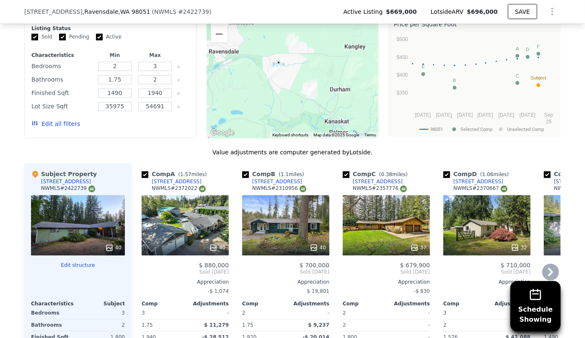
scroll to position [796, 0]
